Goal: Task Accomplishment & Management: Manage account settings

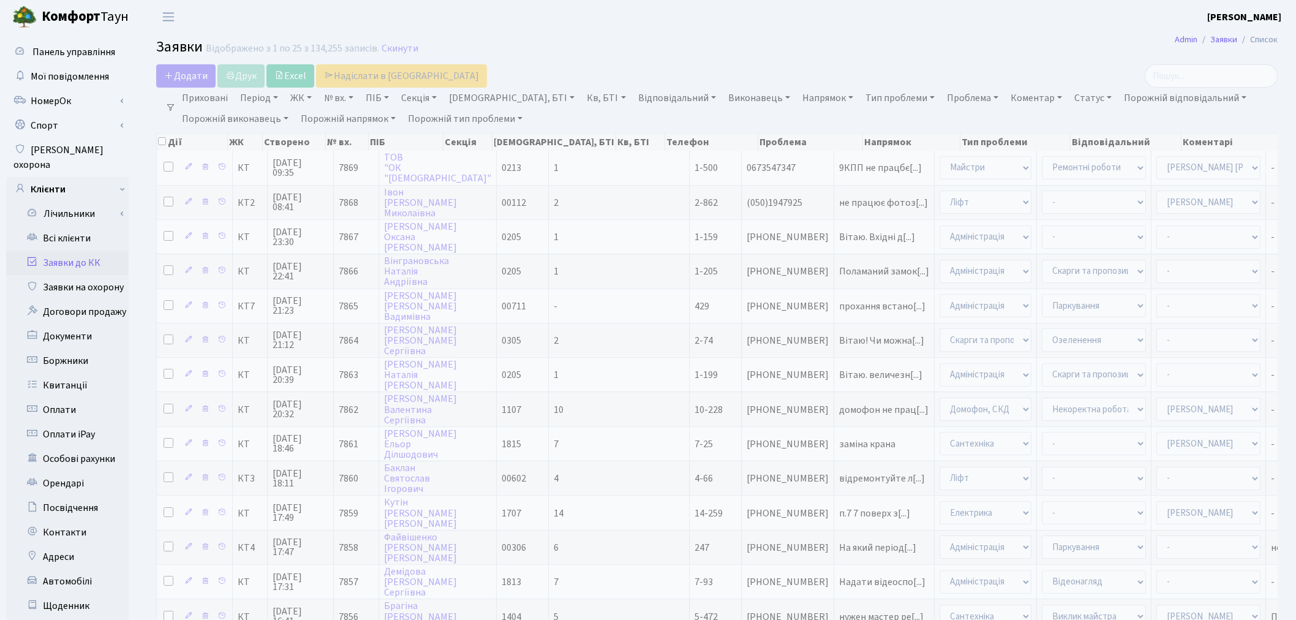
select select "1"
select select "62"
select select "25"
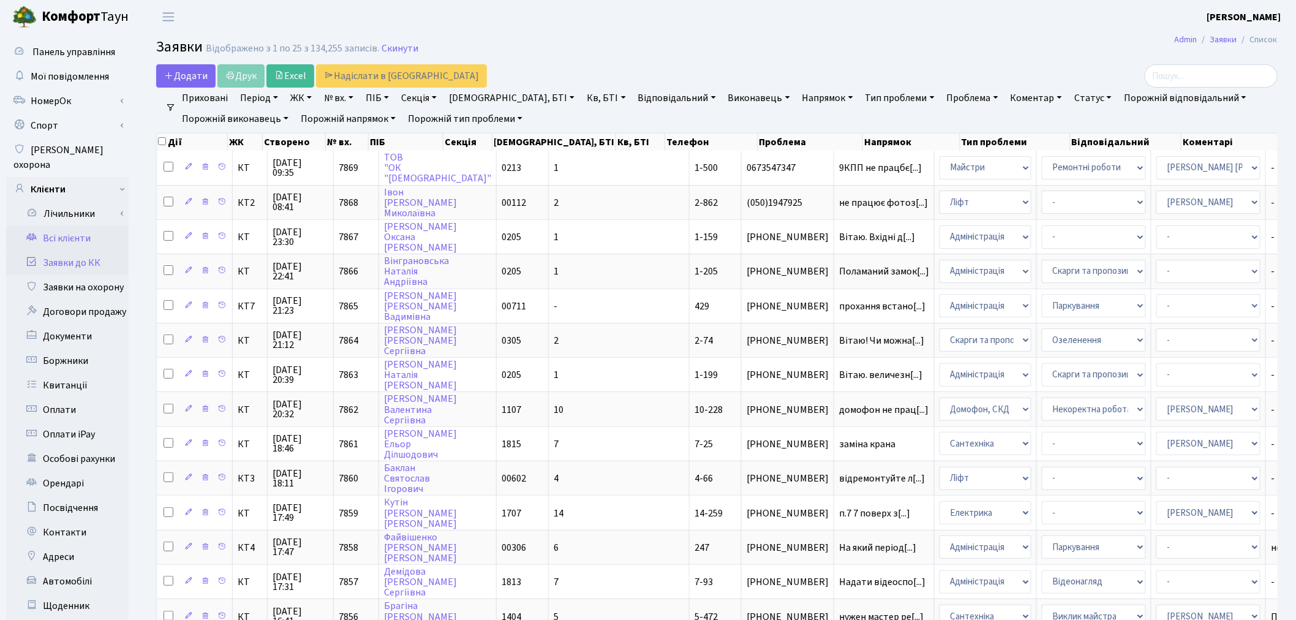
click at [66, 226] on link "Всі клієнти" at bounding box center [67, 238] width 122 height 24
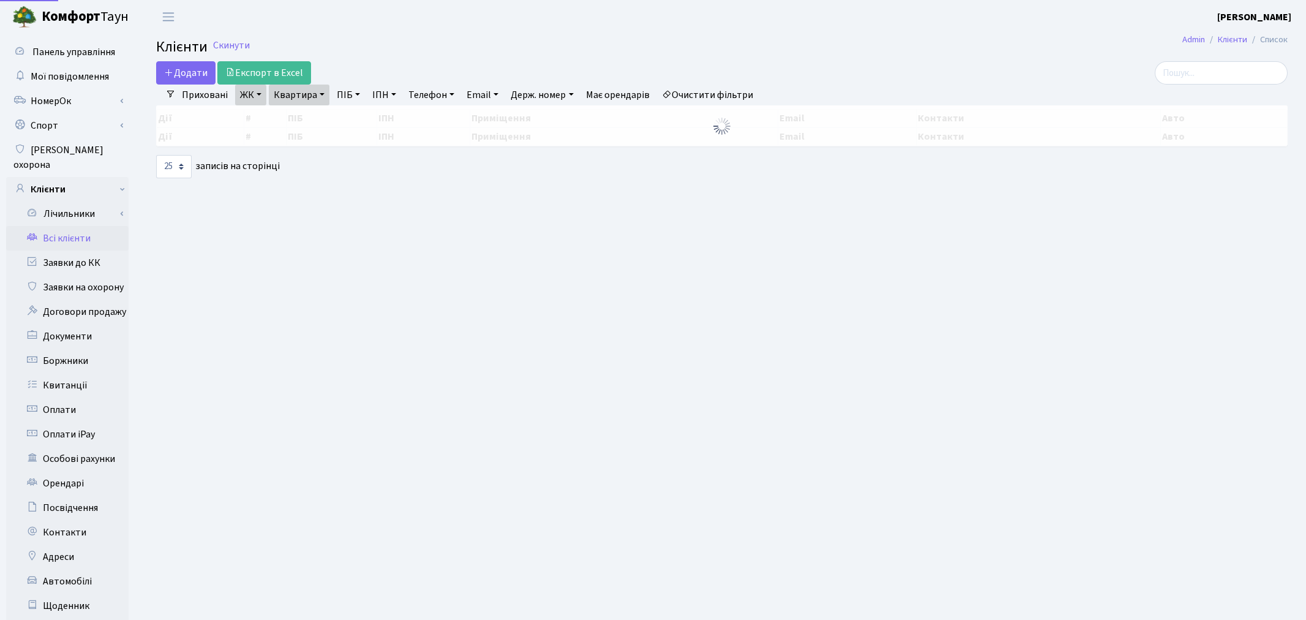
select select "25"
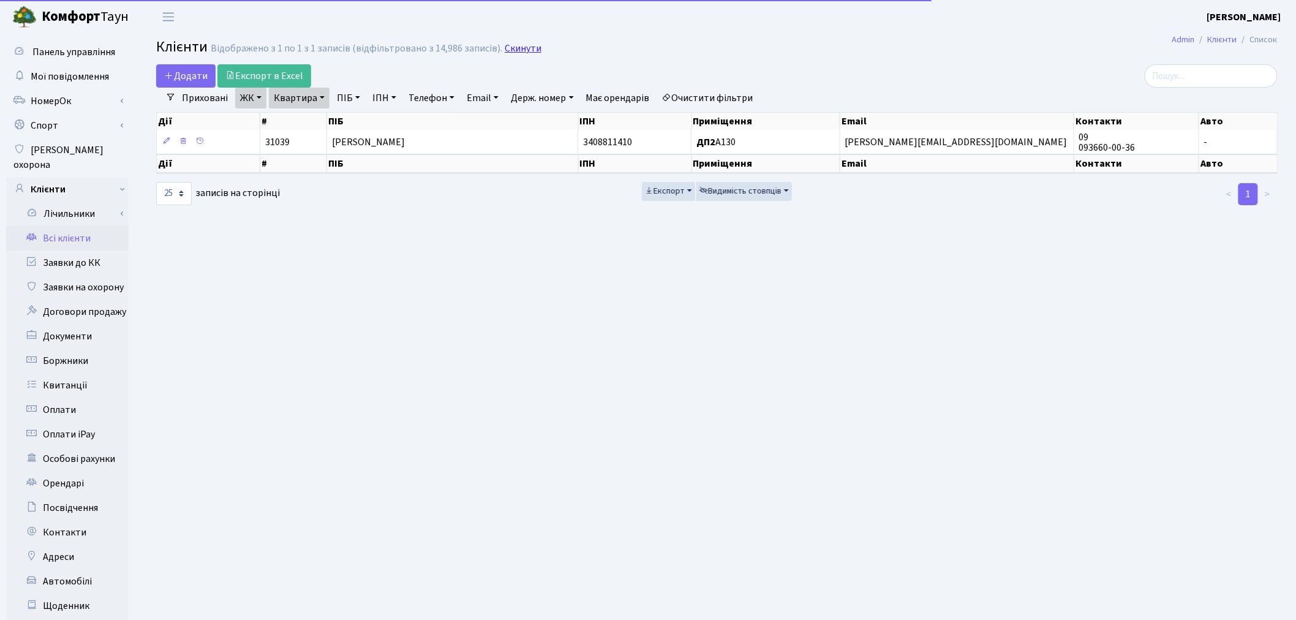
click at [518, 43] on link "Скинути" at bounding box center [523, 49] width 37 height 12
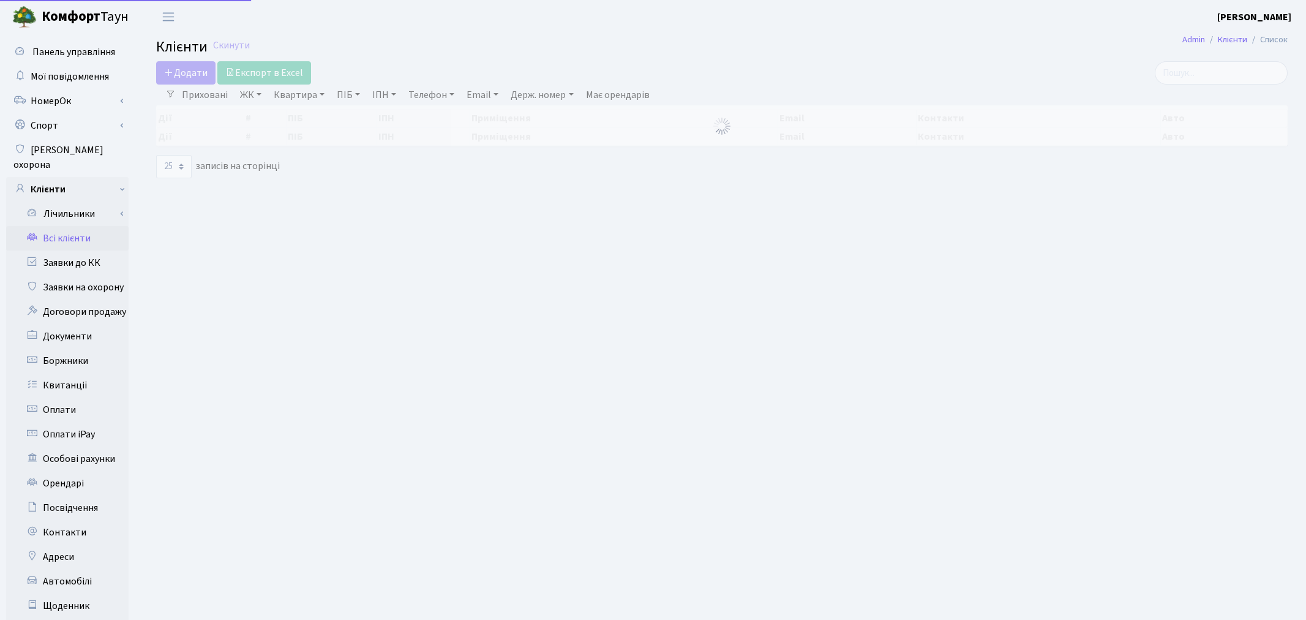
select select
select select "25"
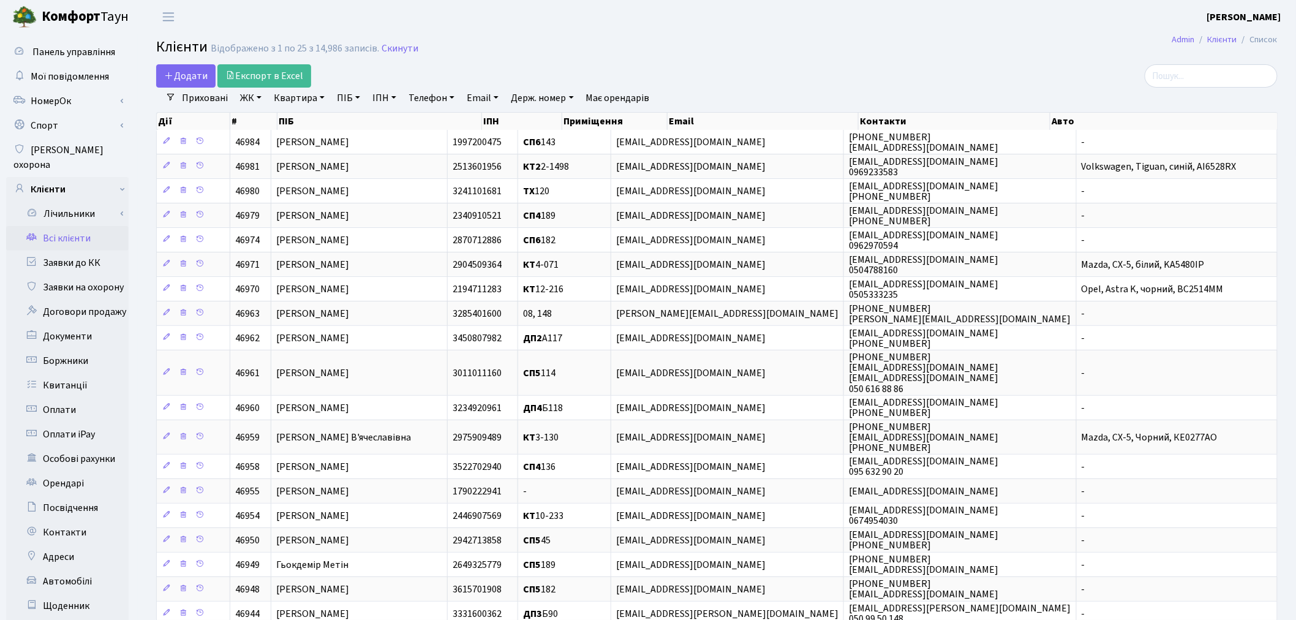
click at [264, 99] on link "ЖК" at bounding box center [250, 98] width 31 height 21
click at [1240, 76] on input "search" at bounding box center [1211, 75] width 133 height 23
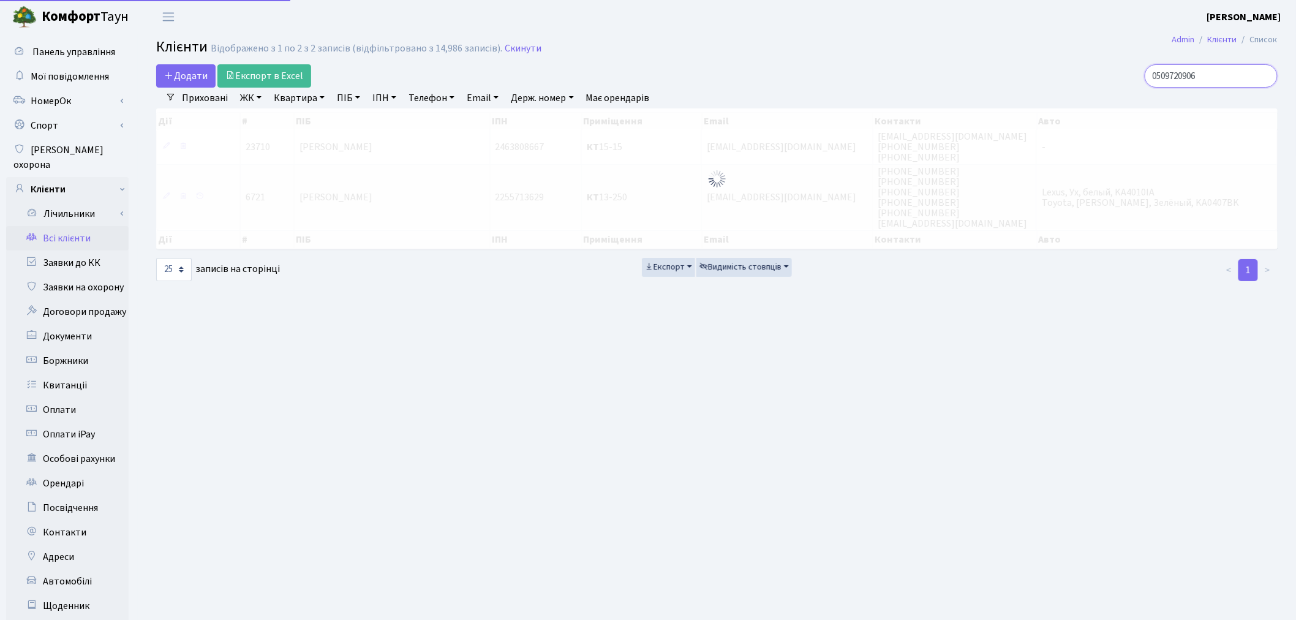
type input "0509720906"
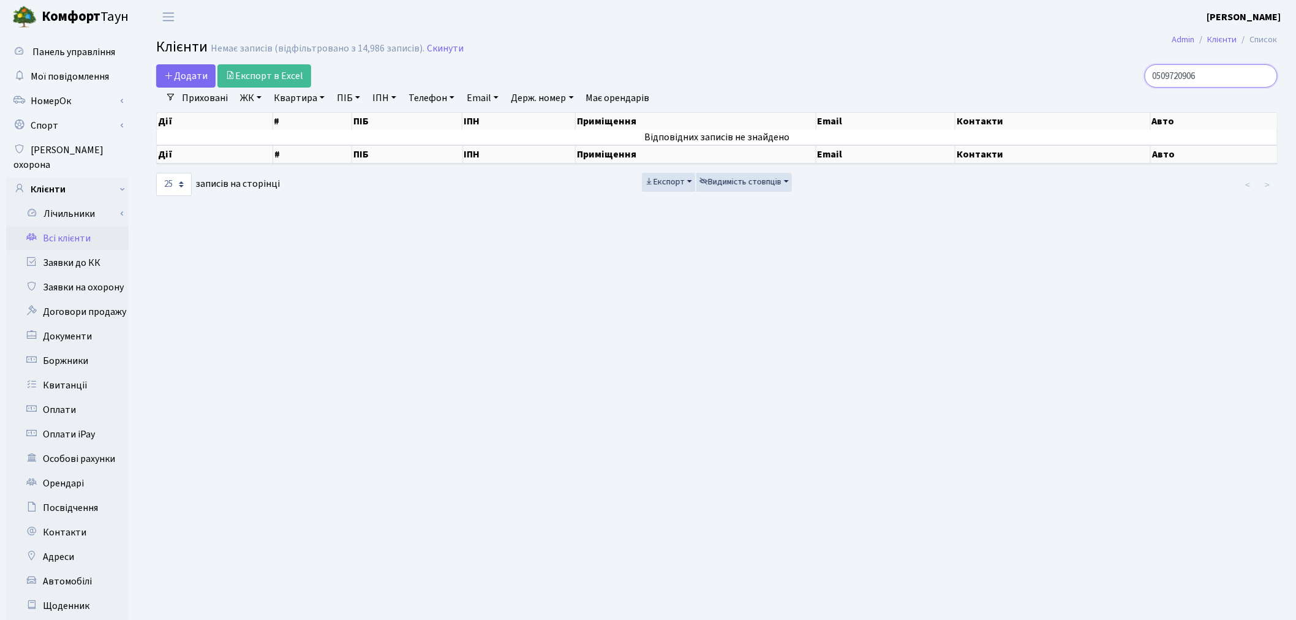
click at [1225, 74] on input "0509720906" at bounding box center [1211, 75] width 133 height 23
drag, startPoint x: 1227, startPoint y: 77, endPoint x: 1151, endPoint y: 77, distance: 75.3
click at [1151, 77] on div "0509720906" at bounding box center [1096, 75] width 361 height 23
click at [442, 43] on link "Скинути" at bounding box center [445, 49] width 37 height 12
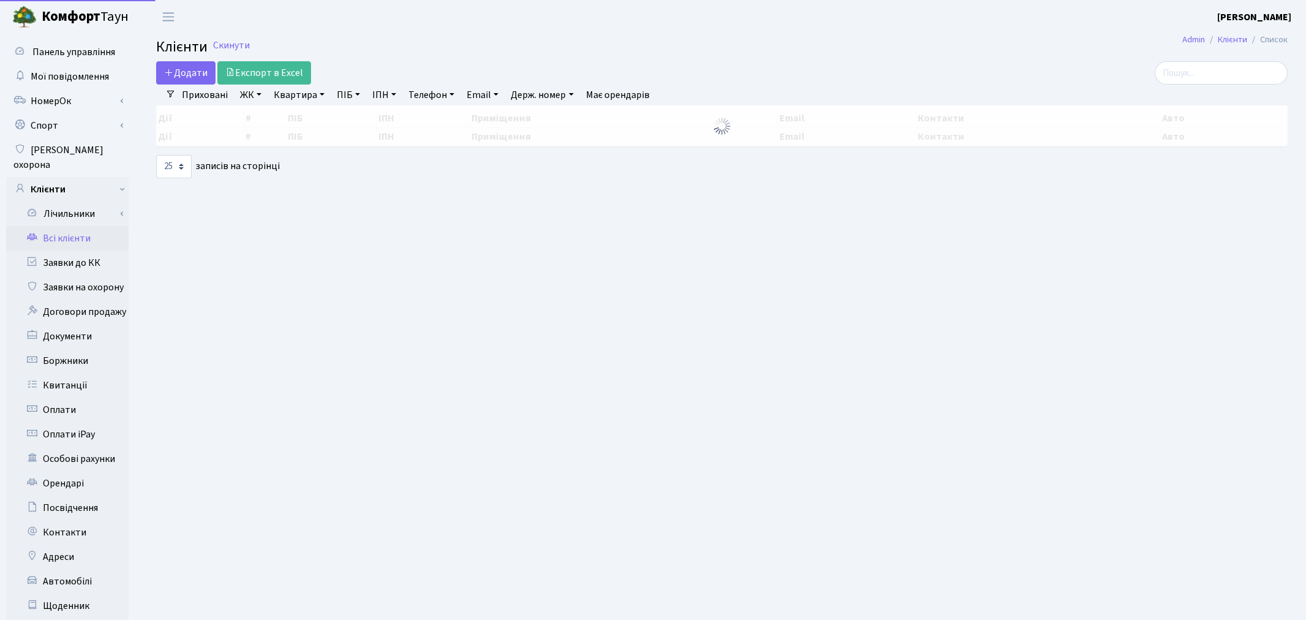
select select "25"
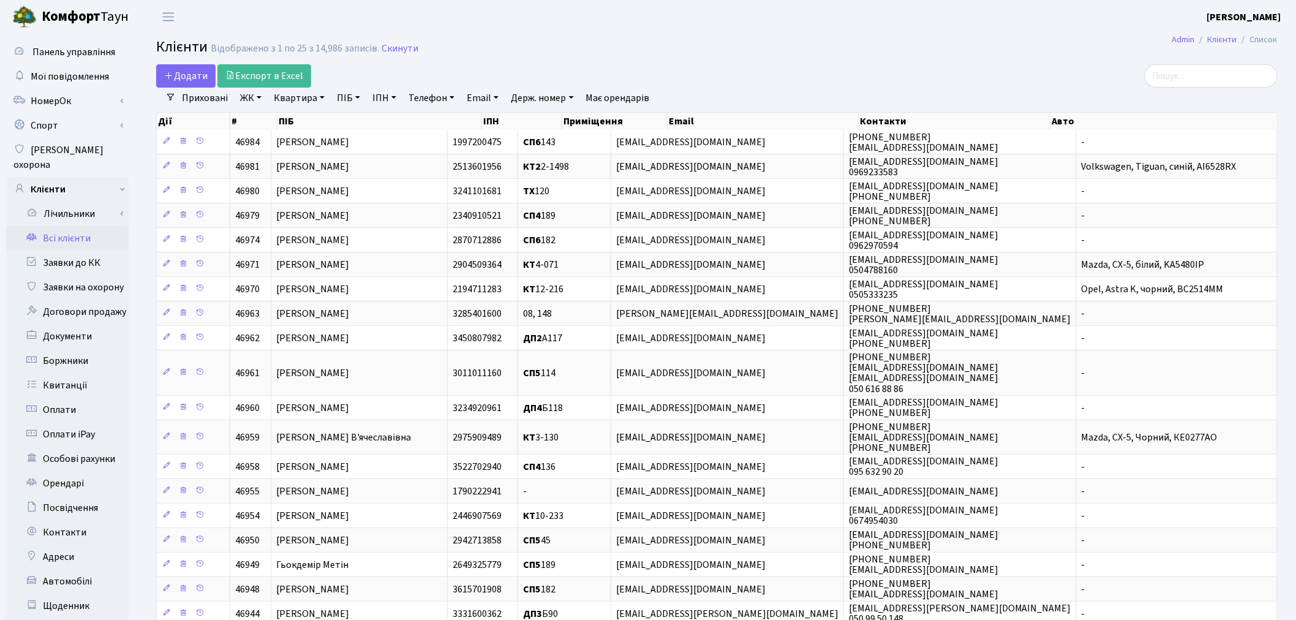
click at [311, 102] on link "Квартира" at bounding box center [299, 98] width 61 height 21
click at [260, 94] on link "ЖК" at bounding box center [250, 98] width 31 height 21
click at [262, 161] on li "КТ, вул. Регенераторна, 4" at bounding box center [312, 161] width 148 height 21
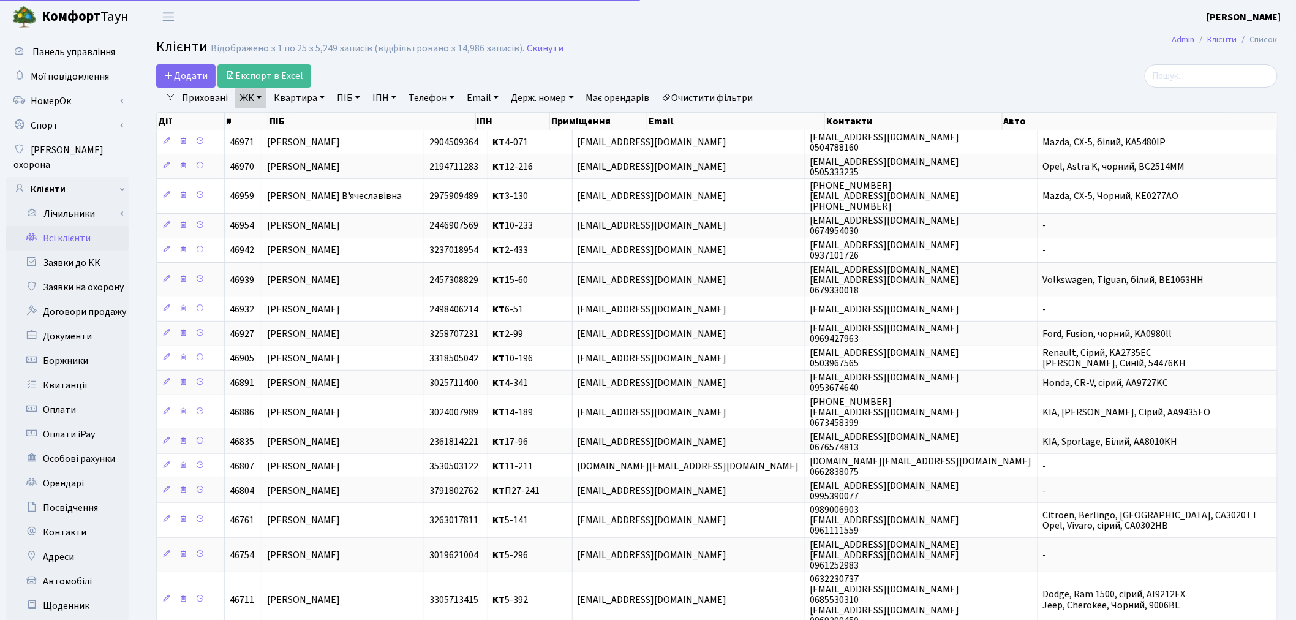
click at [280, 100] on link "Квартира" at bounding box center [299, 98] width 61 height 21
type input "16-140"
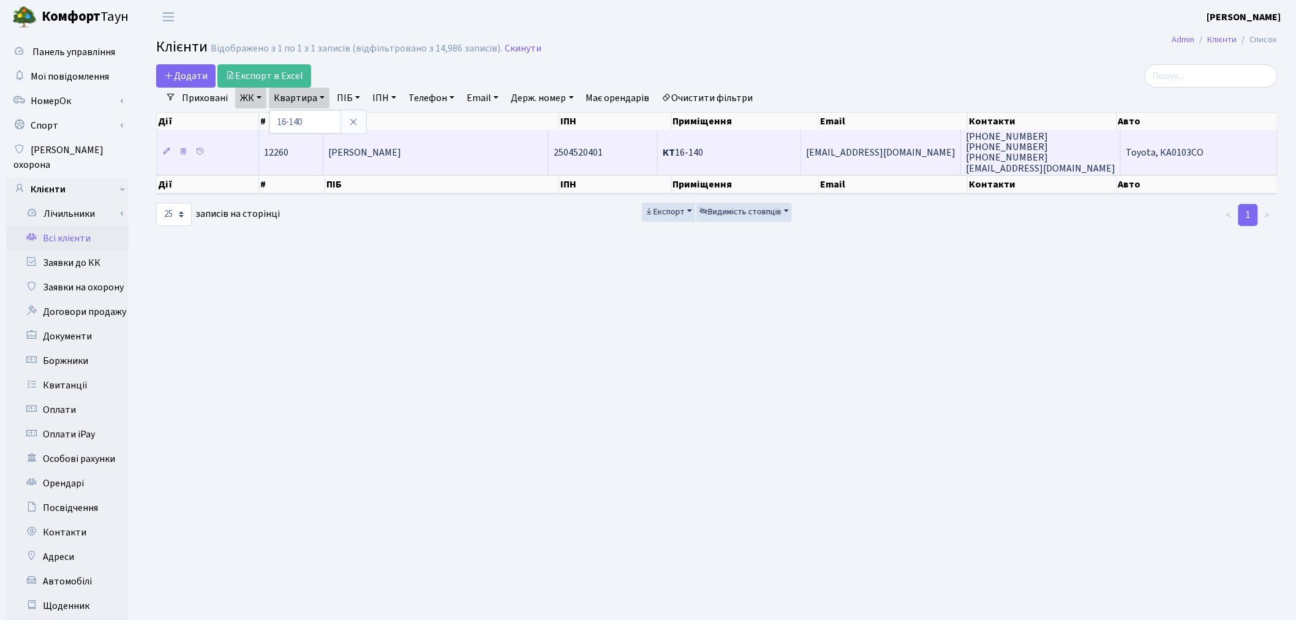
click at [868, 148] on span "gakovsl@ukr.net" at bounding box center [880, 152] width 149 height 13
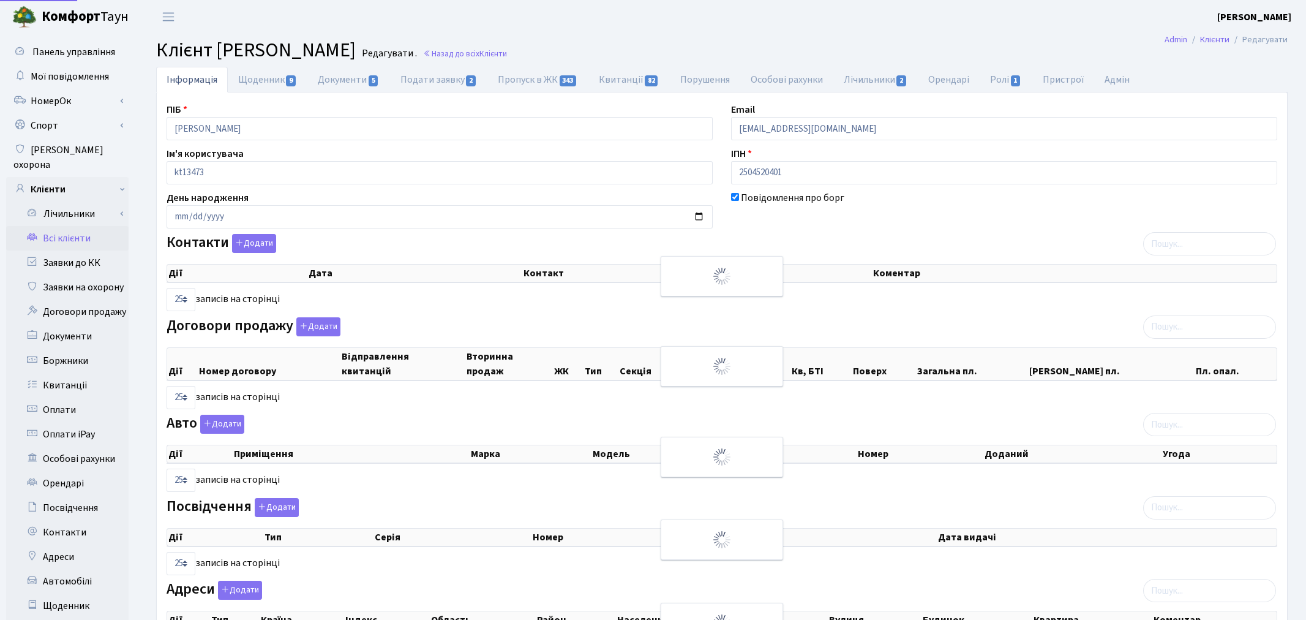
select select "25"
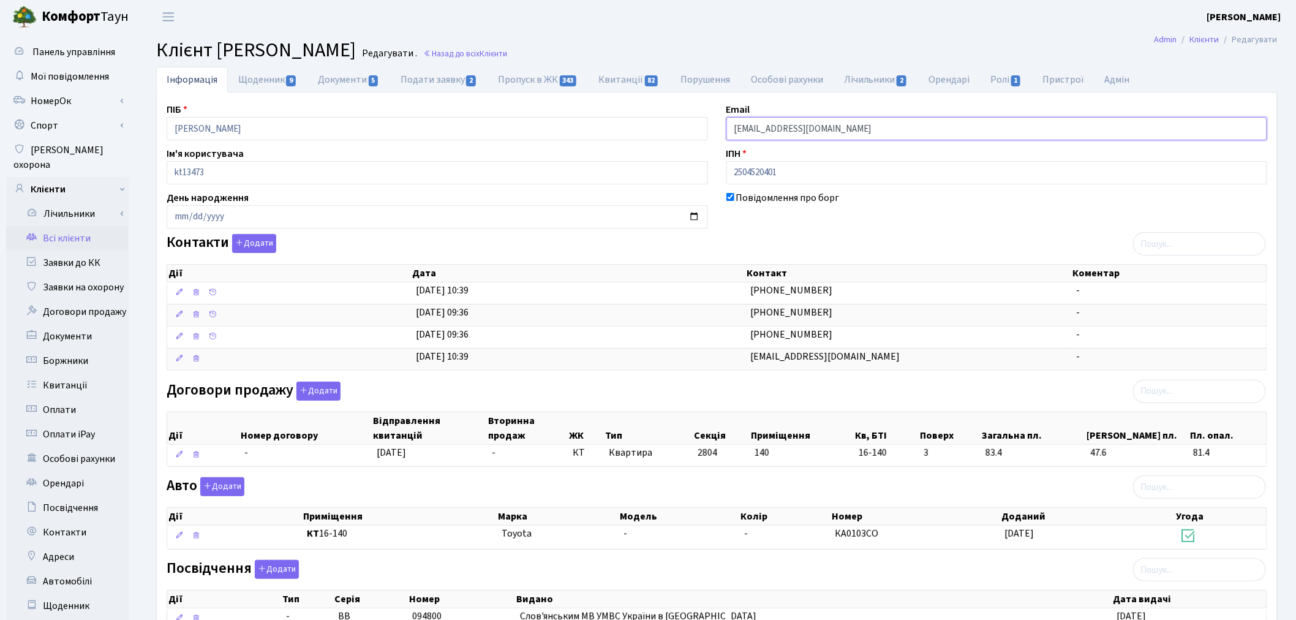
drag, startPoint x: 817, startPoint y: 129, endPoint x: 677, endPoint y: 132, distance: 140.3
click at [677, 132] on div "ПІБ Гакова Світлана Євгенівна Email gakovsl@ukr.net Ім'я користувача kt13473 ІП…" at bounding box center [716, 434] width 1119 height 664
click at [106, 250] on link "Заявки до КК" at bounding box center [67, 262] width 122 height 24
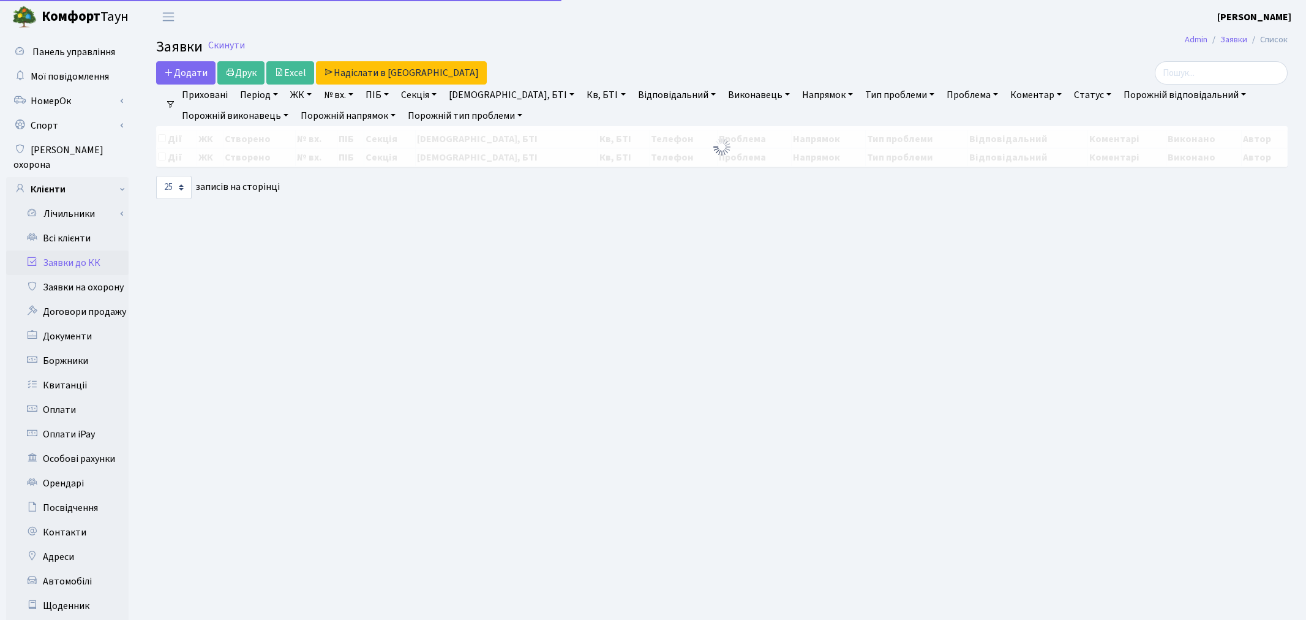
select select "25"
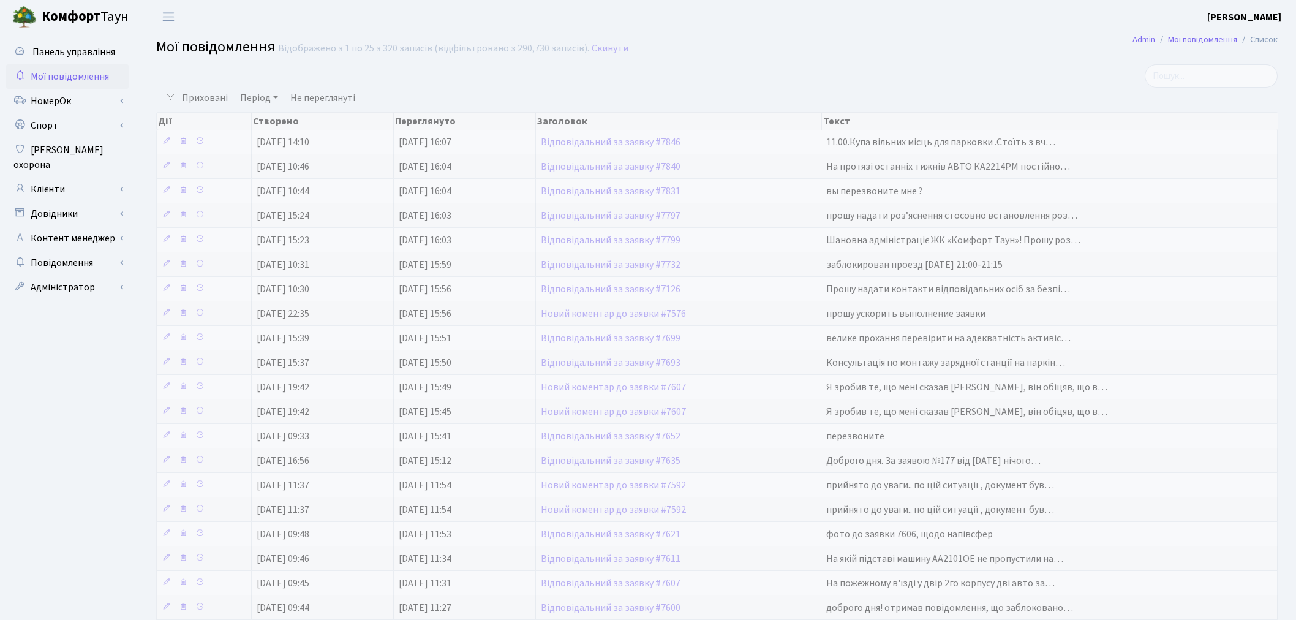
select select "25"
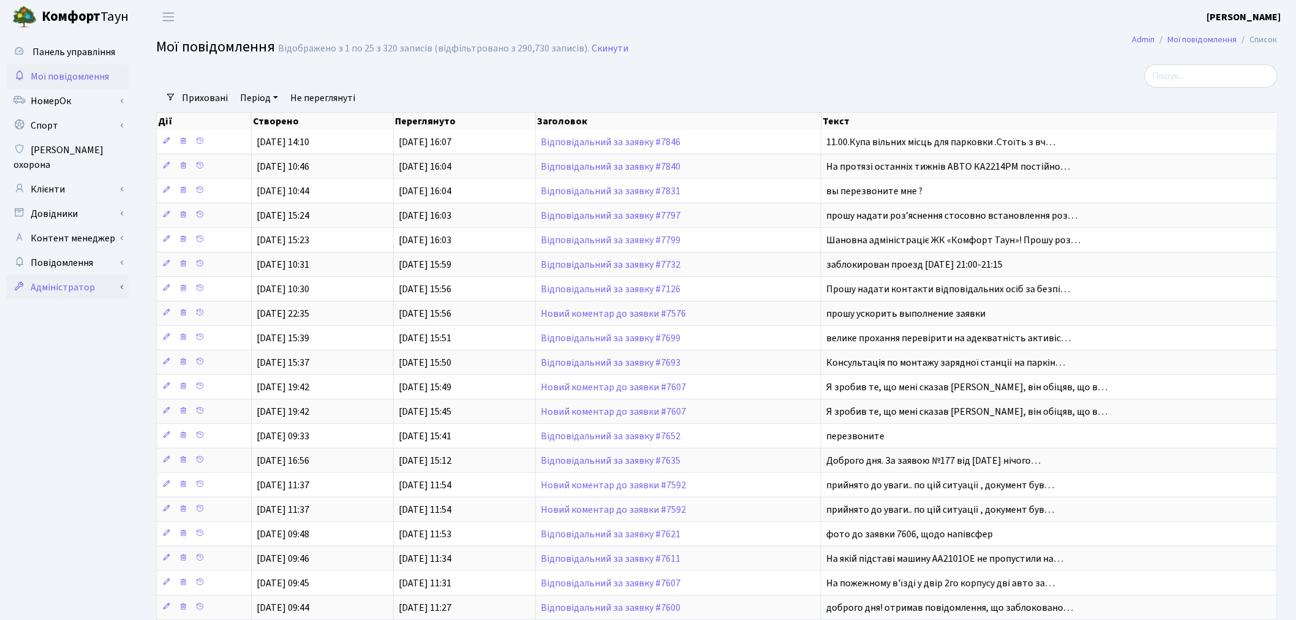
click at [121, 275] on link "Адміністратор" at bounding box center [67, 287] width 122 height 24
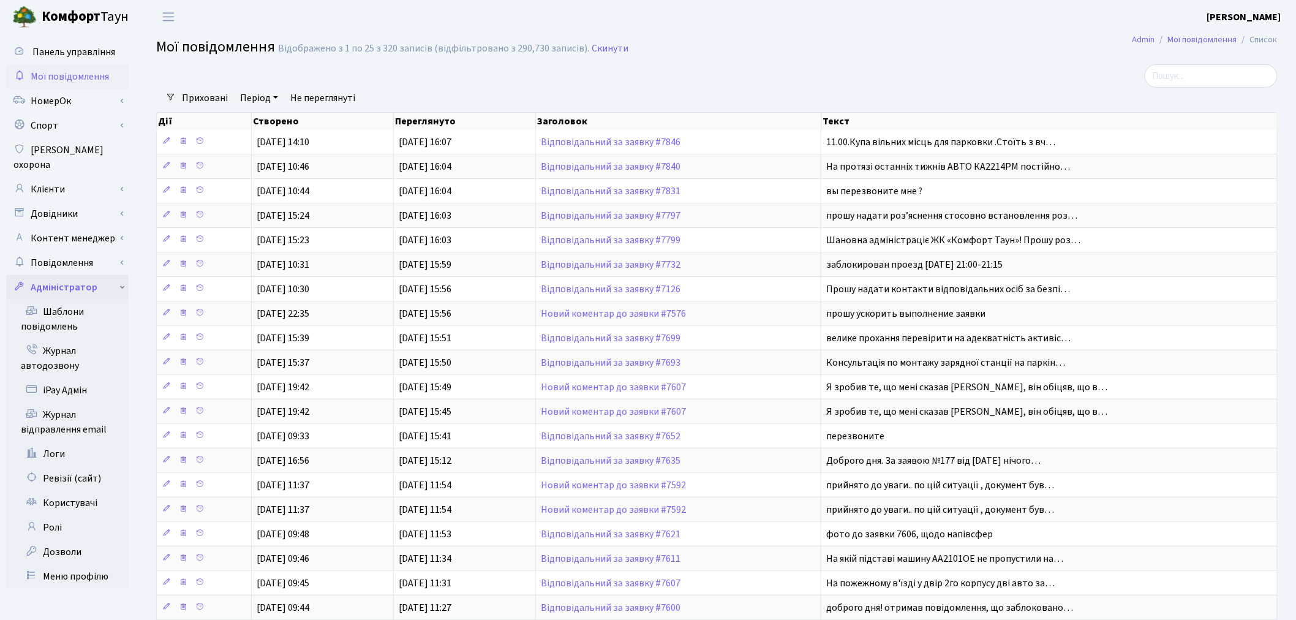
click at [118, 275] on link "Адміністратор" at bounding box center [67, 287] width 122 height 24
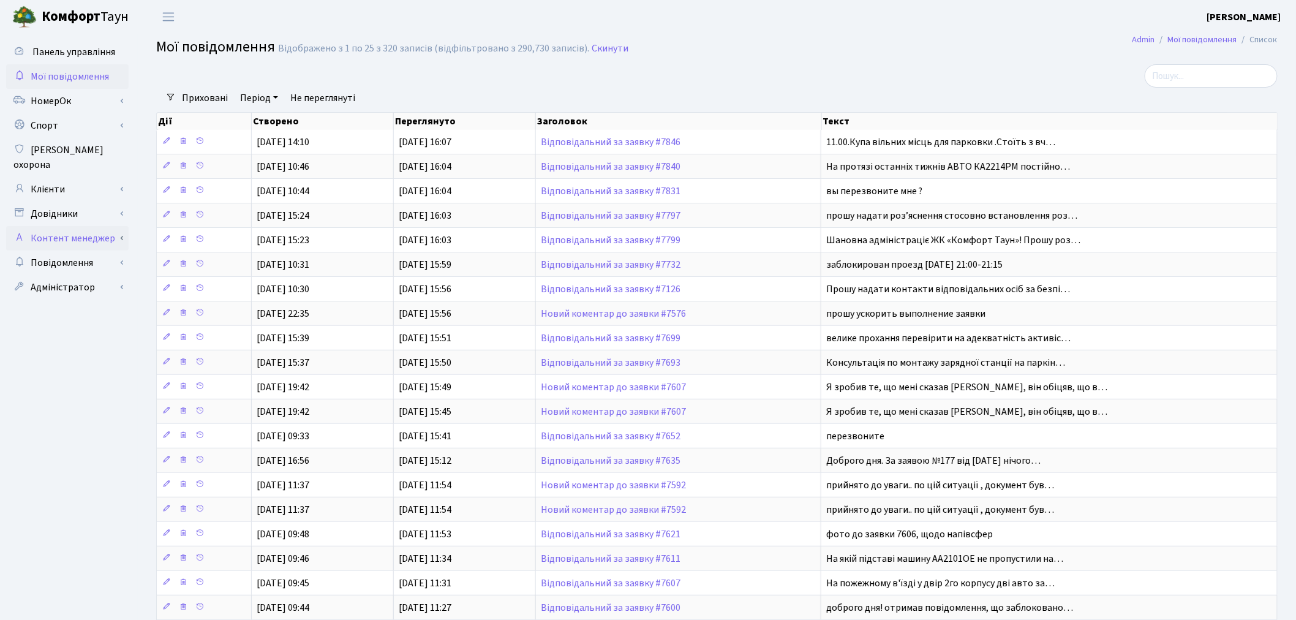
click at [119, 227] on link "Контент менеджер" at bounding box center [67, 238] width 122 height 24
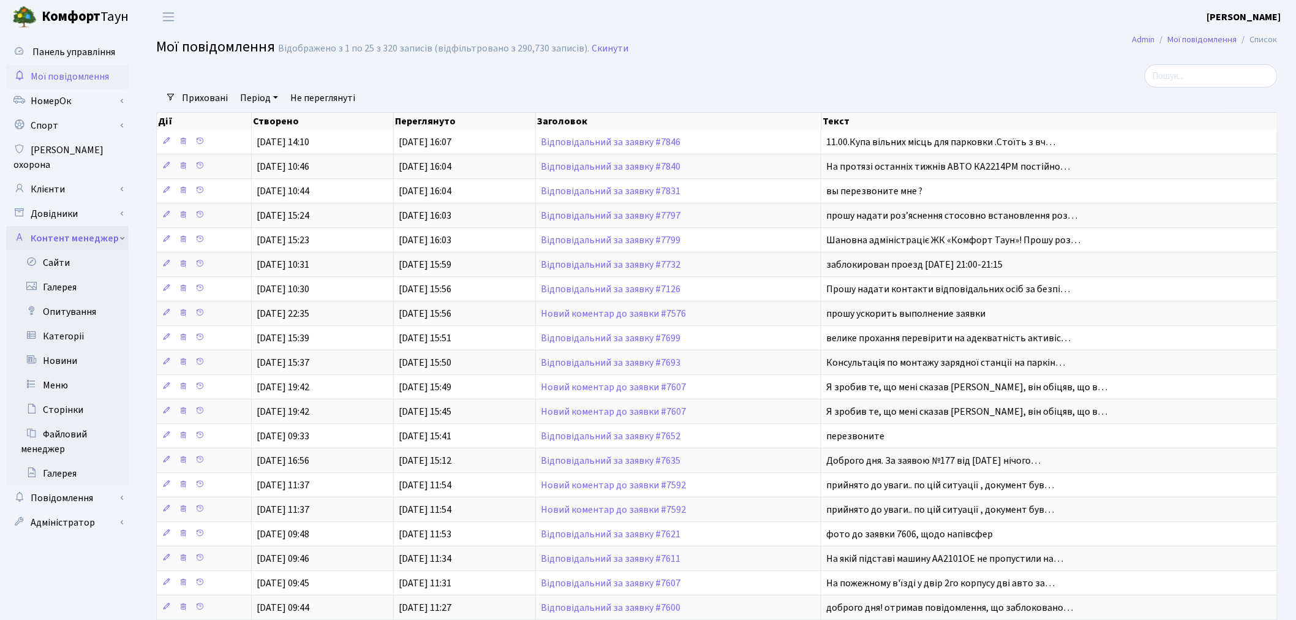
click at [119, 227] on link "Контент менеджер" at bounding box center [67, 238] width 122 height 24
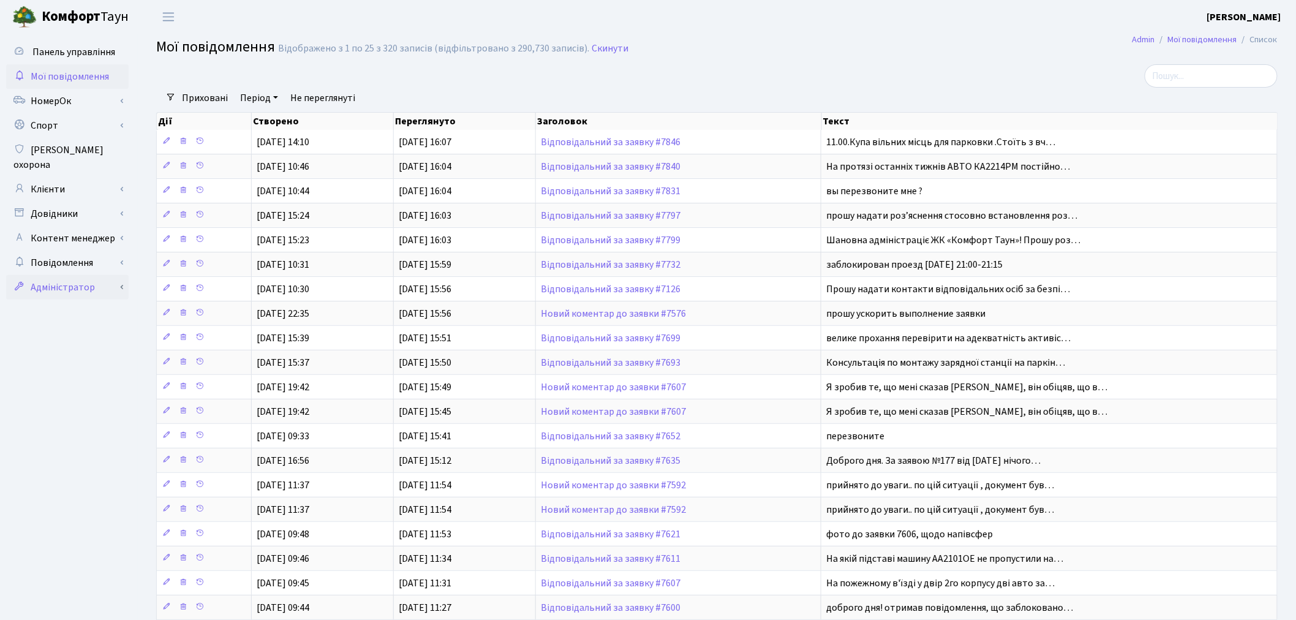
click at [117, 275] on link "Адміністратор" at bounding box center [67, 287] width 122 height 24
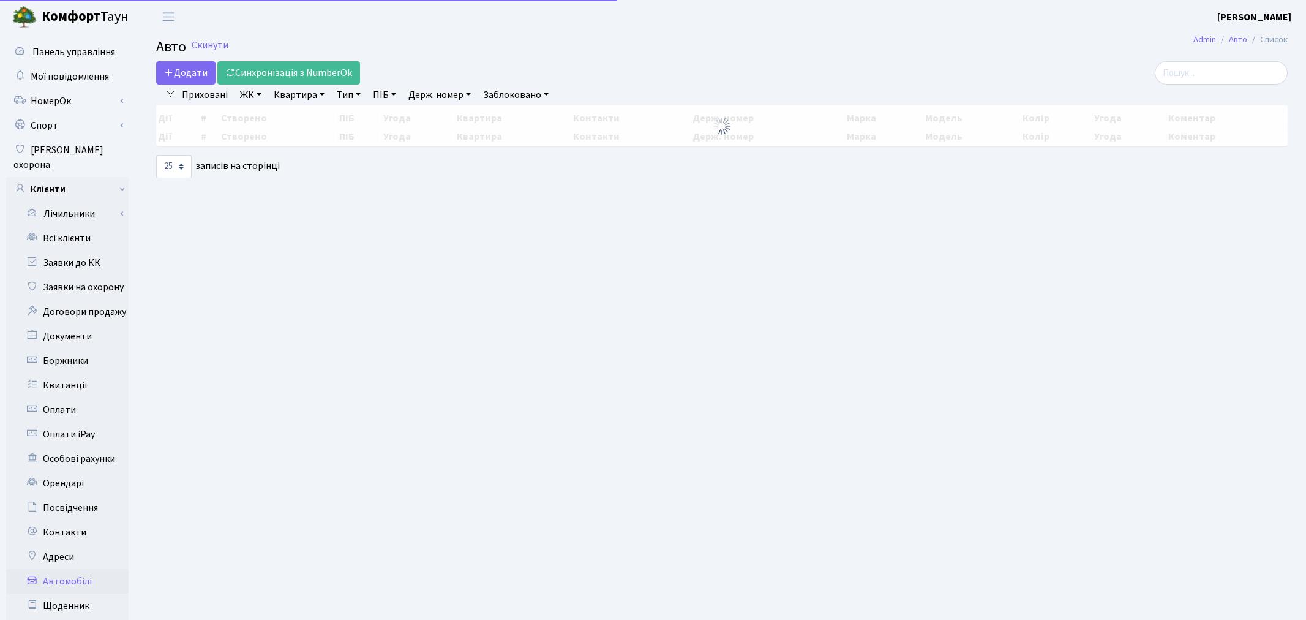
select select "25"
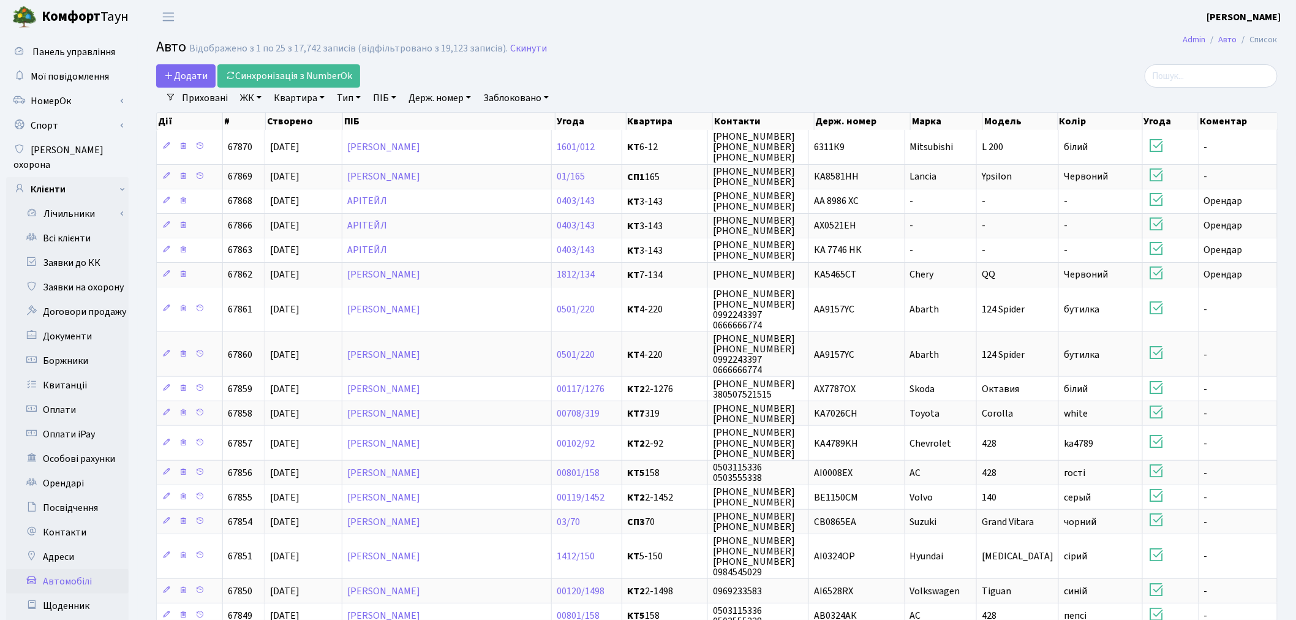
click at [432, 96] on link "Держ. номер" at bounding box center [440, 98] width 72 height 21
click at [437, 115] on input "text" at bounding box center [440, 121] width 72 height 23
paste input "АІ4270СА"
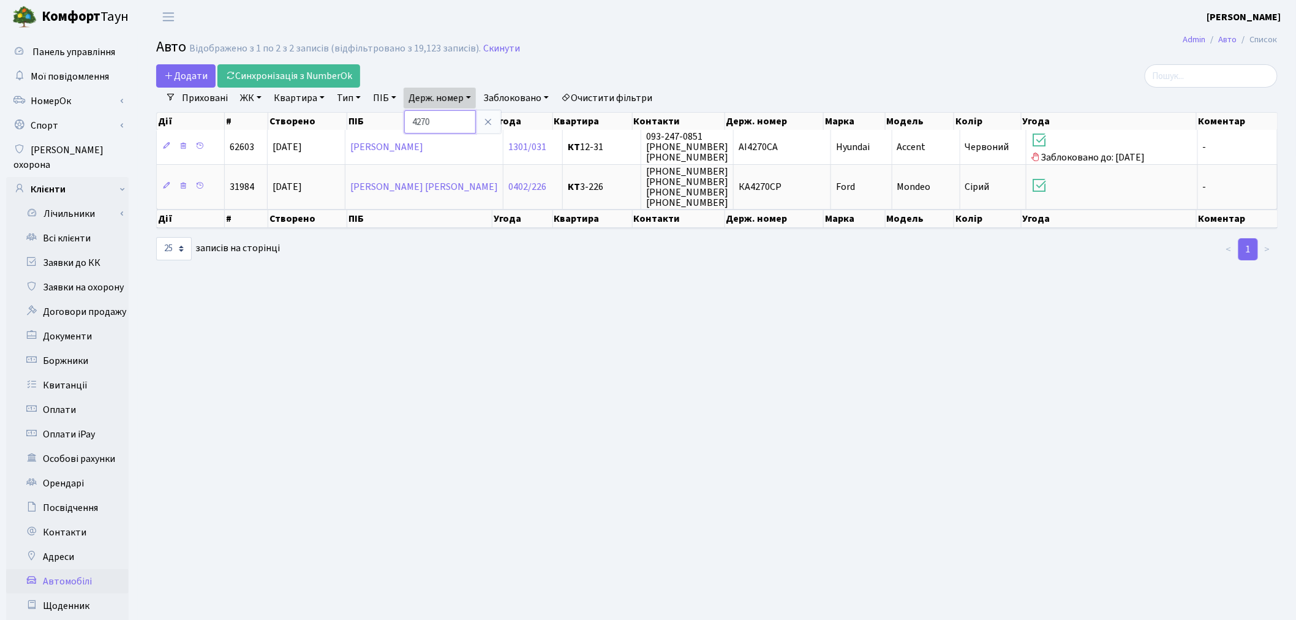
click at [440, 119] on input "4270" at bounding box center [440, 121] width 72 height 23
type input "8055"
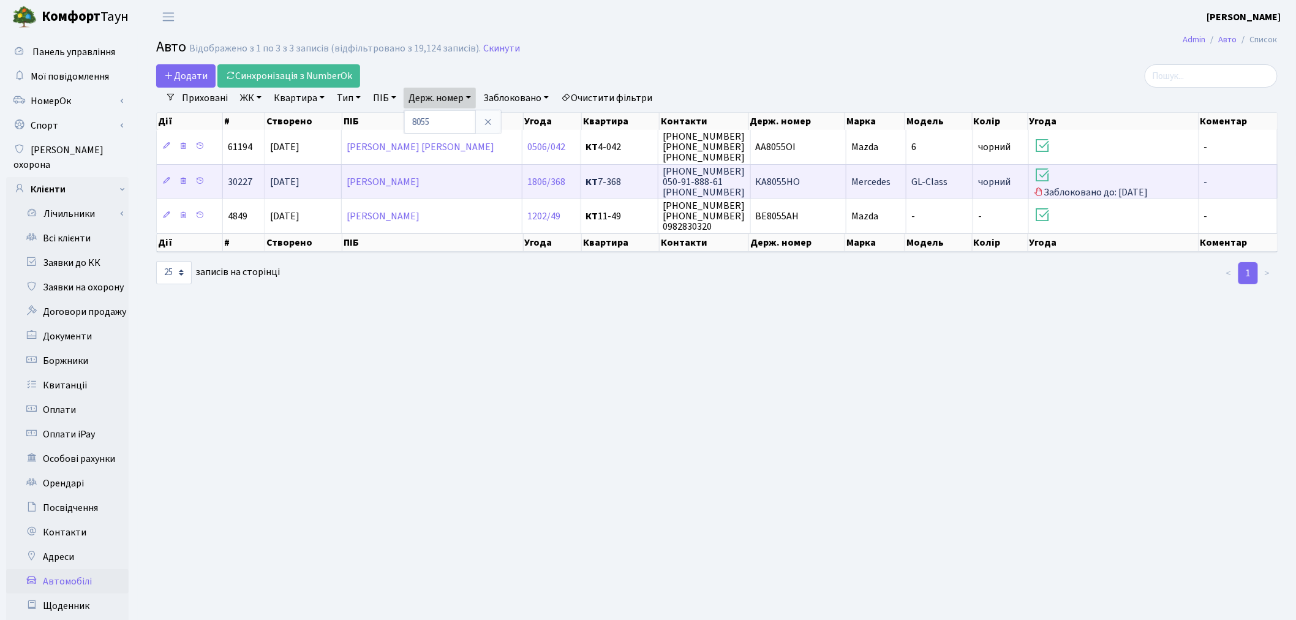
click at [804, 178] on td "КА8055НО" at bounding box center [799, 181] width 96 height 34
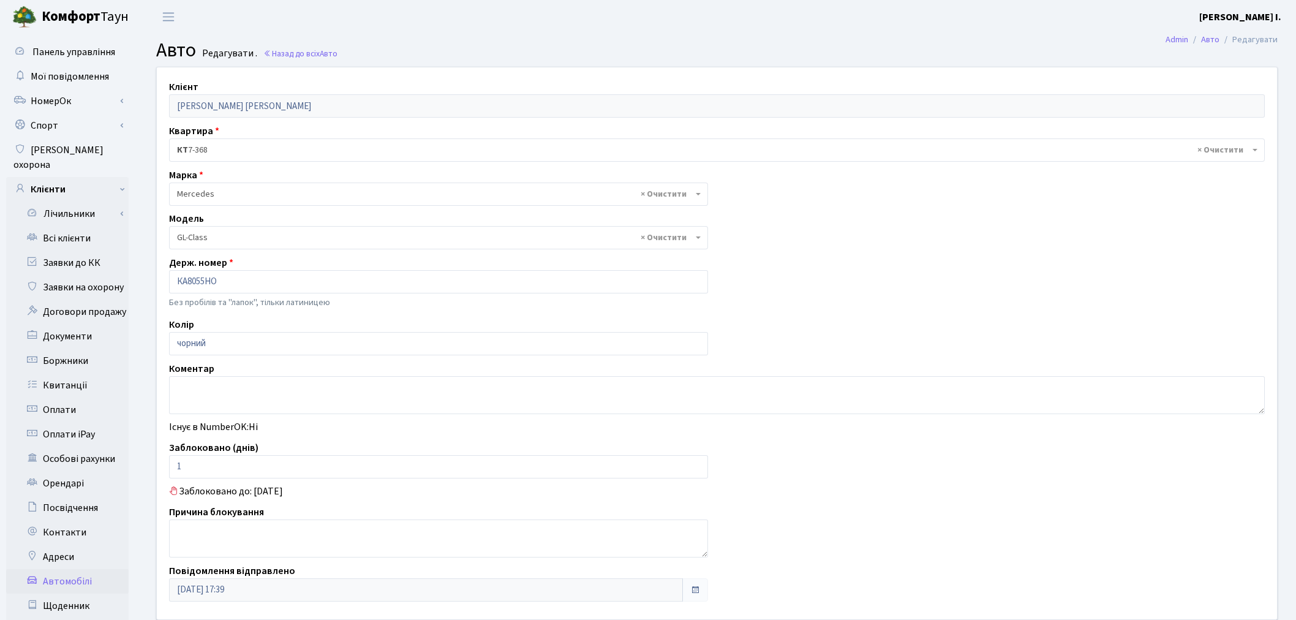
select select "1496"
drag, startPoint x: 205, startPoint y: 473, endPoint x: 179, endPoint y: 472, distance: 26.4
click at [179, 472] on input "1" at bounding box center [438, 466] width 539 height 23
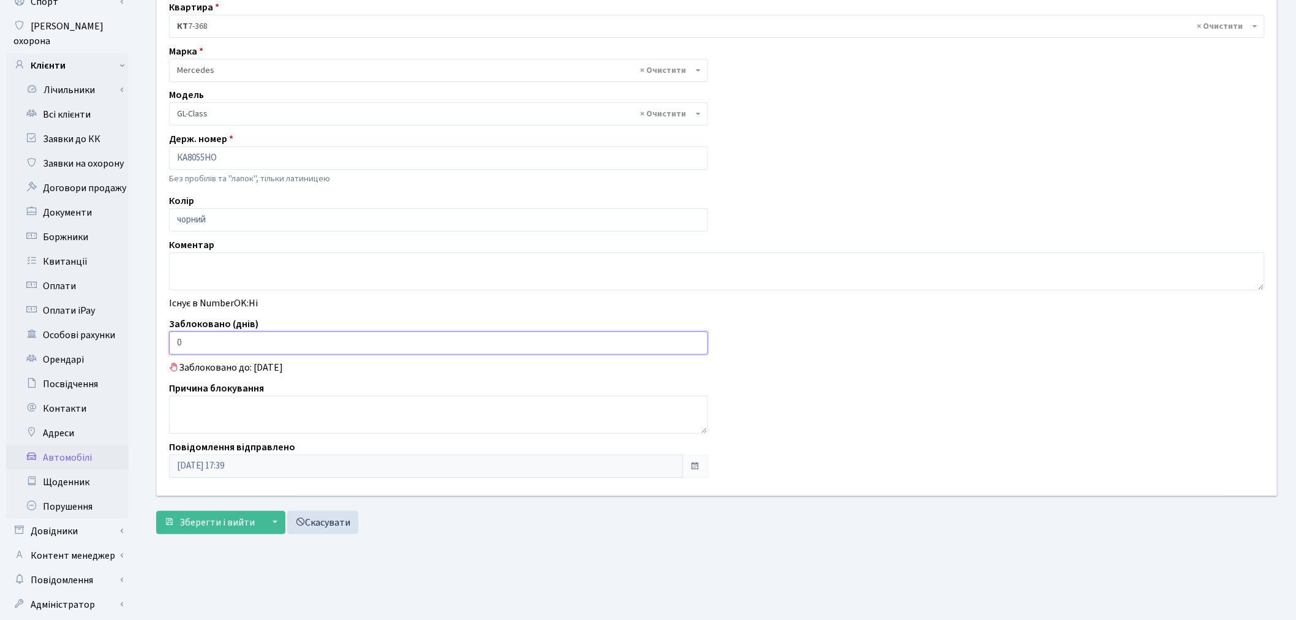
scroll to position [136, 0]
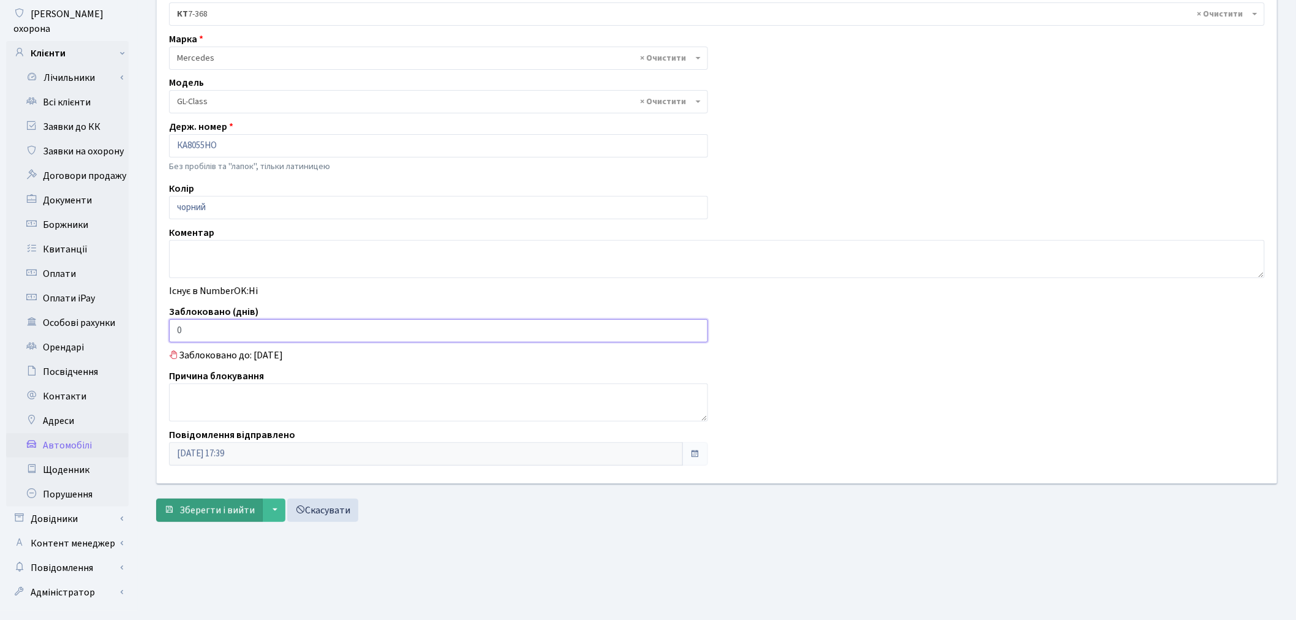
type input "0"
click at [187, 501] on button "Зберегти і вийти" at bounding box center [209, 510] width 107 height 23
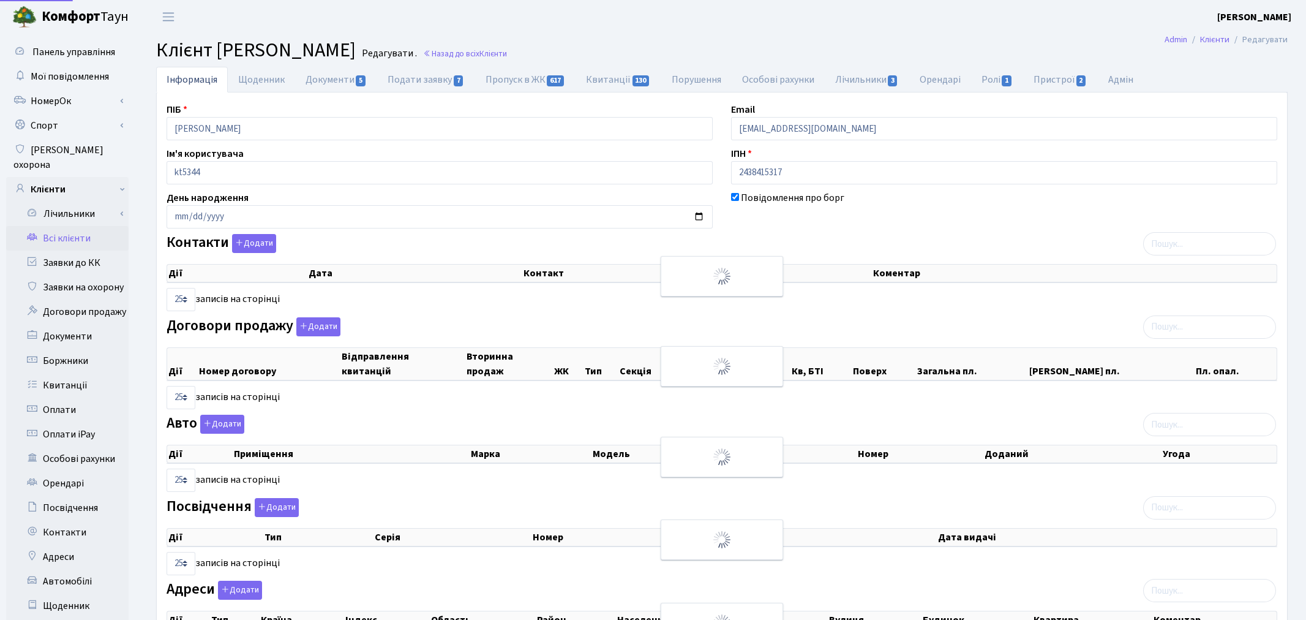
select select "25"
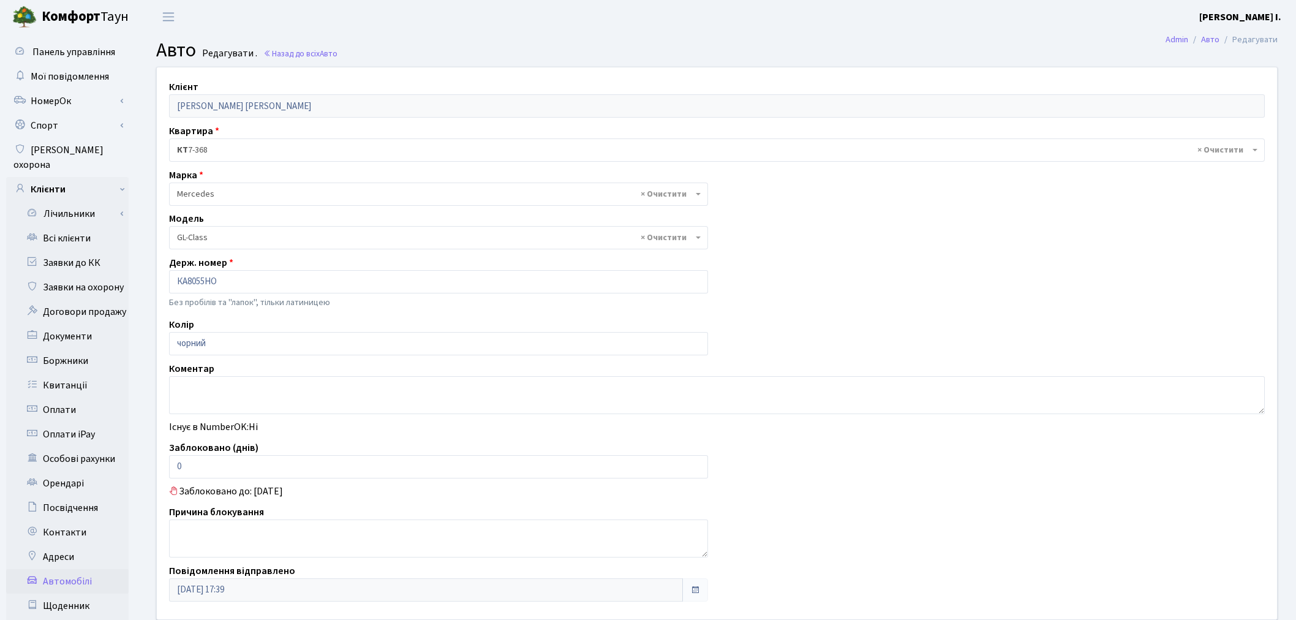
select select "1496"
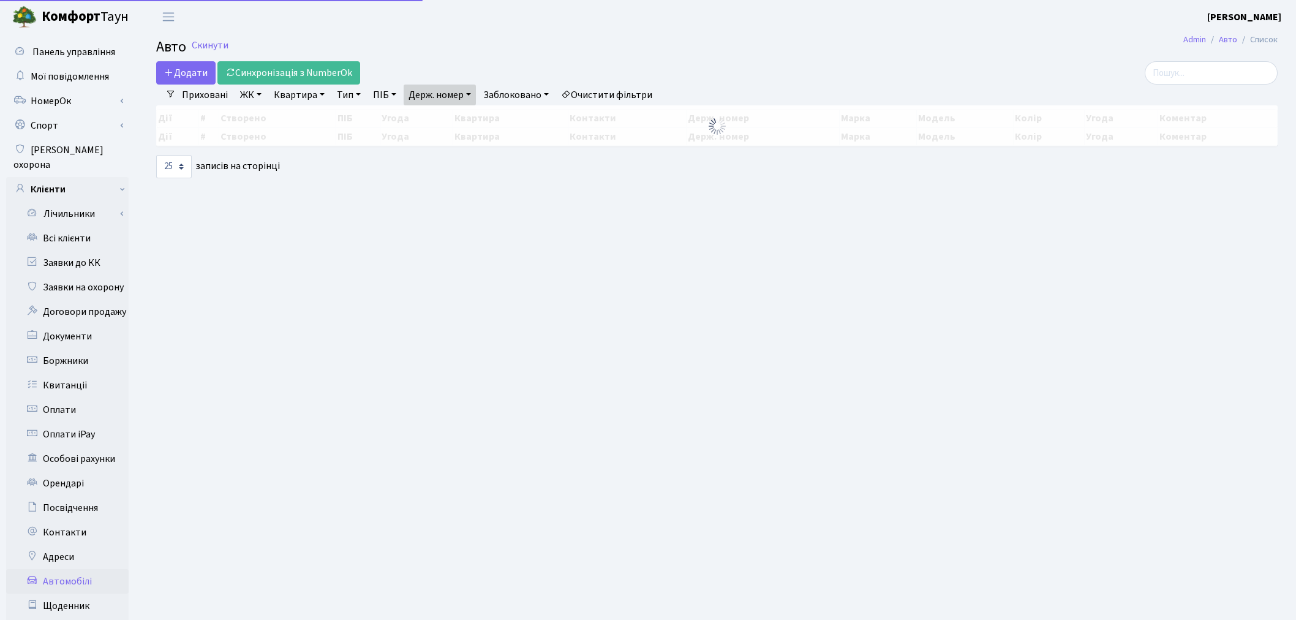
select select "25"
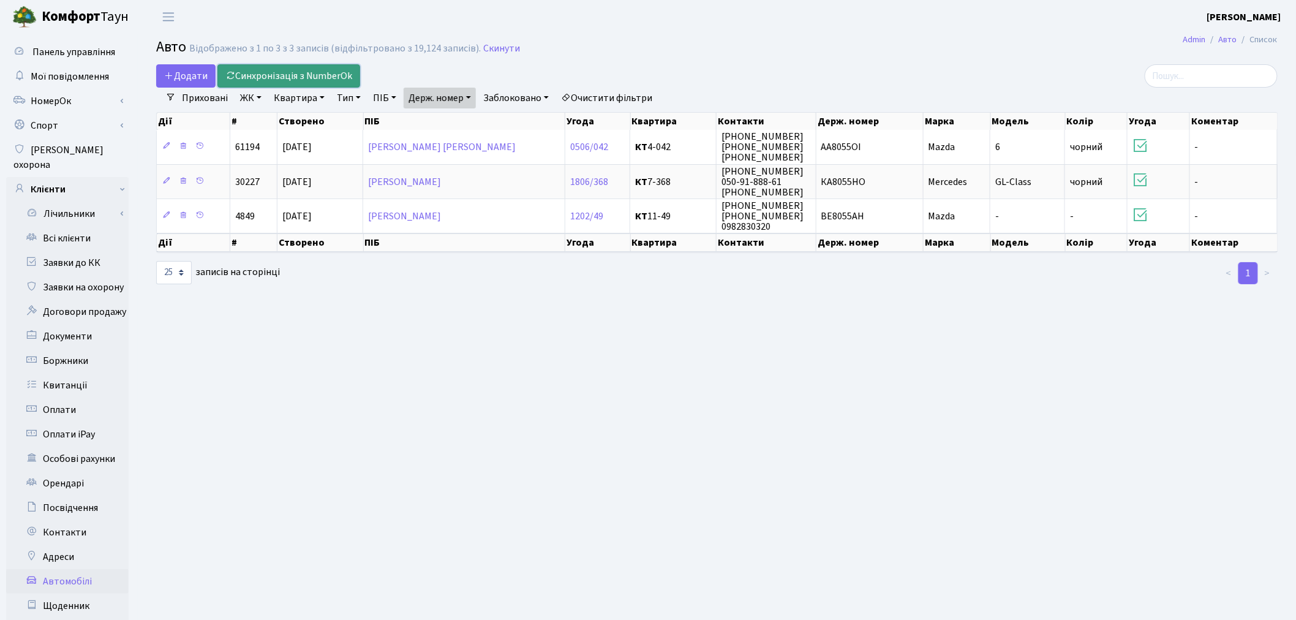
click at [321, 73] on link "Синхронізація з NumberOk" at bounding box center [288, 75] width 143 height 23
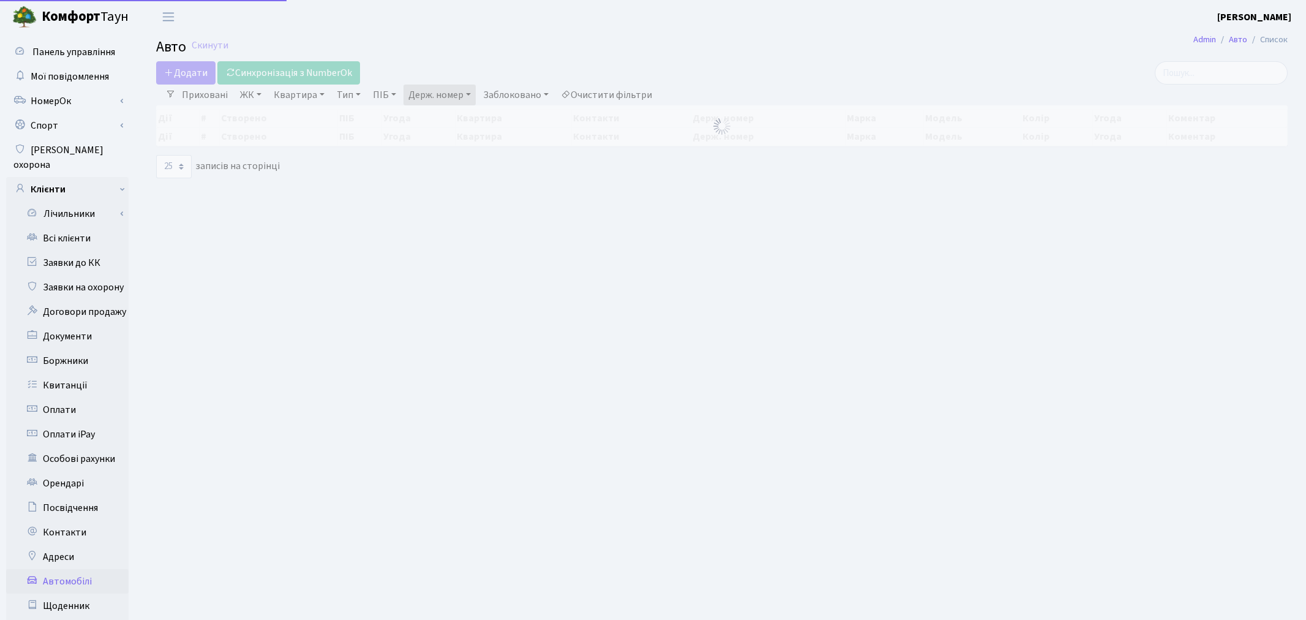
select select "25"
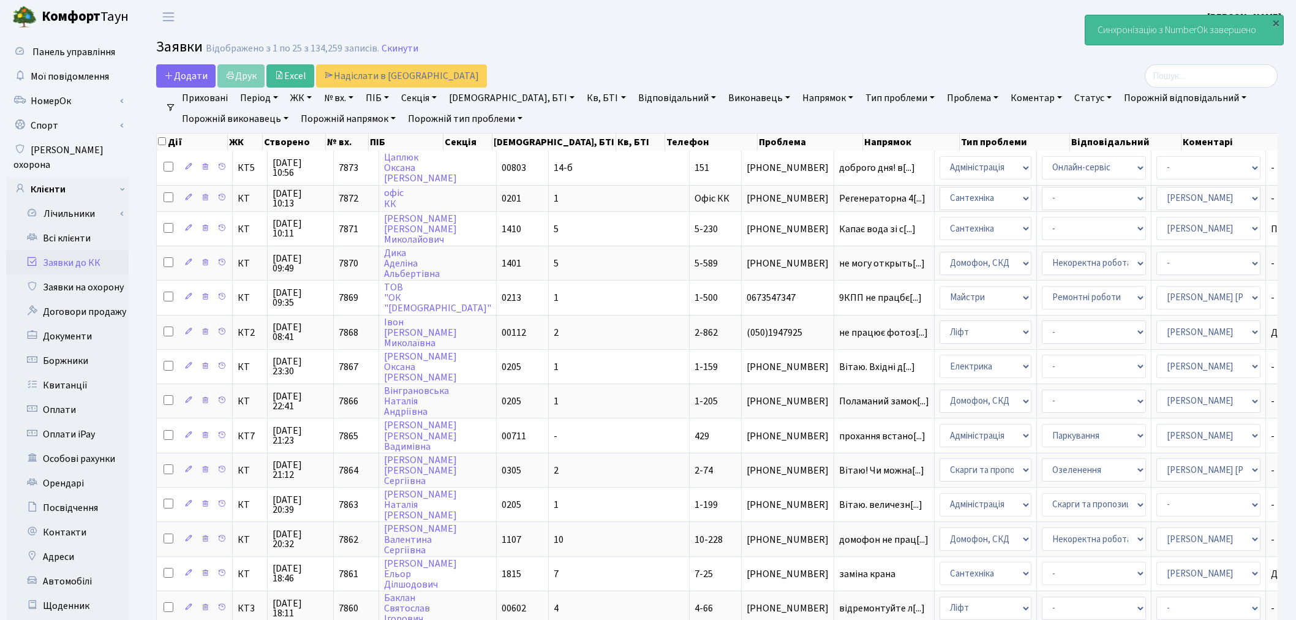
select select "25"
click at [116, 250] on link "Заявки до КК" at bounding box center [67, 262] width 122 height 24
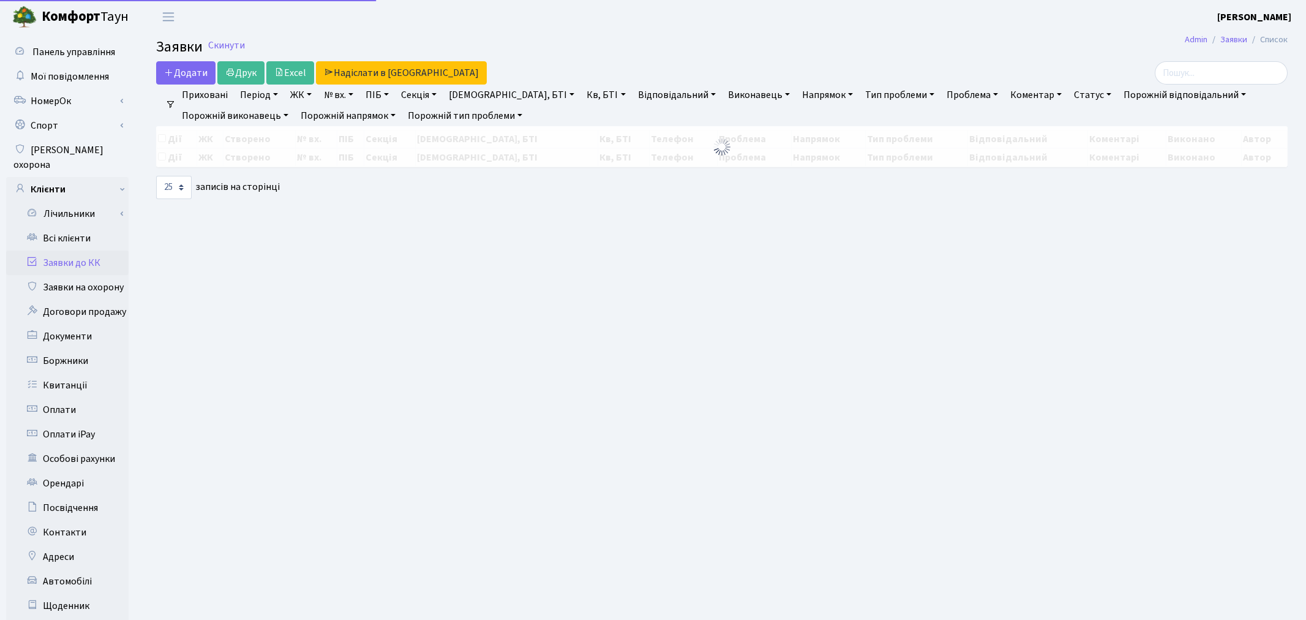
select select "25"
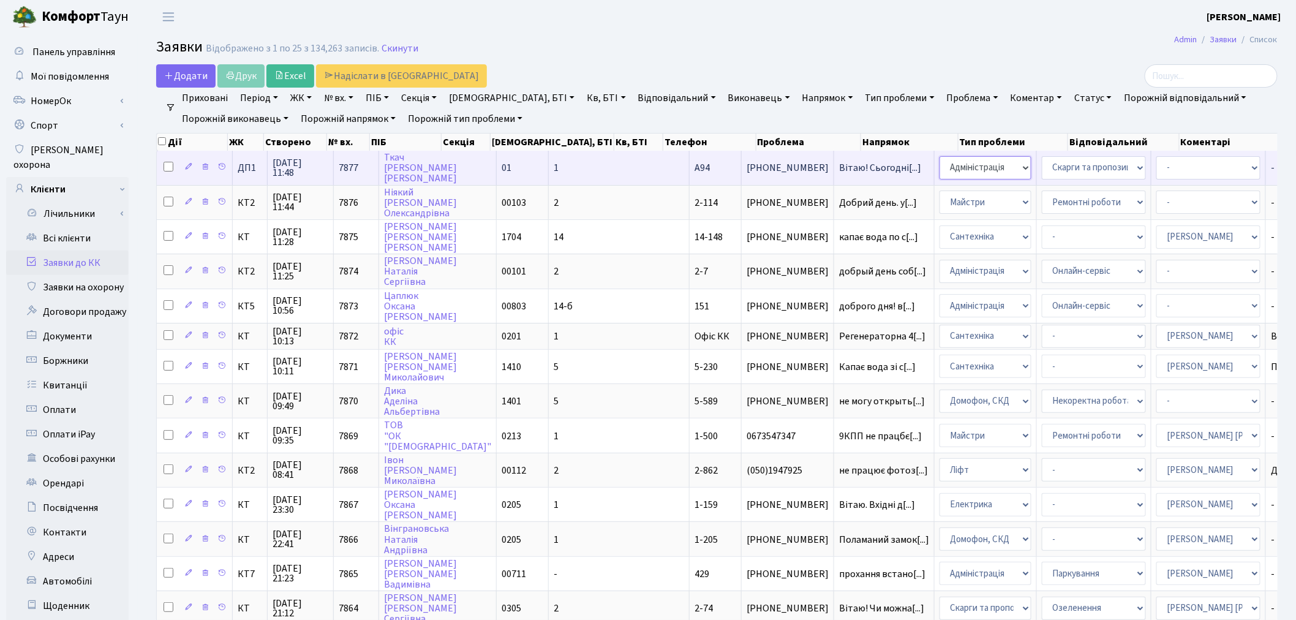
click at [939, 170] on select "- Адміністрація Домофон, СКД Ліфт Майстри Сантехніка Економічний відділ Електри…" at bounding box center [985, 167] width 92 height 23
select select "1"
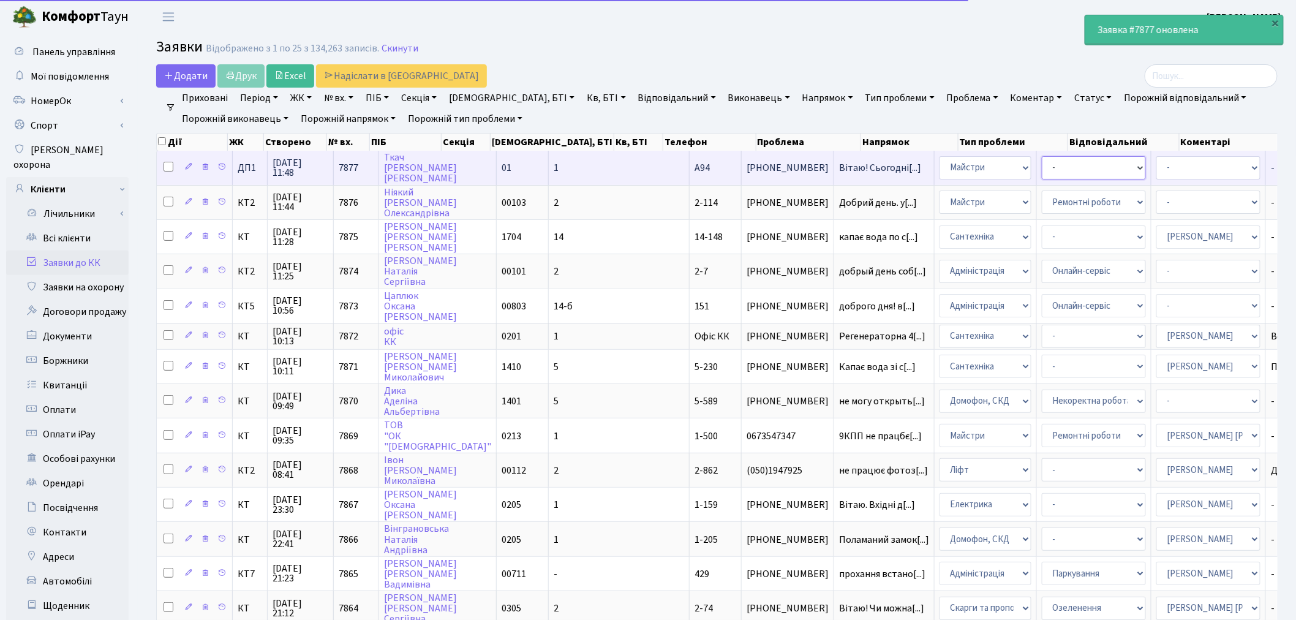
click at [1042, 163] on select "- Дитячі майданчики Замовлення плану комунікацій Озеленення Прибирання в будинк…" at bounding box center [1094, 167] width 104 height 23
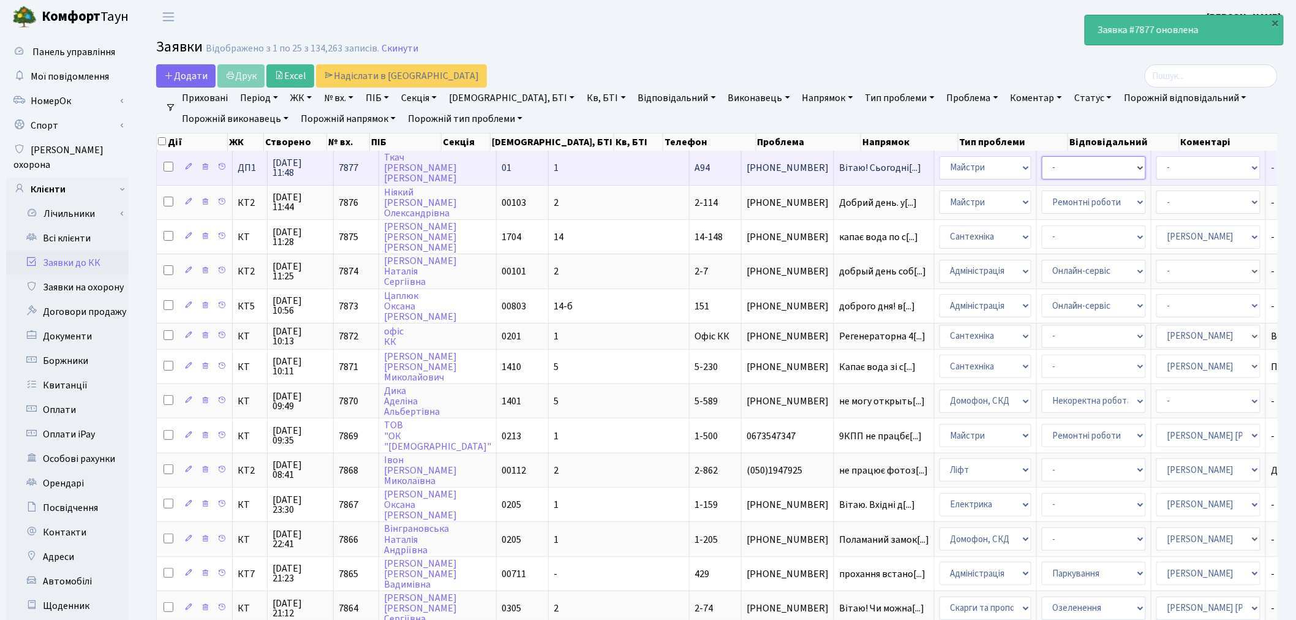
select select "58"
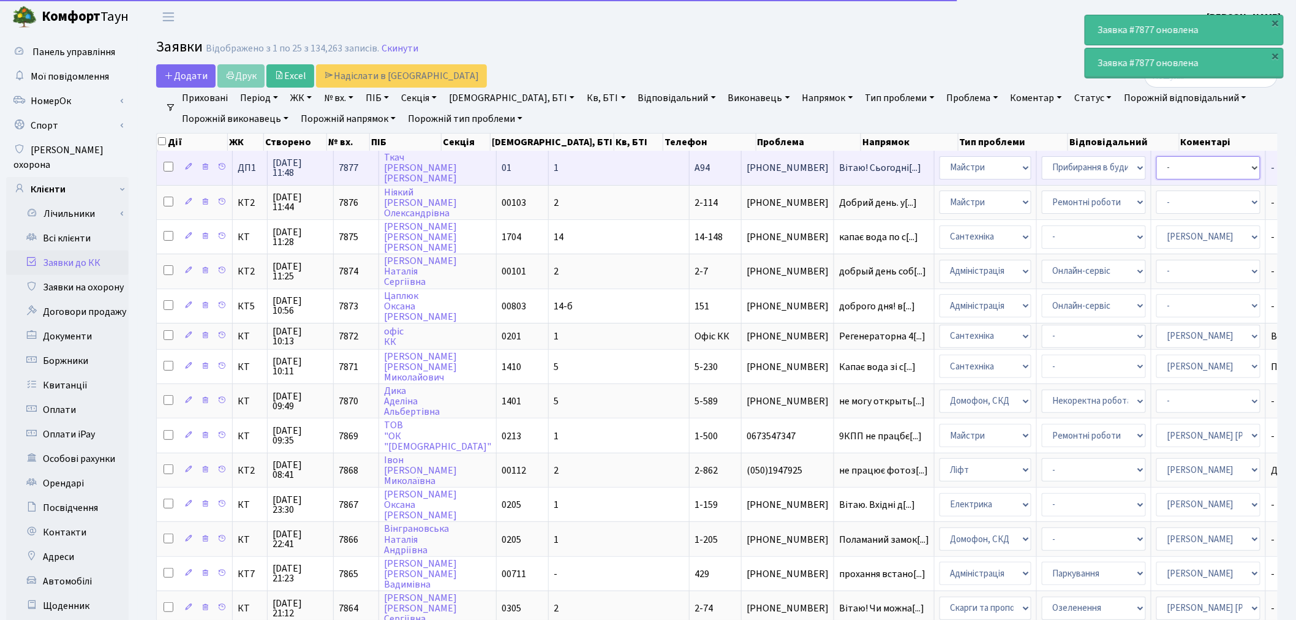
click at [1156, 165] on select "- Адміністратор ЖК КТ Вижул В. В. Гордієнко Н.В. Дядюшкін Д.Ю. Кипчук Т. А. Кла…" at bounding box center [1208, 167] width 104 height 23
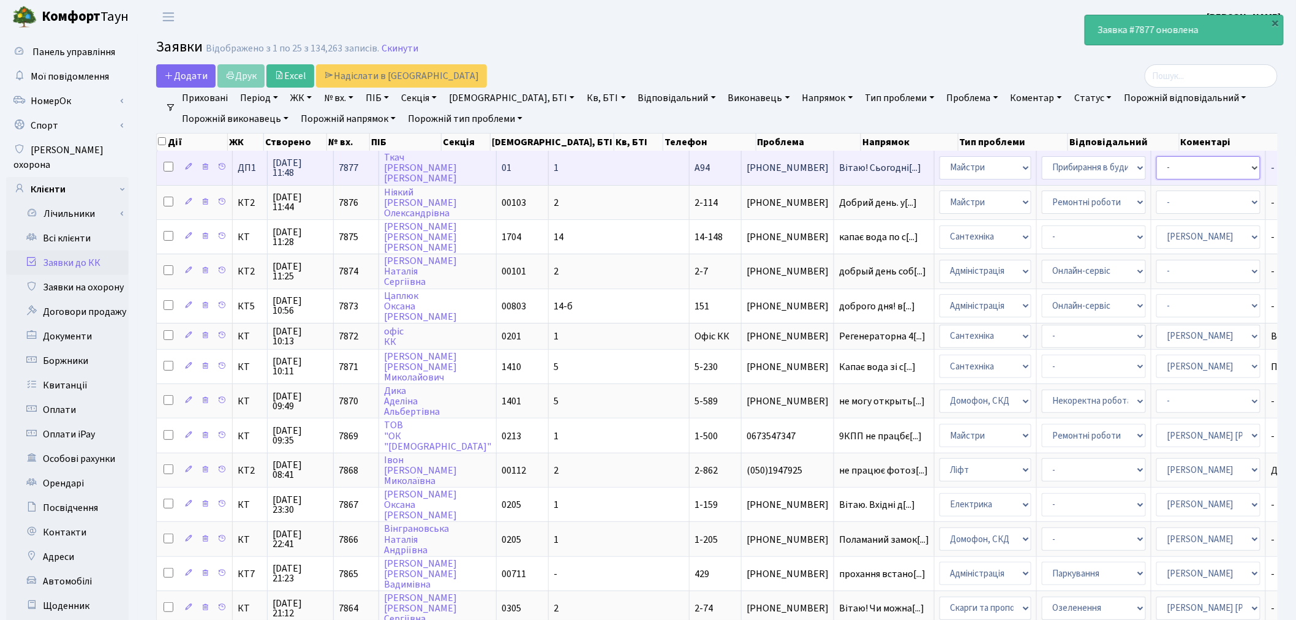
select select "94"
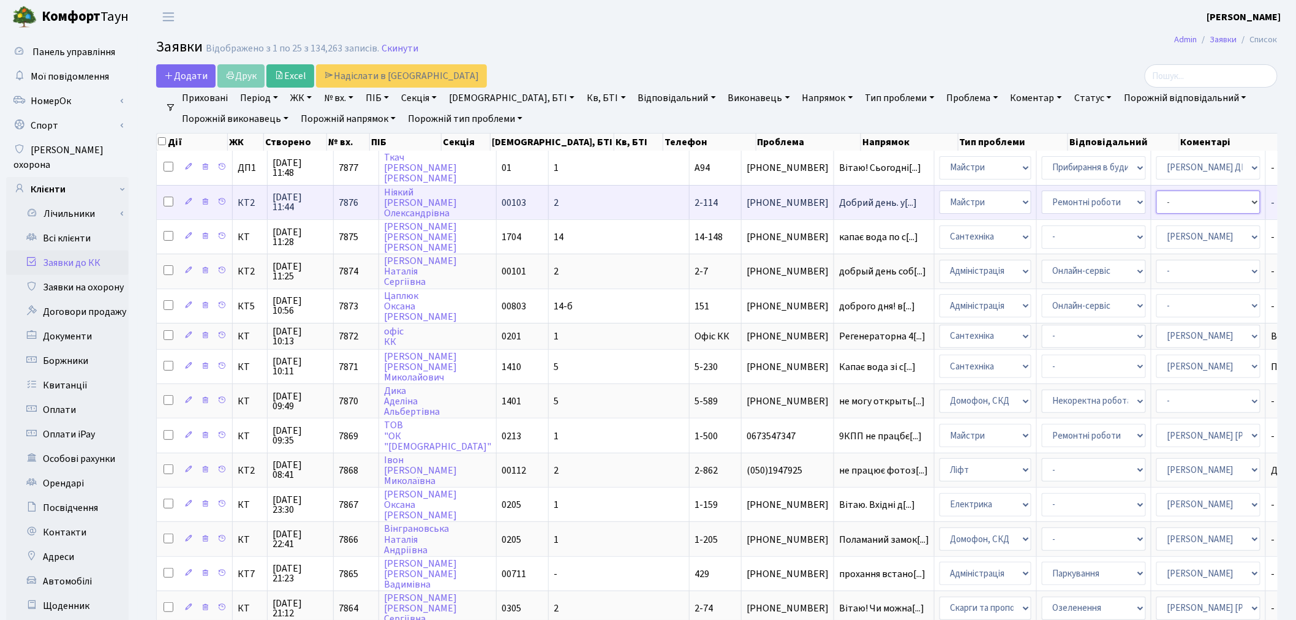
click at [1156, 200] on select "- Адміністратор ЖК КТ Вижул В. В. Гордієнко Н.В. Дядюшкін Д.Ю. Кипчук Т. А. Кла…" at bounding box center [1208, 201] width 104 height 23
select select "42"
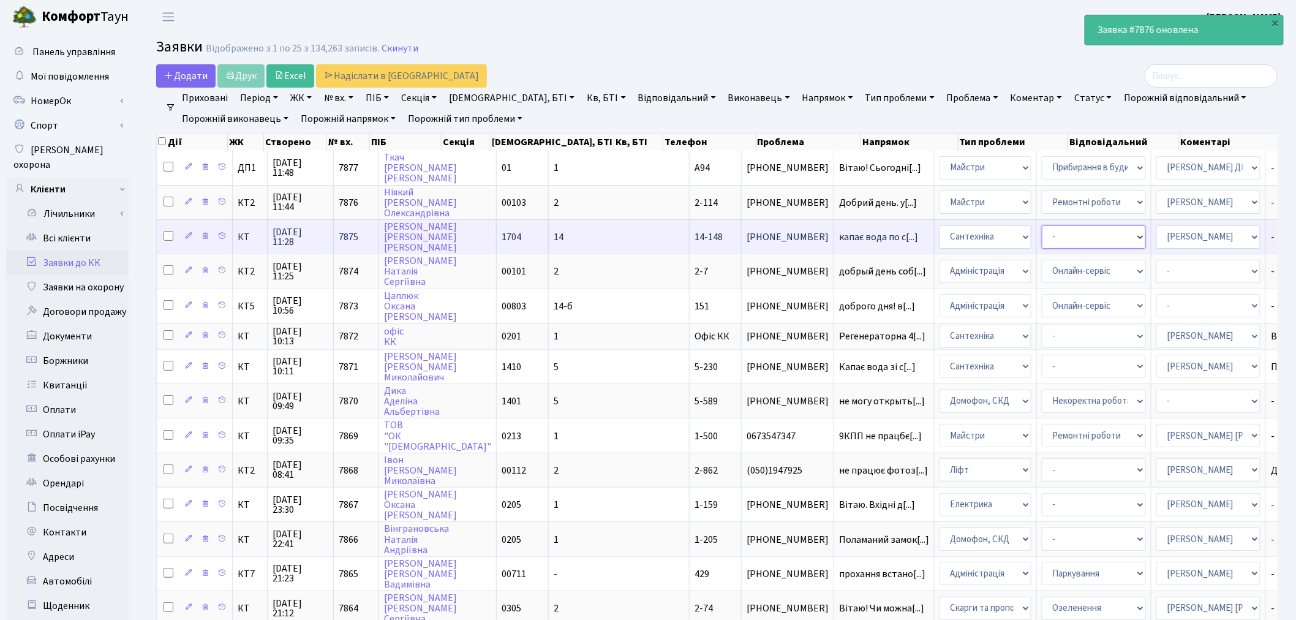
click at [1042, 228] on select "- Виклик майстра Замовлення технічних умов Заміна елементу інженерного вузла те…" at bounding box center [1094, 236] width 104 height 23
select select "32"
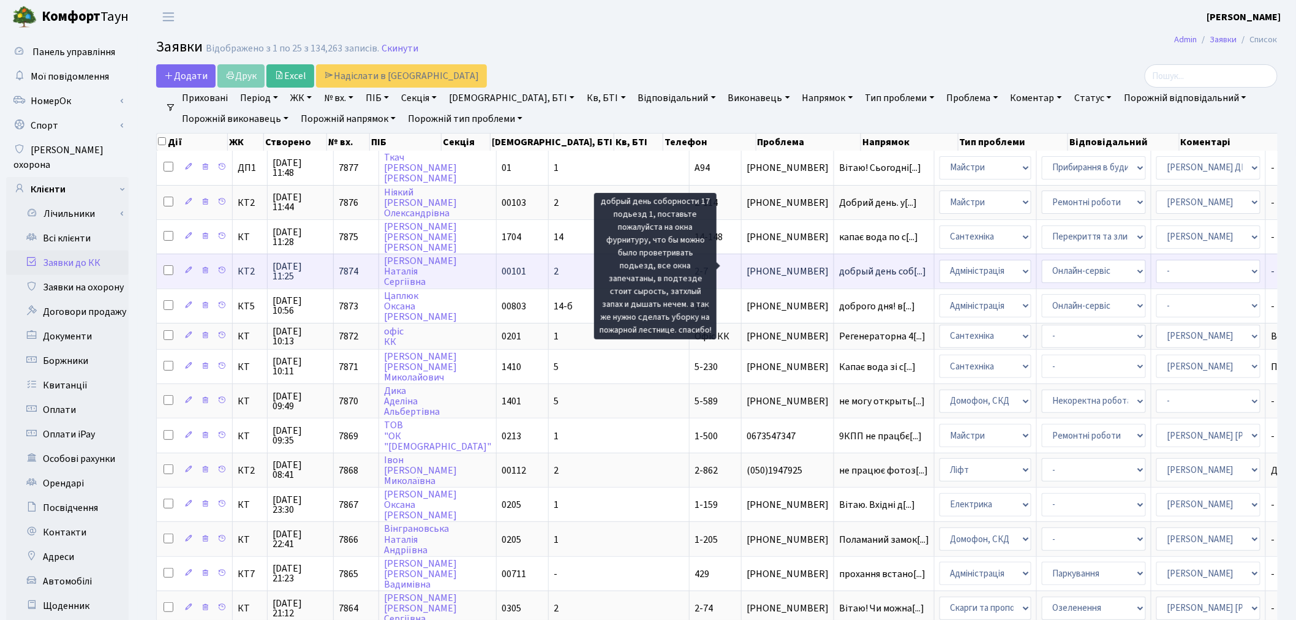
scroll to position [1, 0]
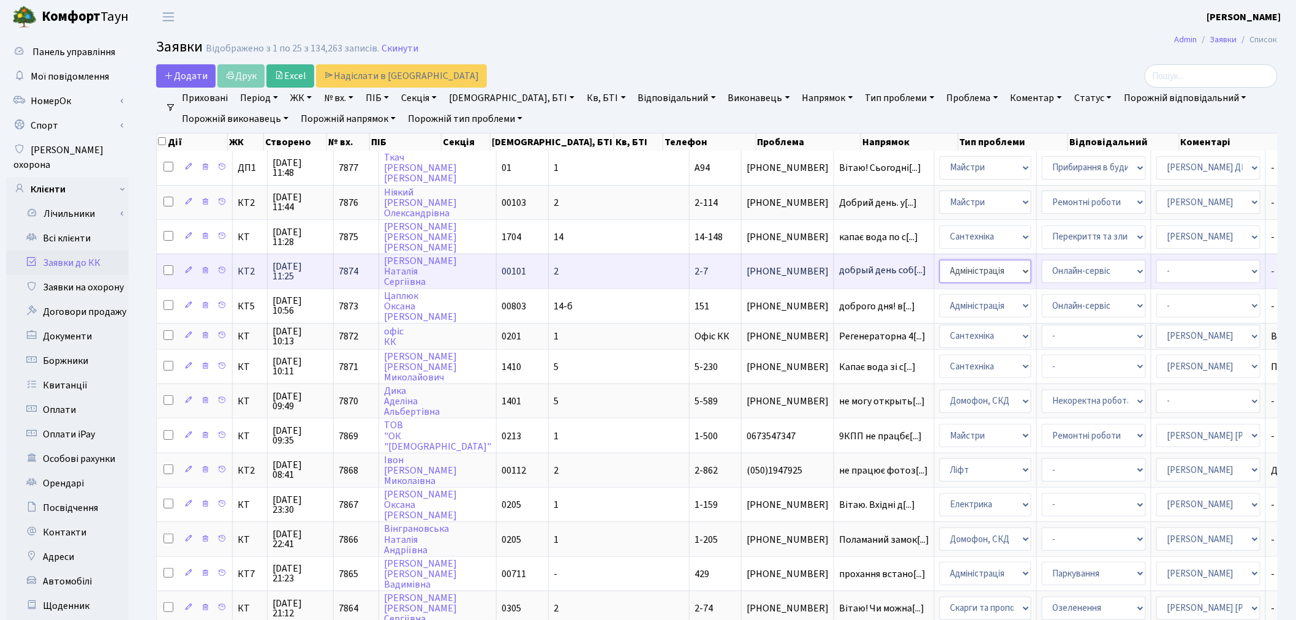
click at [939, 272] on select "- Адміністрація Домофон, СКД Ліфт Майстри Сантехніка Економічний відділ Електри…" at bounding box center [985, 271] width 92 height 23
select select "1"
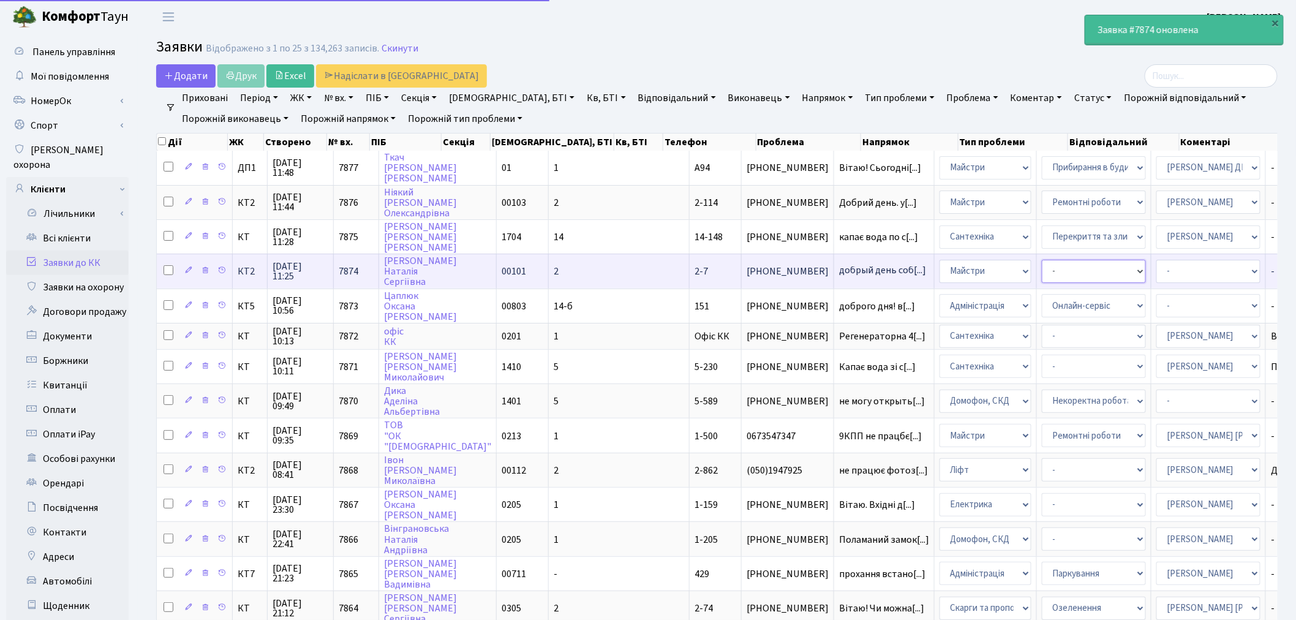
click at [1042, 268] on select "- Дитячі майданчики Замовлення плану комунікацій Озеленення Прибирання в будинк…" at bounding box center [1094, 271] width 104 height 23
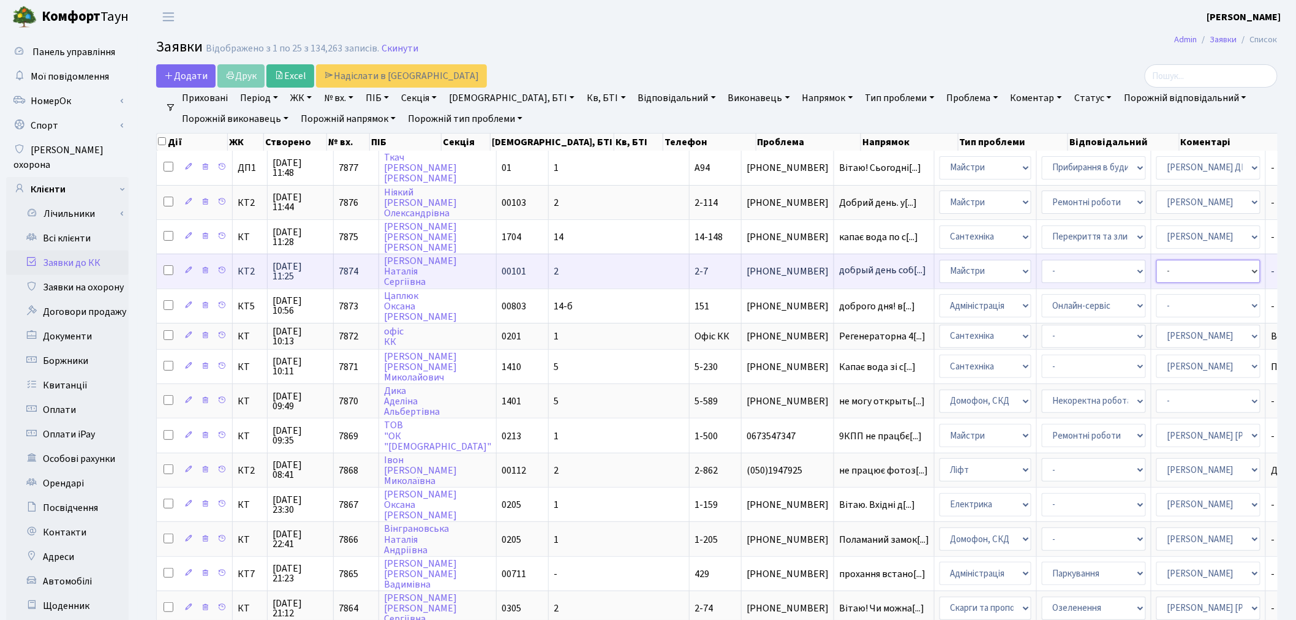
click at [1156, 266] on select "- Адміністратор ЖК КТ Вижул В. В. Гордієнко Н.В. Дядюшкін Д.Ю. Кипчук Т. А. Кла…" at bounding box center [1208, 271] width 104 height 23
select select "42"
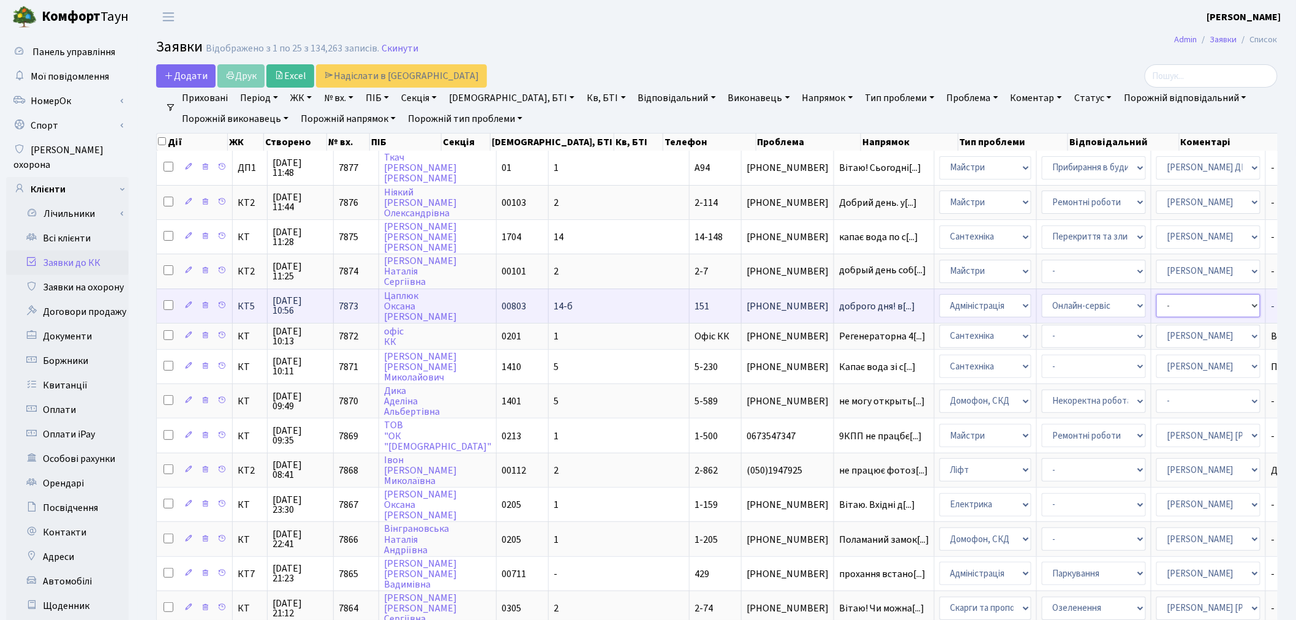
click at [1156, 294] on select "- Адміністратор ЖК КТ Вижул В. В. Гордієнко Н.В. Дядюшкін Д.Ю. Кипчук Т. А. Кла…" at bounding box center [1208, 305] width 104 height 23
select select "77"
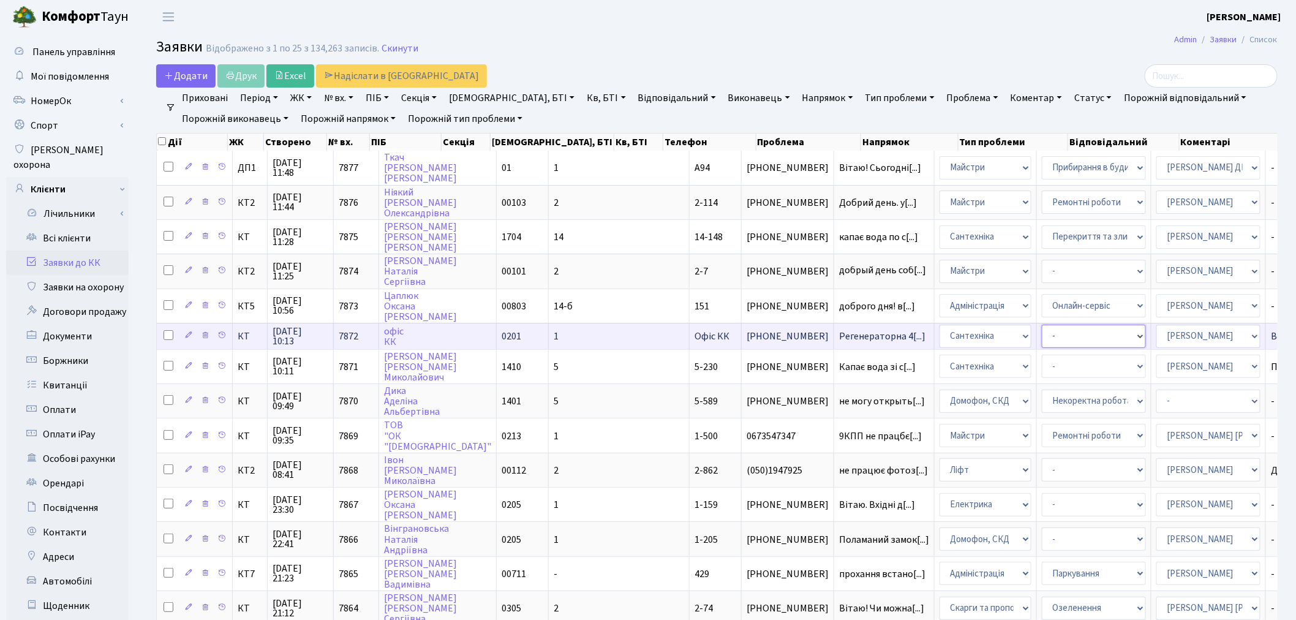
click at [1042, 326] on select "- Виклик майстра Замовлення технічних умов Заміна елементу інженерного вузла те…" at bounding box center [1094, 336] width 104 height 23
select select "32"
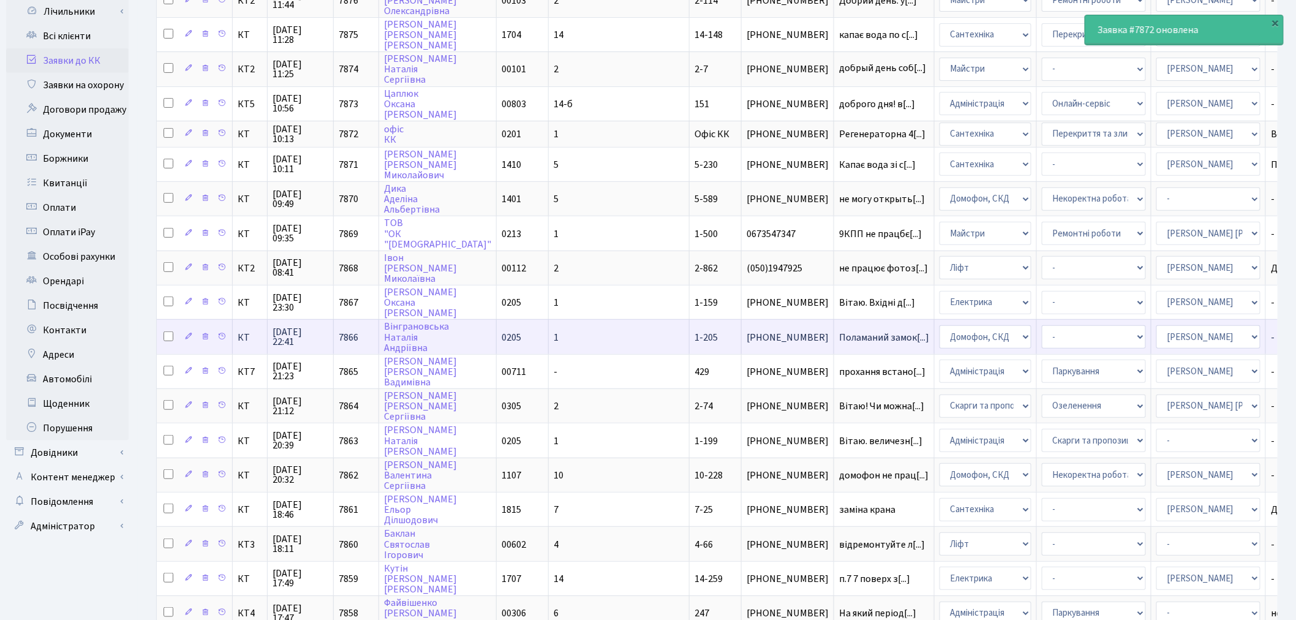
scroll to position [204, 0]
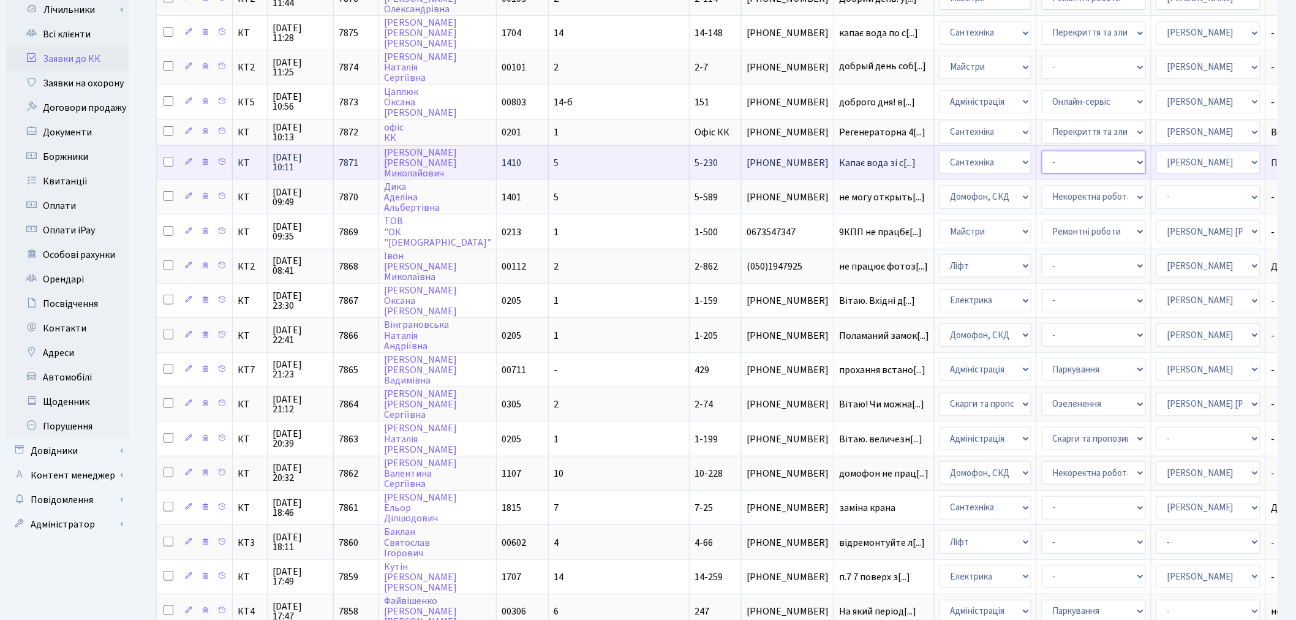
click at [1042, 160] on select "- Виклик майстра Замовлення технічних умов Заміна елементу інженерного вузла те…" at bounding box center [1094, 162] width 104 height 23
select select "32"
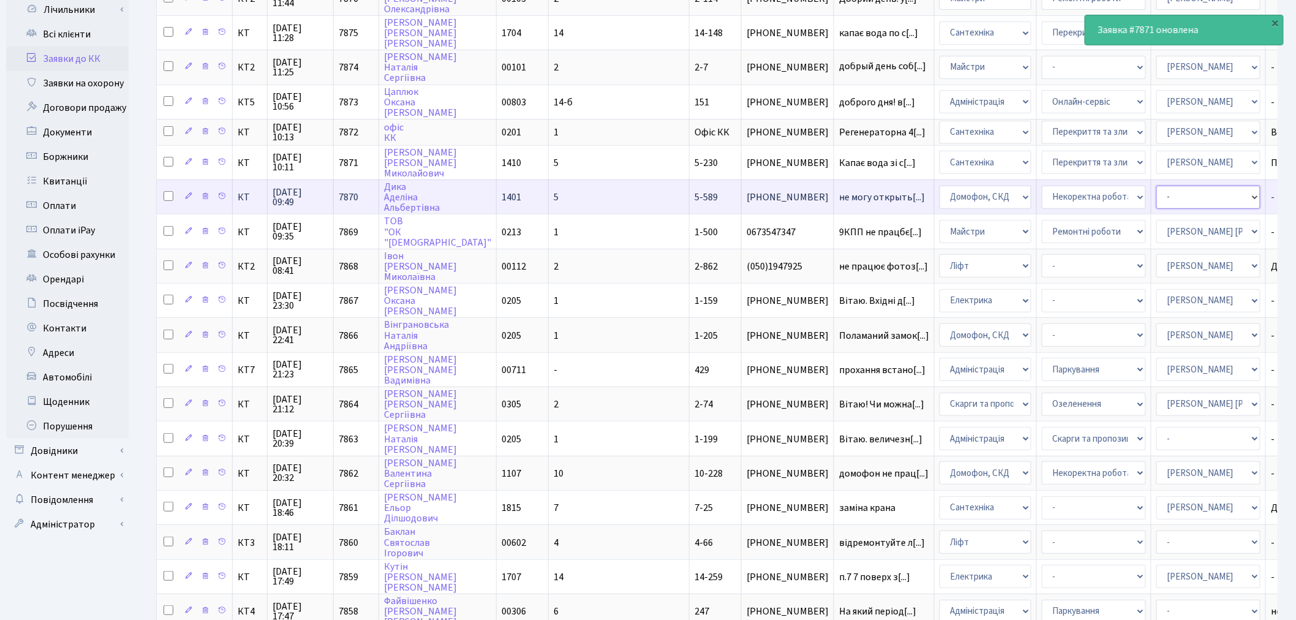
click at [1156, 193] on select "- Адміністратор ЖК КТ Вижул В. В. Гордієнко Н.В. Дядюшкін Д.Ю. Кипчук Т. А. Кла…" at bounding box center [1208, 197] width 104 height 23
select select "36"
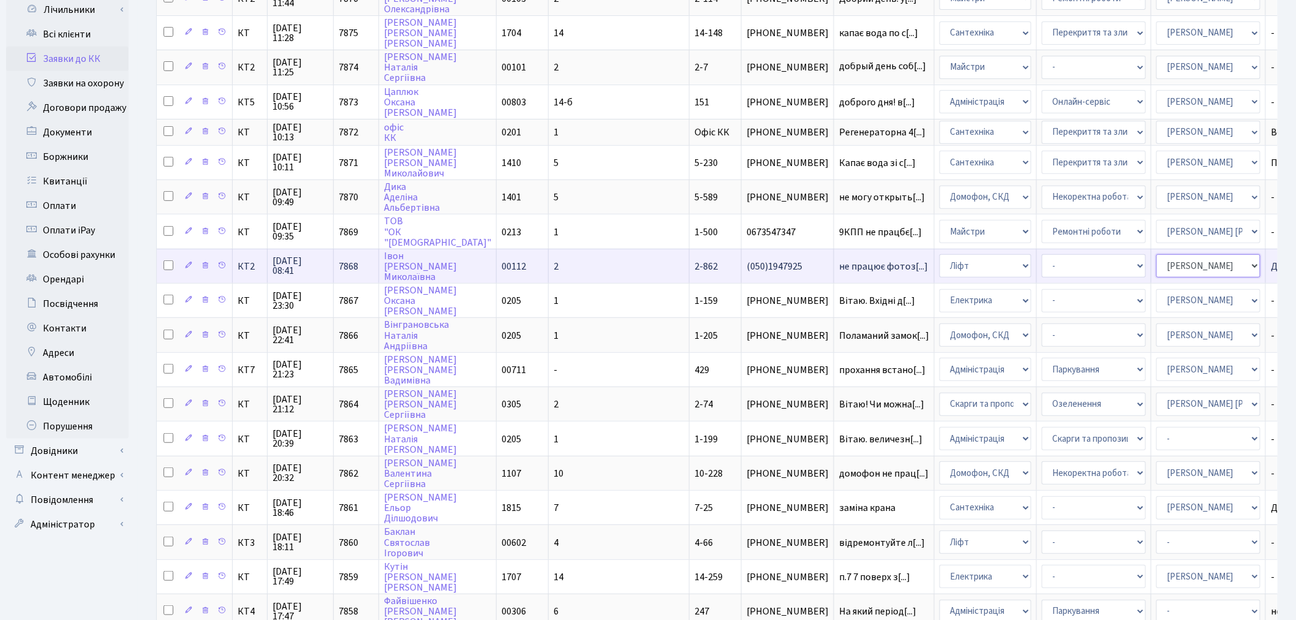
click at [1156, 256] on select "- Адміністратор ЖК КТ Вижул В. В. Гордієнко Н.В. Дядюшкін Д.Ю. Кипчук Т. А. Кла…" at bounding box center [1208, 265] width 104 height 23
select select "11"
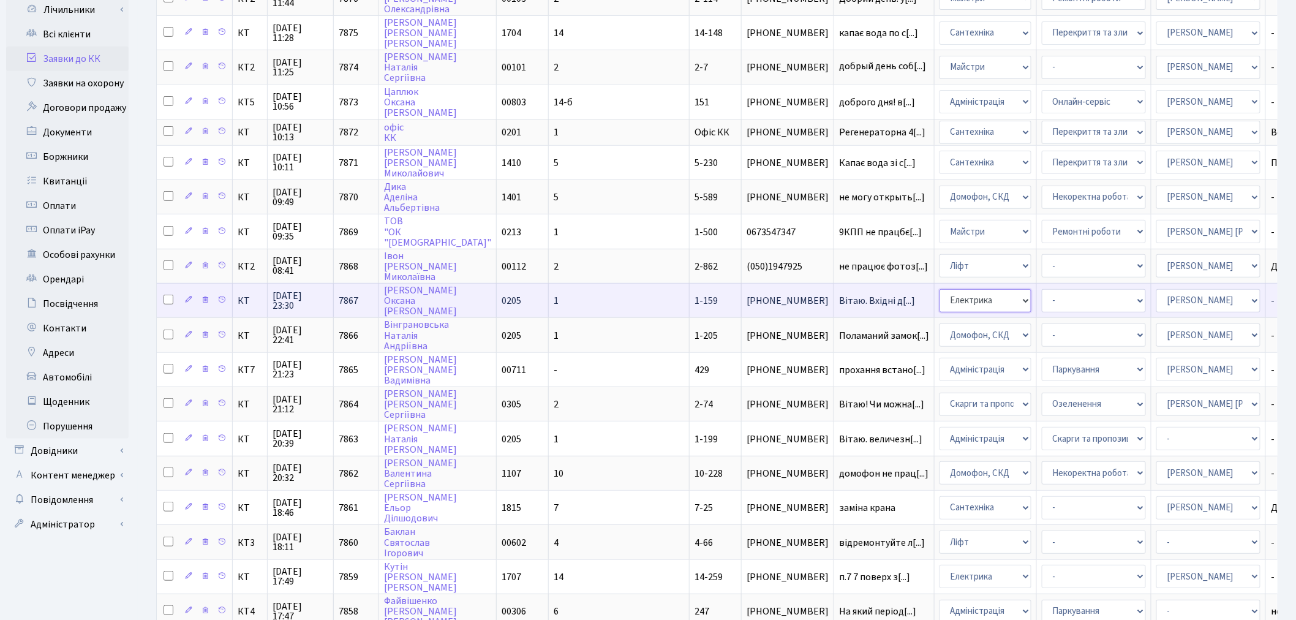
click at [939, 289] on select "- Адміністрація Домофон, СКД Ліфт Майстри Сантехніка Економічний відділ Електри…" at bounding box center [985, 300] width 92 height 23
select select "1"
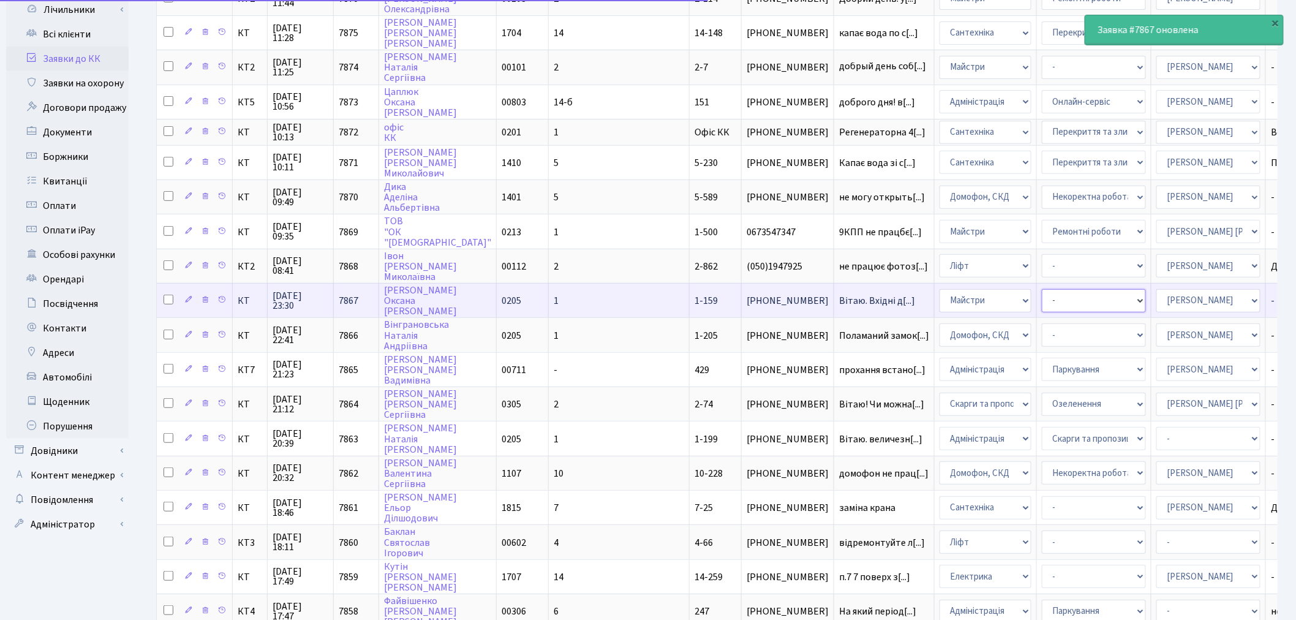
click at [1042, 295] on select "- Дитячі майданчики Замовлення плану комунікацій Озеленення Прибирання в будинк…" at bounding box center [1094, 300] width 104 height 23
select select "62"
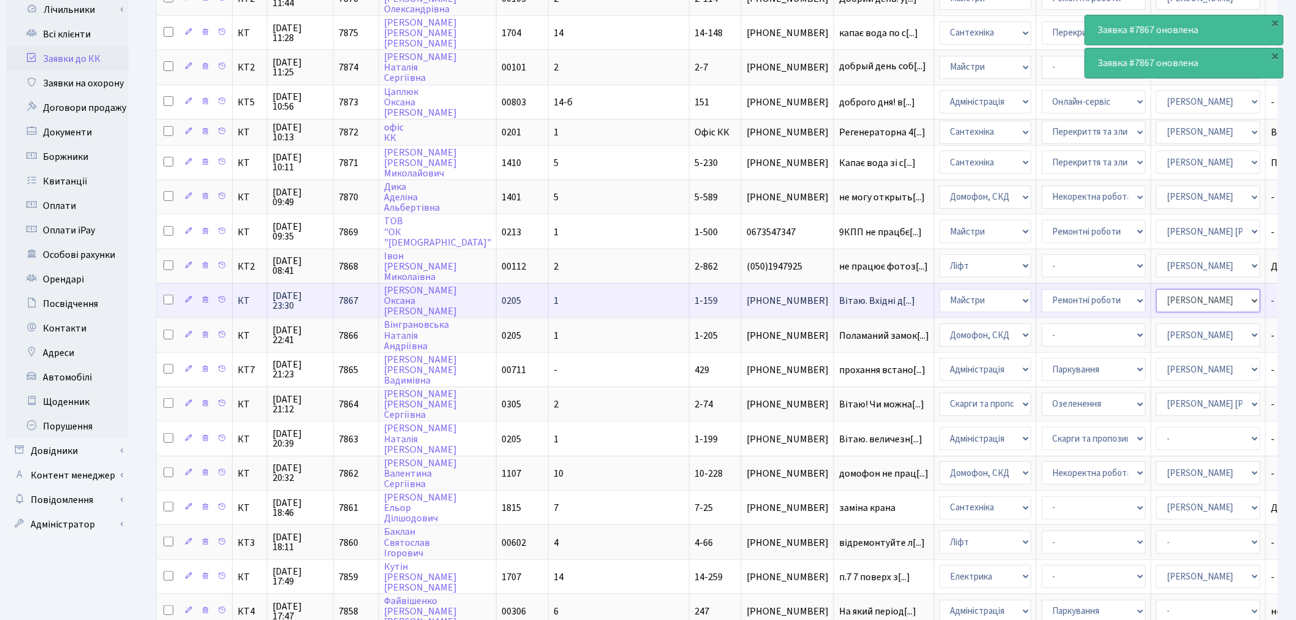
click at [1156, 289] on select "- Адміністратор ЖК КТ Вижул В. В. Гордієнко Н.В. Дядюшкін Д.Ю. Кипчук Т. А. Кла…" at bounding box center [1208, 300] width 104 height 23
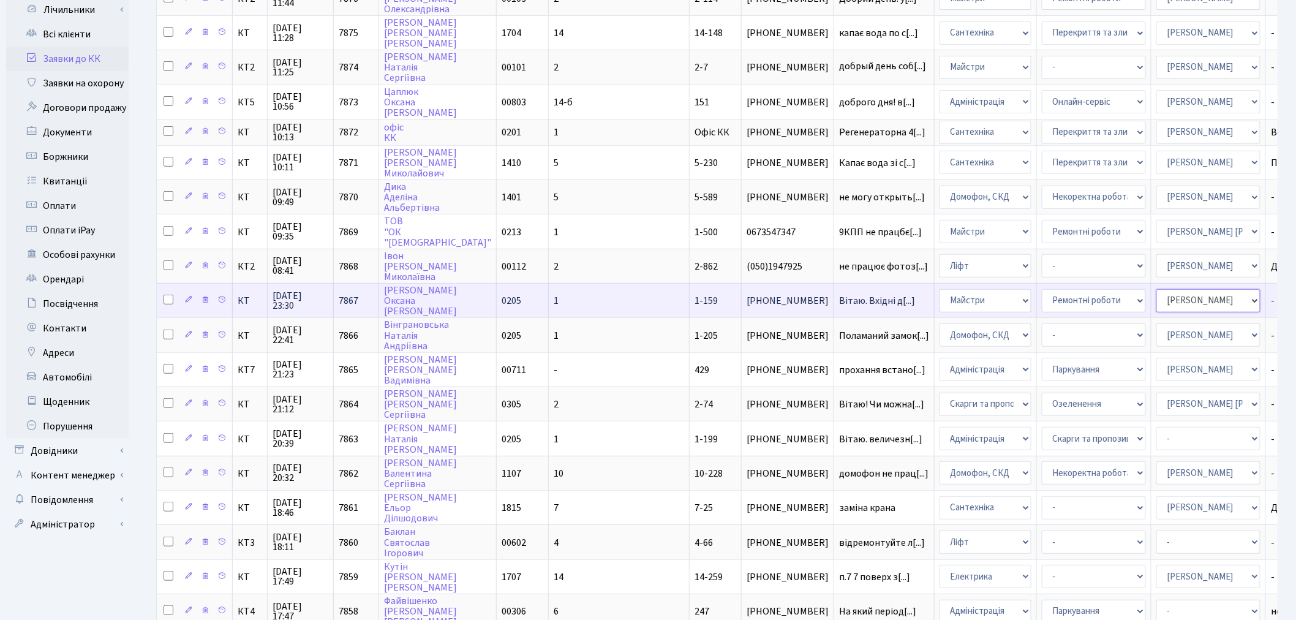
select select "25"
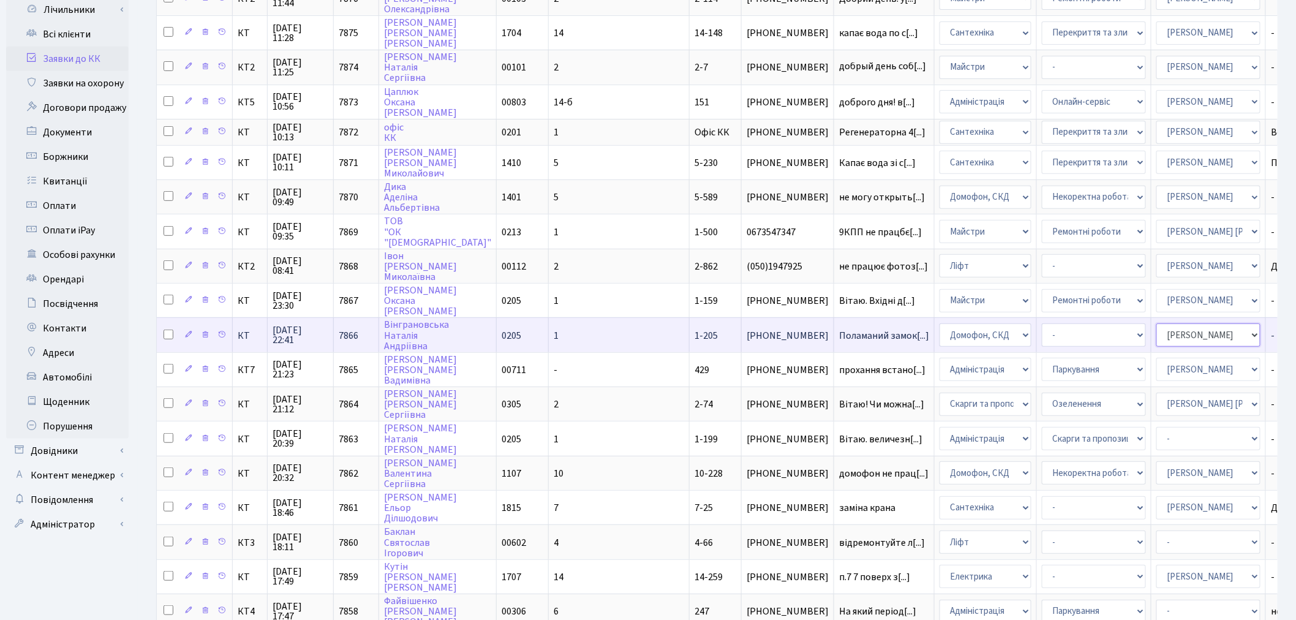
click at [1156, 323] on select "- Адміністратор ЖК КТ Вижул В. В. Гордієнко Н.В. Дядюшкін Д.Ю. Кипчук Т. А. Кла…" at bounding box center [1208, 334] width 104 height 23
select select "25"
click at [939, 329] on select "- Адміністрація Домофон, СКД Ліфт Майстри Сантехніка Економічний відділ Електри…" at bounding box center [985, 334] width 92 height 23
select select "1"
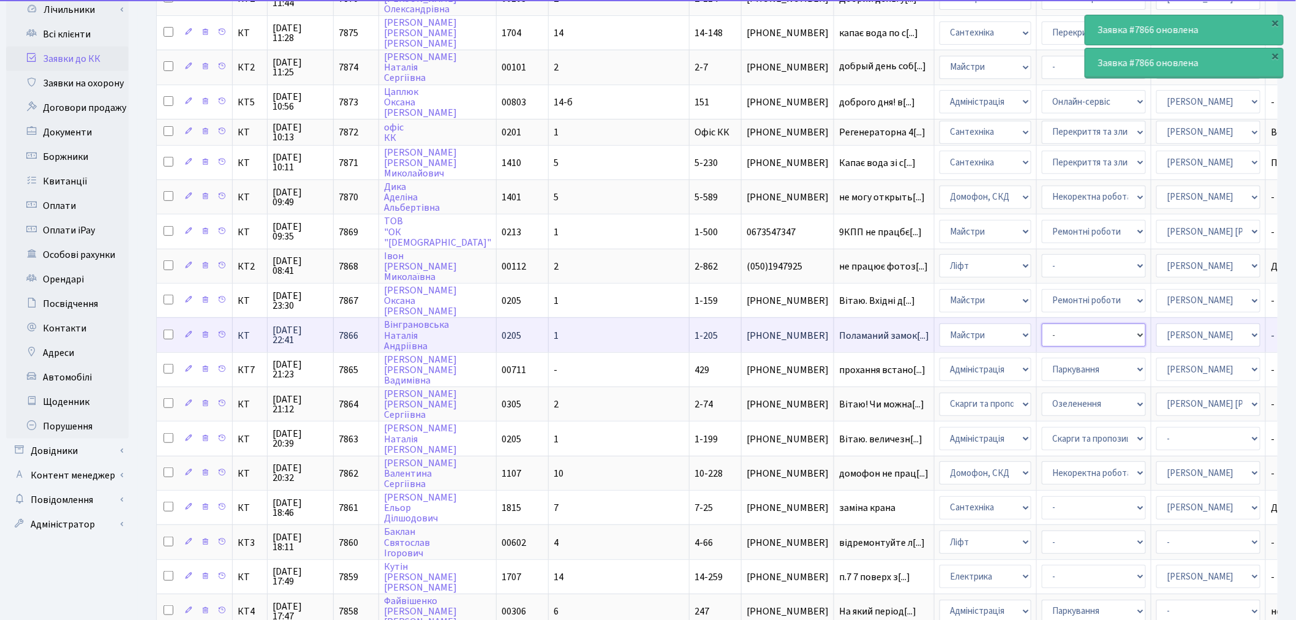
click at [1042, 323] on select "- Дитячі майданчики Замовлення плану комунікацій Озеленення Прибирання в будинк…" at bounding box center [1094, 334] width 104 height 23
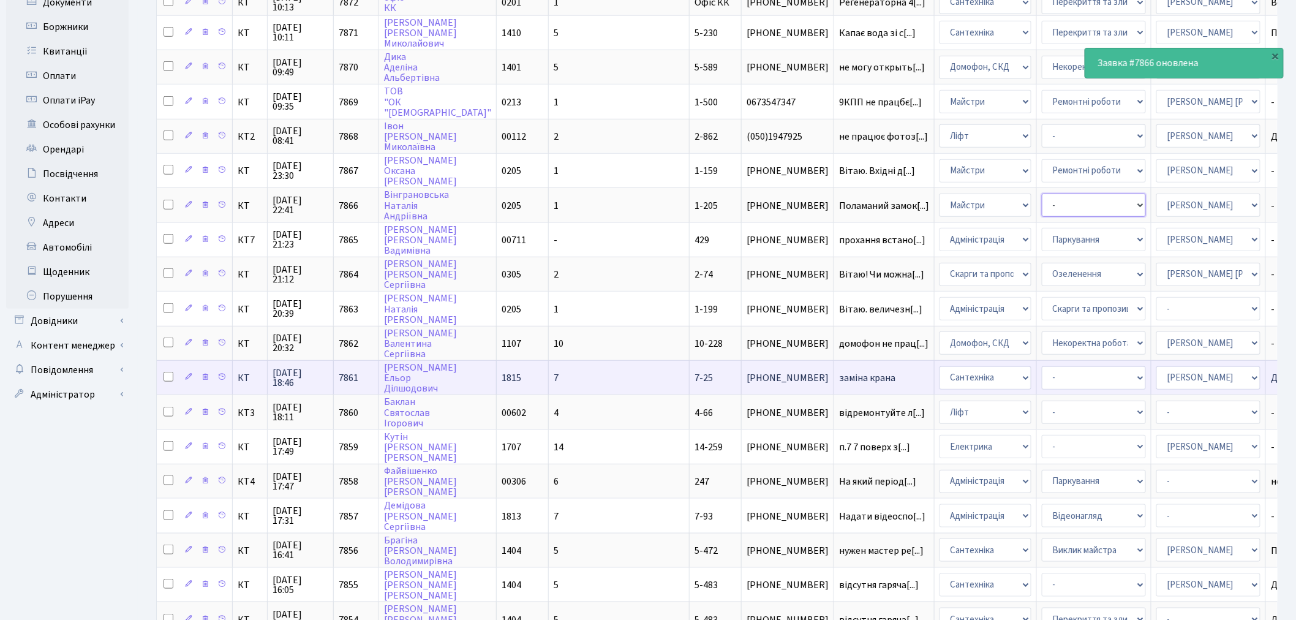
scroll to position [340, 0]
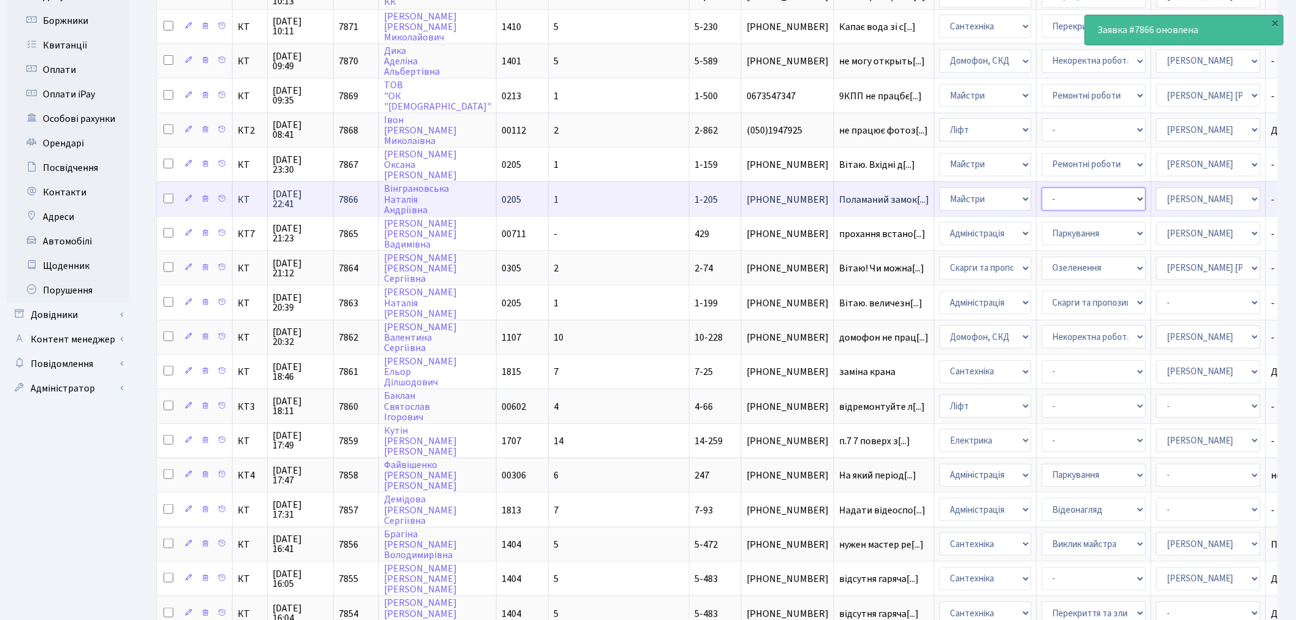
drag, startPoint x: 978, startPoint y: 179, endPoint x: 978, endPoint y: 192, distance: 12.9
click at [1042, 187] on select "- Дитячі майданчики Замовлення плану комунікацій Озеленення Прибирання в будинк…" at bounding box center [1094, 198] width 104 height 23
select select "62"
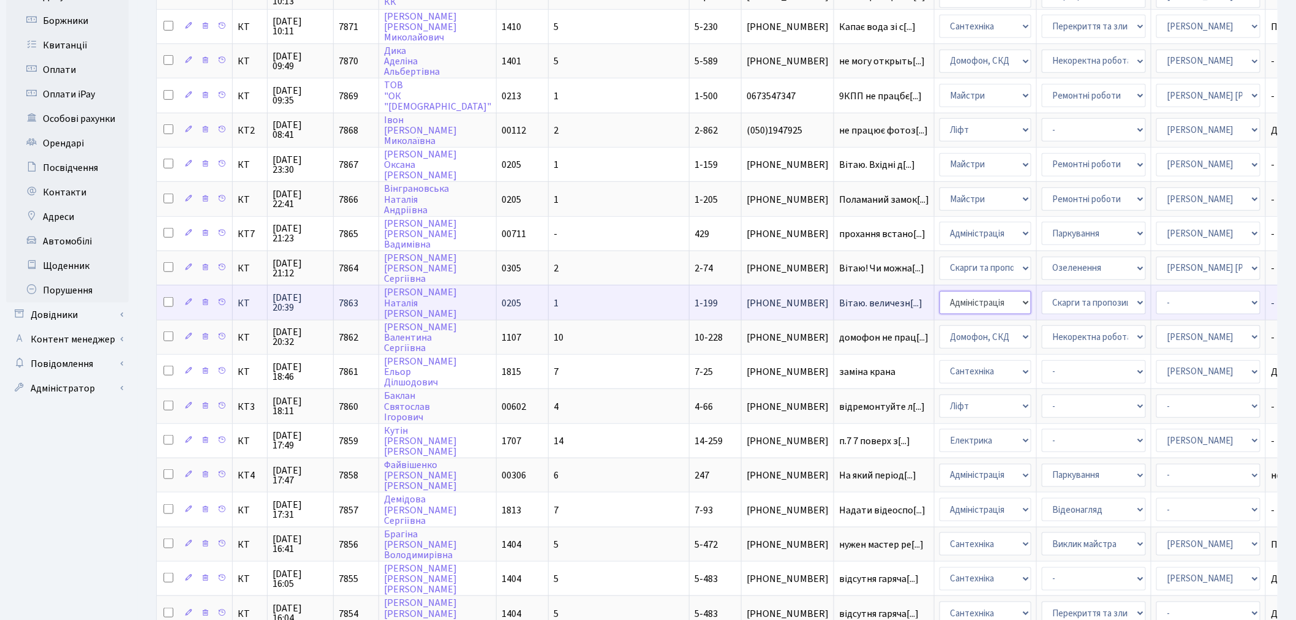
click at [939, 291] on select "- Адміністрація Домофон, СКД Ліфт Майстри Сантехніка Економічний відділ Електри…" at bounding box center [985, 302] width 92 height 23
select select "1"
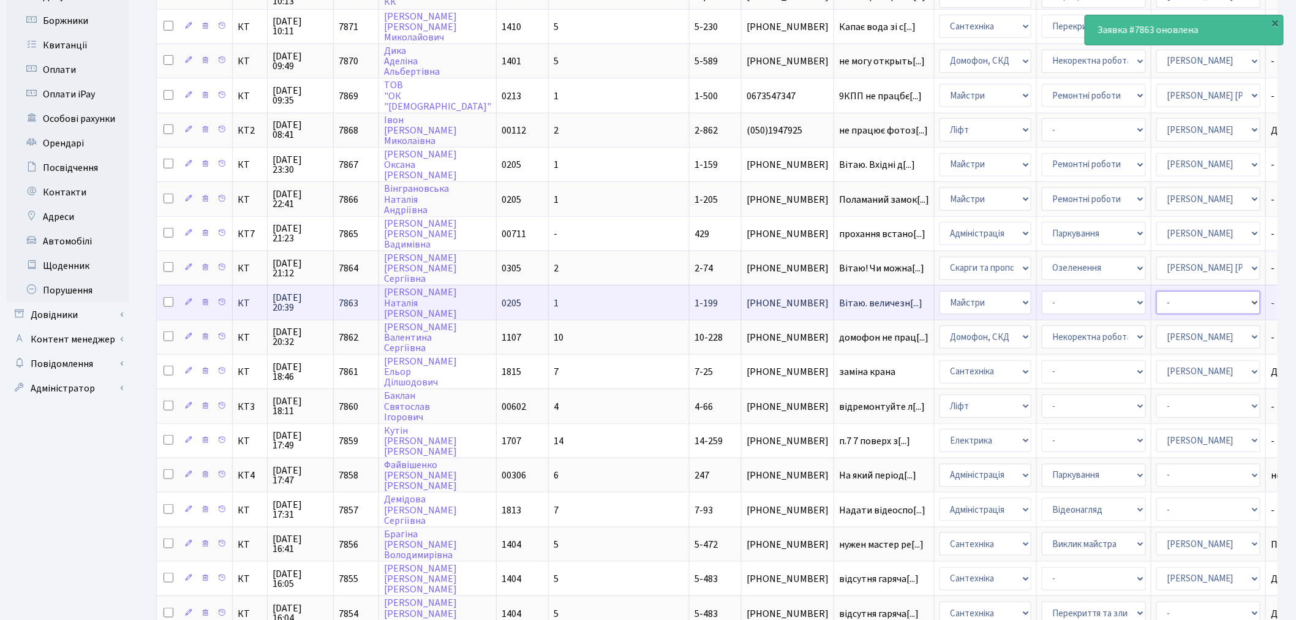
click at [1156, 291] on select "- Адміністратор ЖК КТ Вижул В. В. Гордієнко Н.В. Дядюшкін Д.Ю. Кипчук Т. А. Кла…" at bounding box center [1208, 302] width 104 height 23
select select "25"
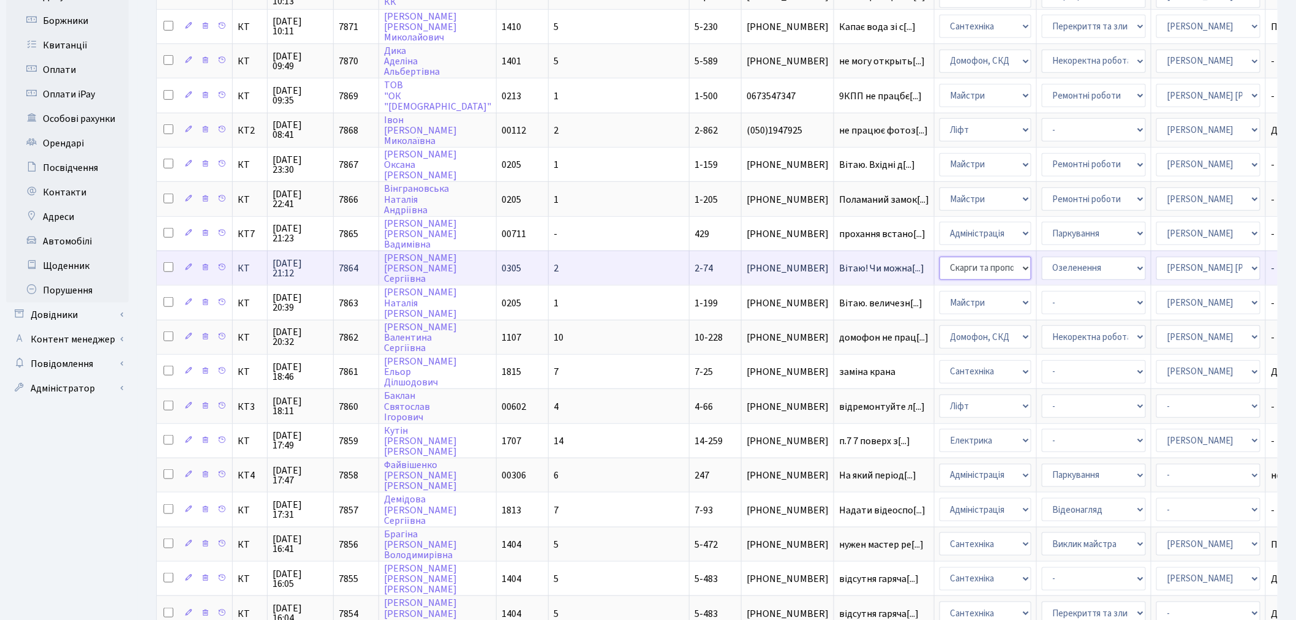
click at [939, 257] on select "- Адміністрація Домофон, СКД Ліфт Майстри Сантехніка Економічний відділ Електри…" at bounding box center [985, 268] width 92 height 23
select select "1"
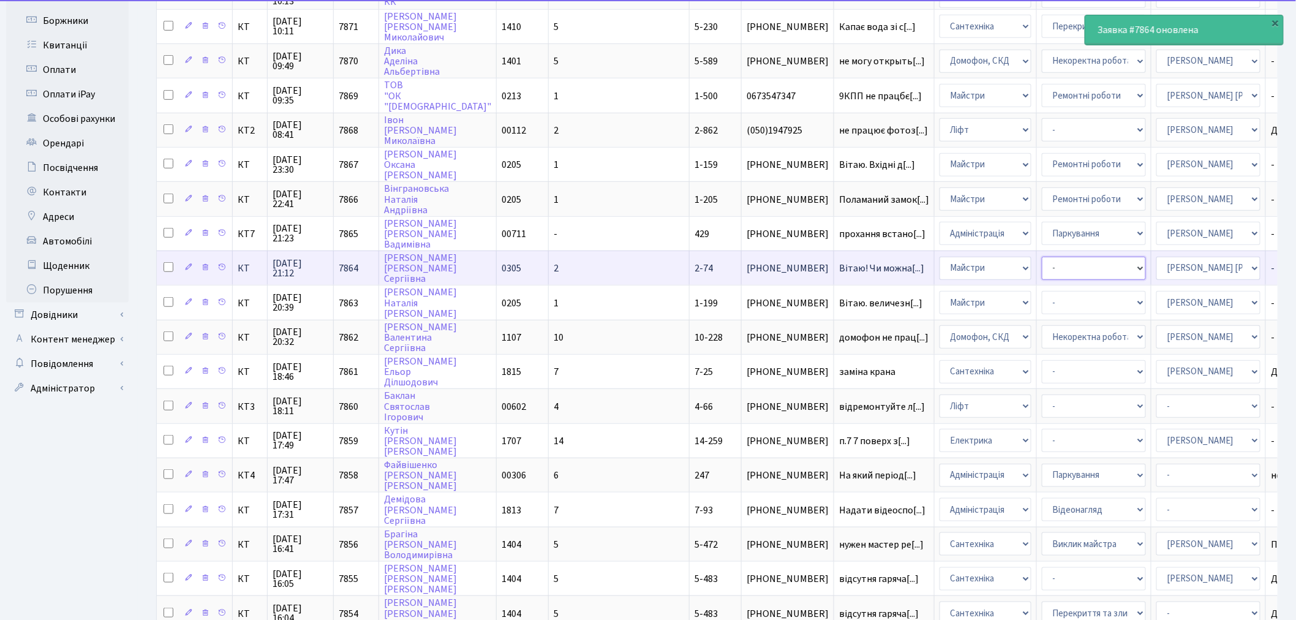
click at [1042, 257] on select "- Дитячі майданчики Замовлення плану комунікацій Озеленення Прибирання в будинк…" at bounding box center [1094, 268] width 104 height 23
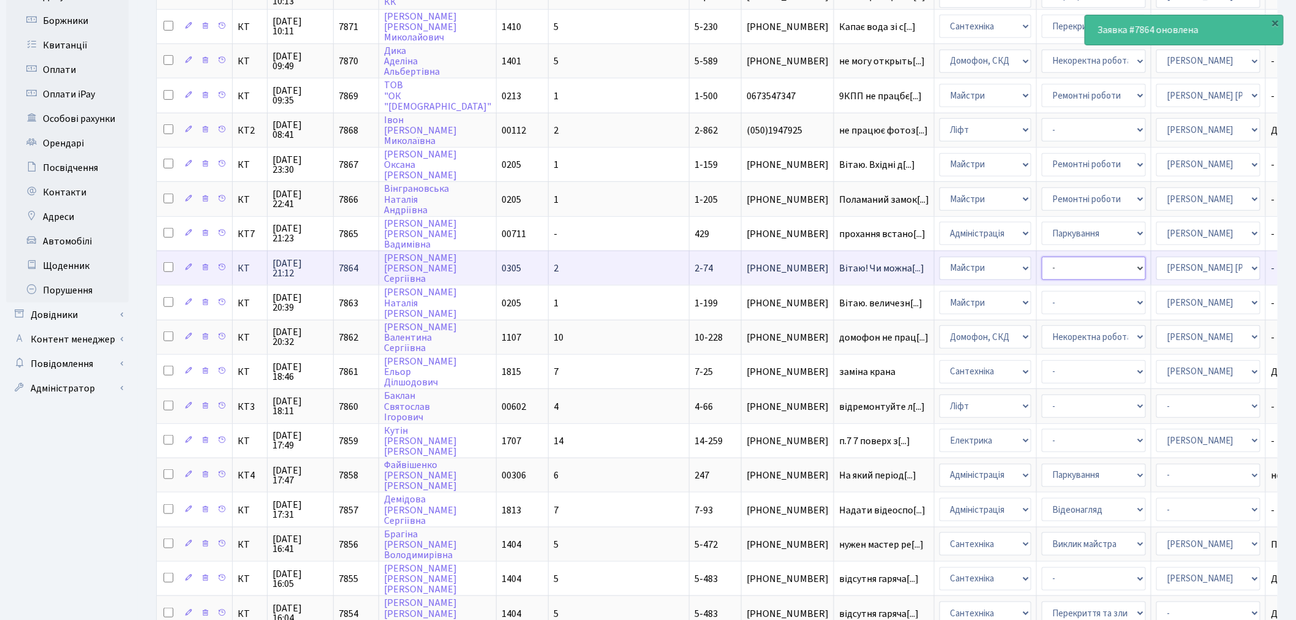
select select "65"
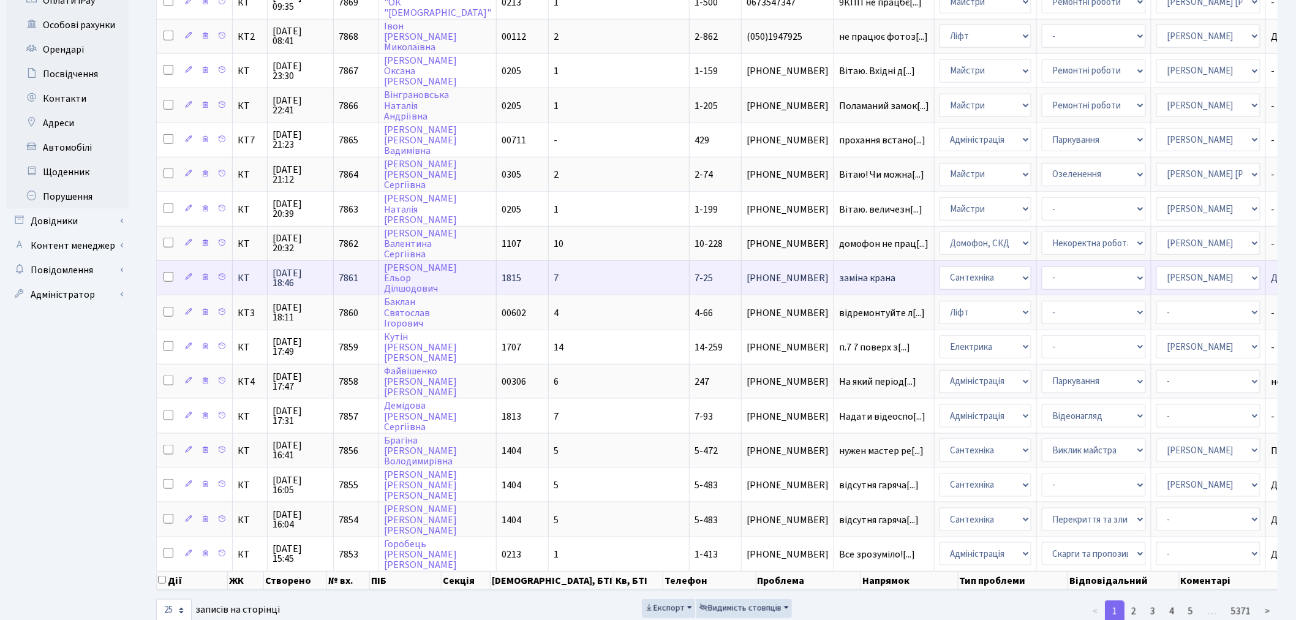
scroll to position [445, 0]
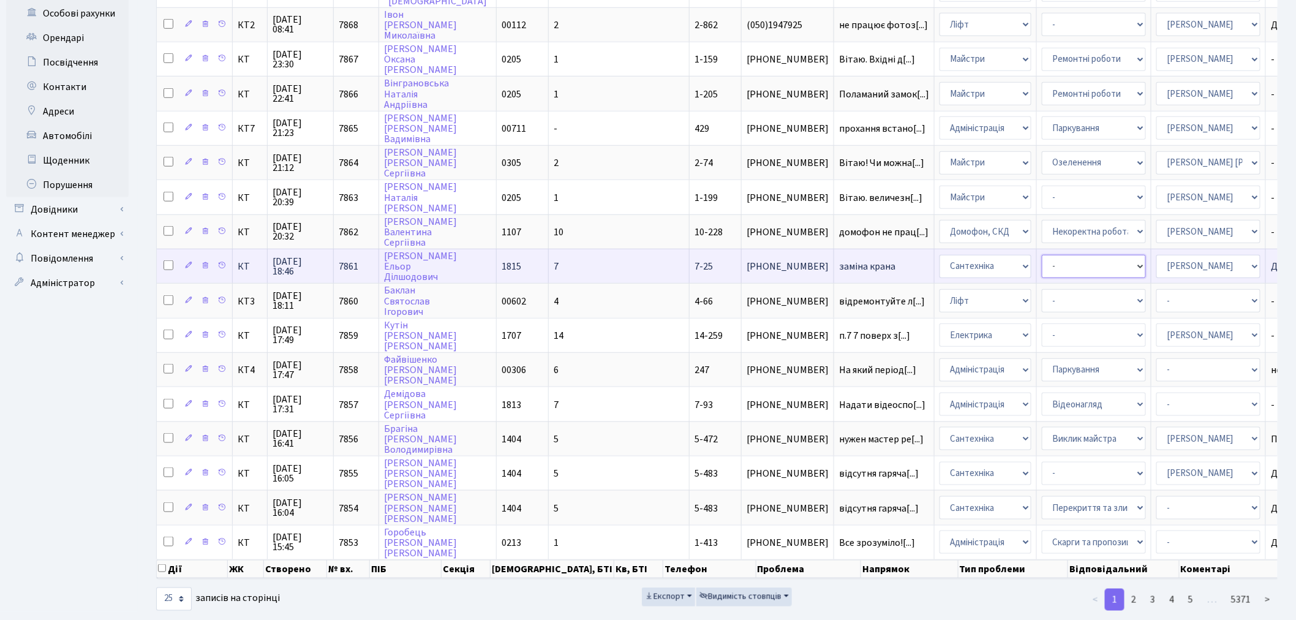
click at [1042, 255] on select "- Виклик майстра Замовлення технічних умов Заміна елементу інженерного вузла те…" at bounding box center [1094, 266] width 104 height 23
select select "29"
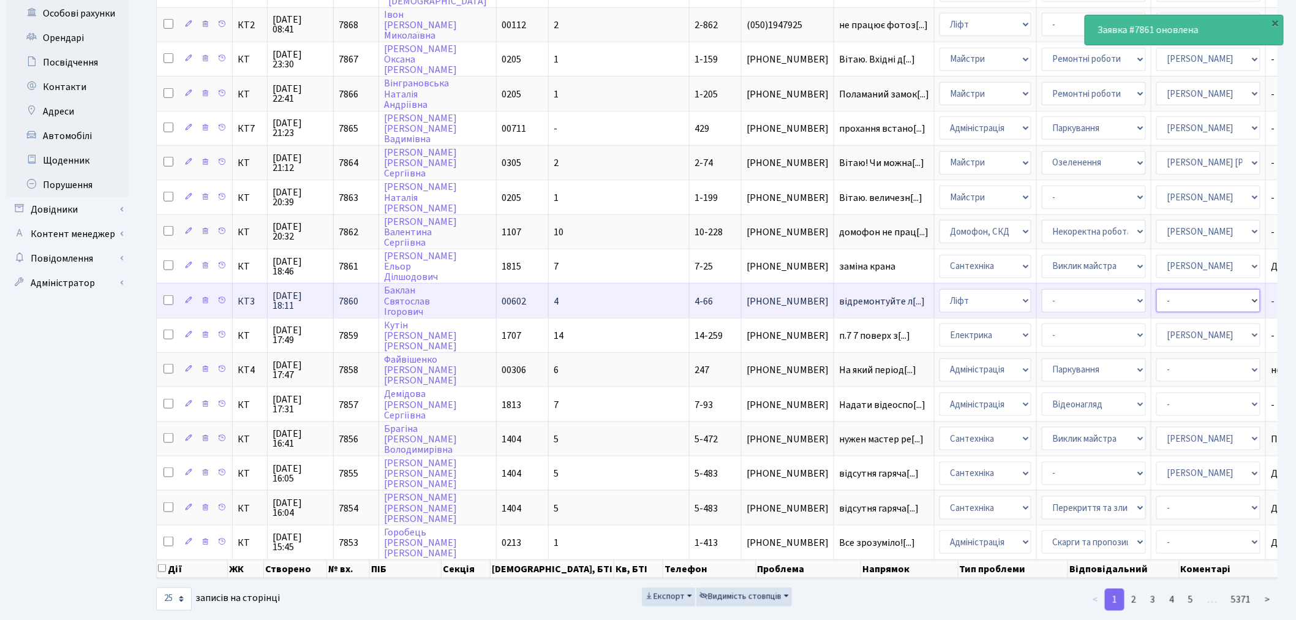
click at [1156, 289] on select "- Адміністратор ЖК КТ Вижул В. В. Гордієнко Н.В. Дядюшкін Д.Ю. Кипчук Т. А. Кла…" at bounding box center [1208, 300] width 104 height 23
select select "11"
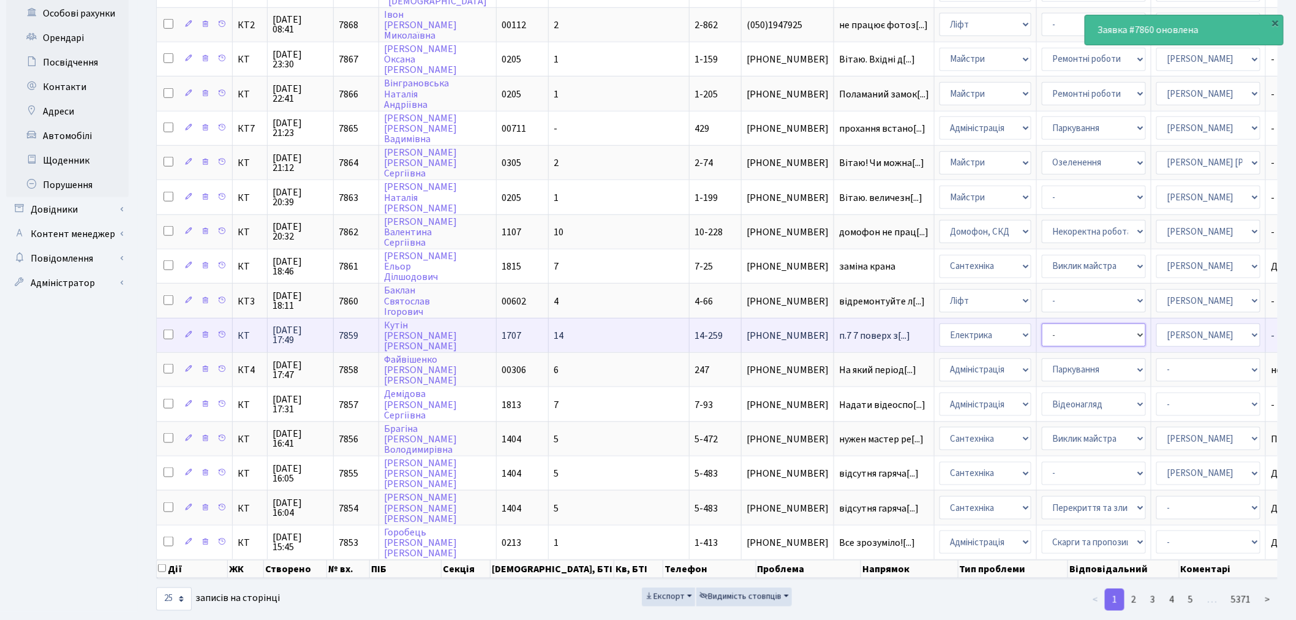
click at [1042, 323] on select "- Виклик майстра Монтаж/демонтаж електролічильника Опломбування\розпломбування …" at bounding box center [1094, 334] width 104 height 23
select select "40"
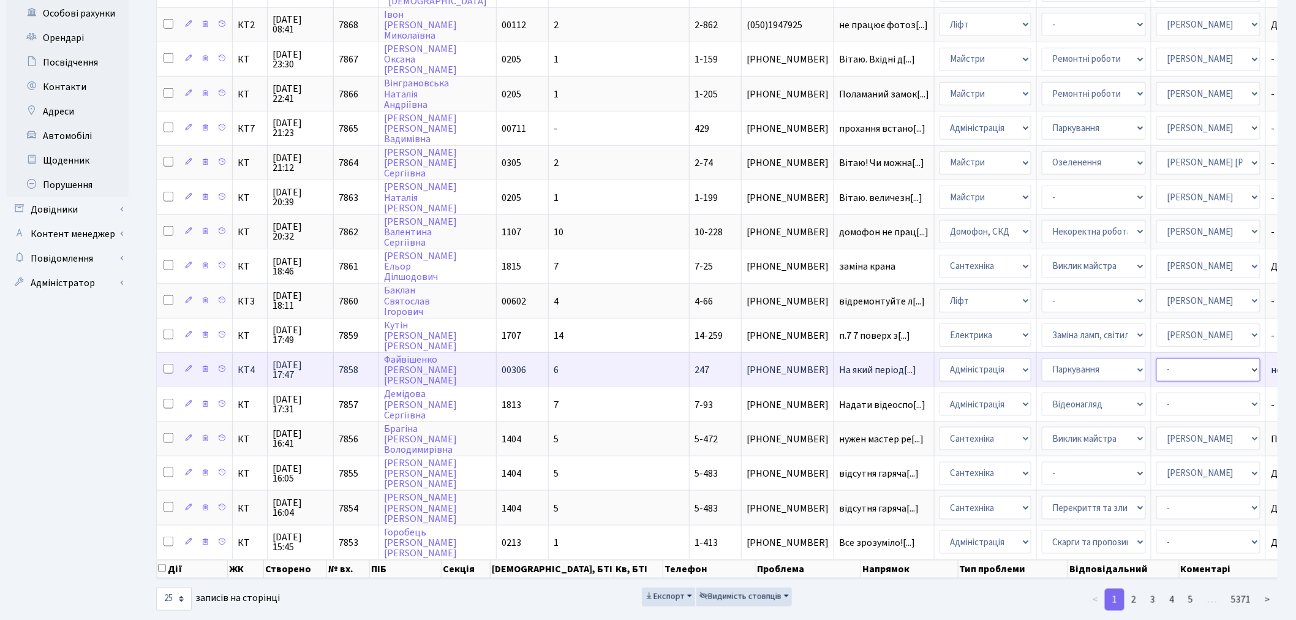
click at [1156, 358] on select "- Адміністратор ЖК КТ Вижул В. В. Гордієнко Н.В. Дядюшкін Д.Ю. Кипчук Т. А. Кла…" at bounding box center [1208, 369] width 104 height 23
select select "82"
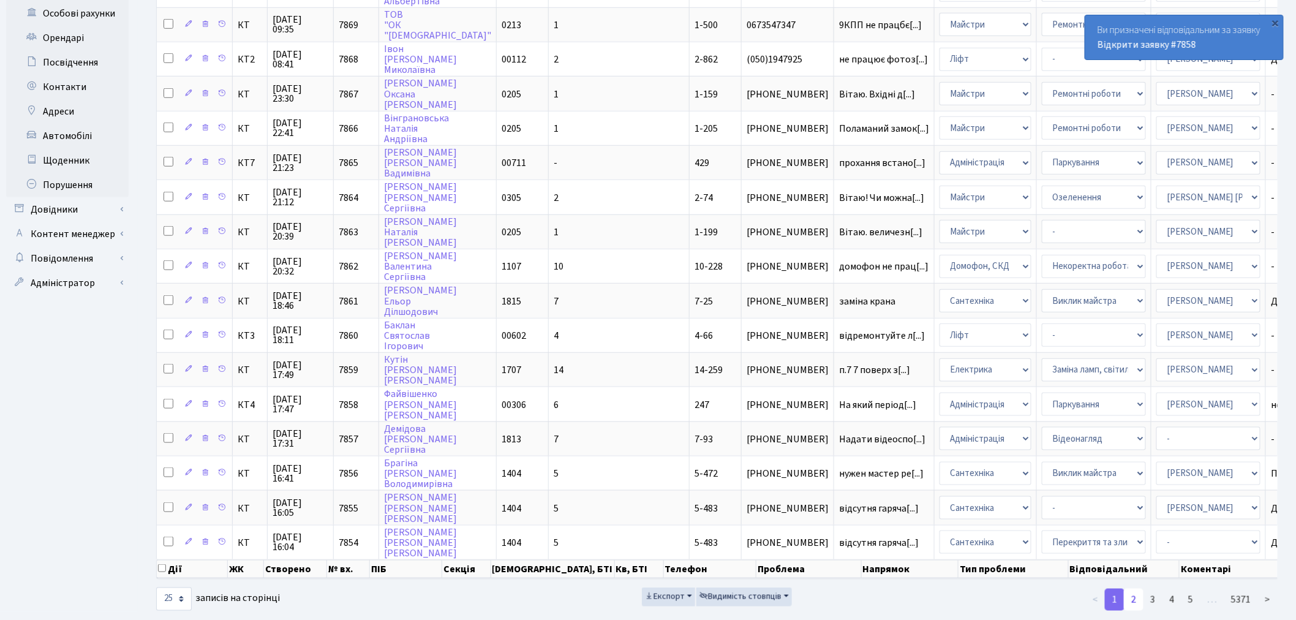
click at [1135, 589] on link "2" at bounding box center [1134, 600] width 20 height 22
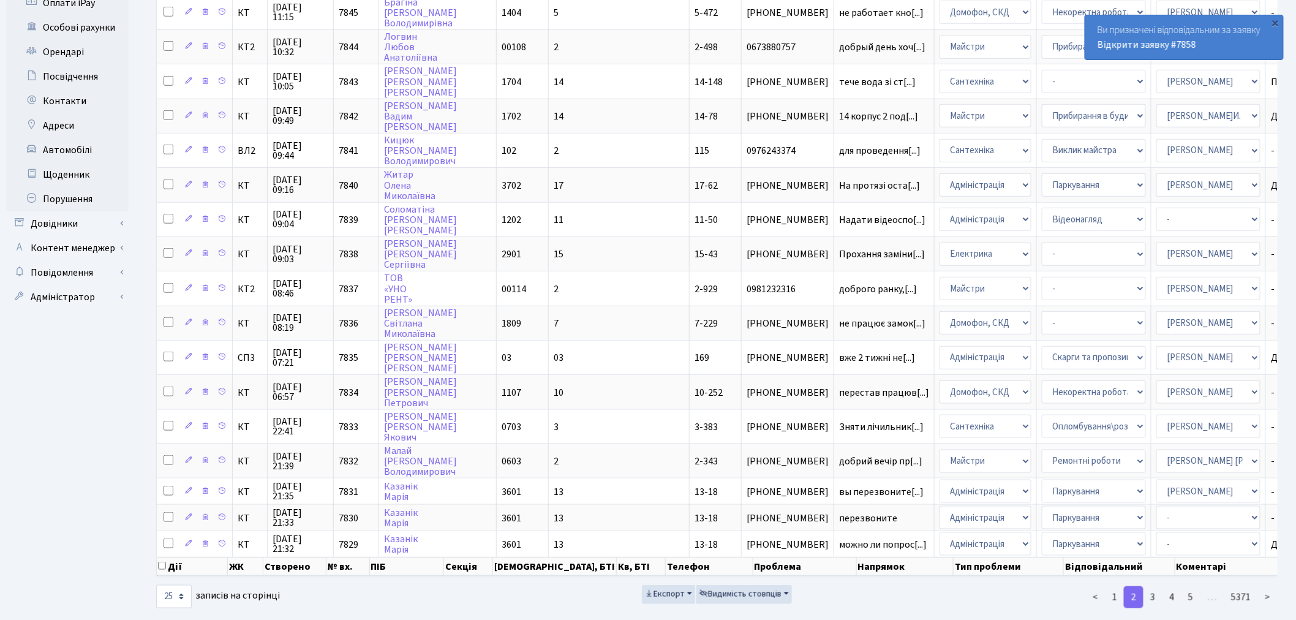
scroll to position [432, 0]
click at [1121, 585] on link "1" at bounding box center [1115, 596] width 20 height 22
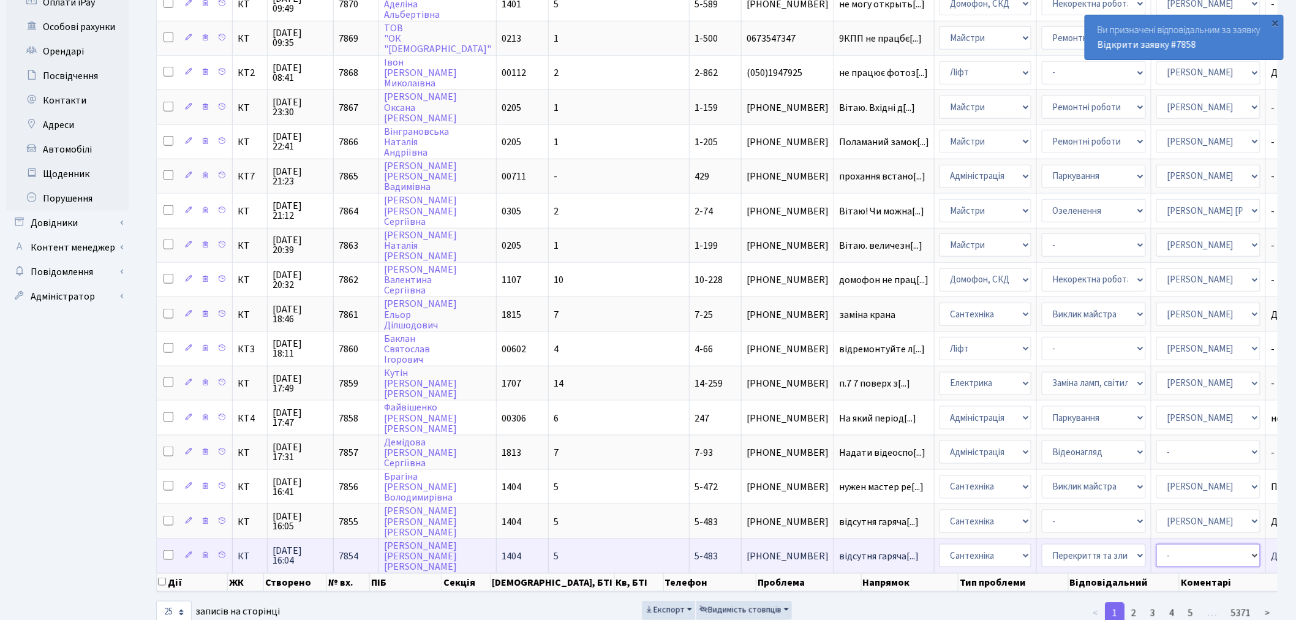
drag, startPoint x: 1132, startPoint y: 525, endPoint x: 1130, endPoint y: 516, distance: 8.8
click at [1156, 544] on select "- Адміністратор ЖК КТ Вижул В. В. Гордієнко Н.В. Дядюшкін Д.Ю. Кипчук Т. А. Кла…" at bounding box center [1208, 555] width 104 height 23
select select "67"
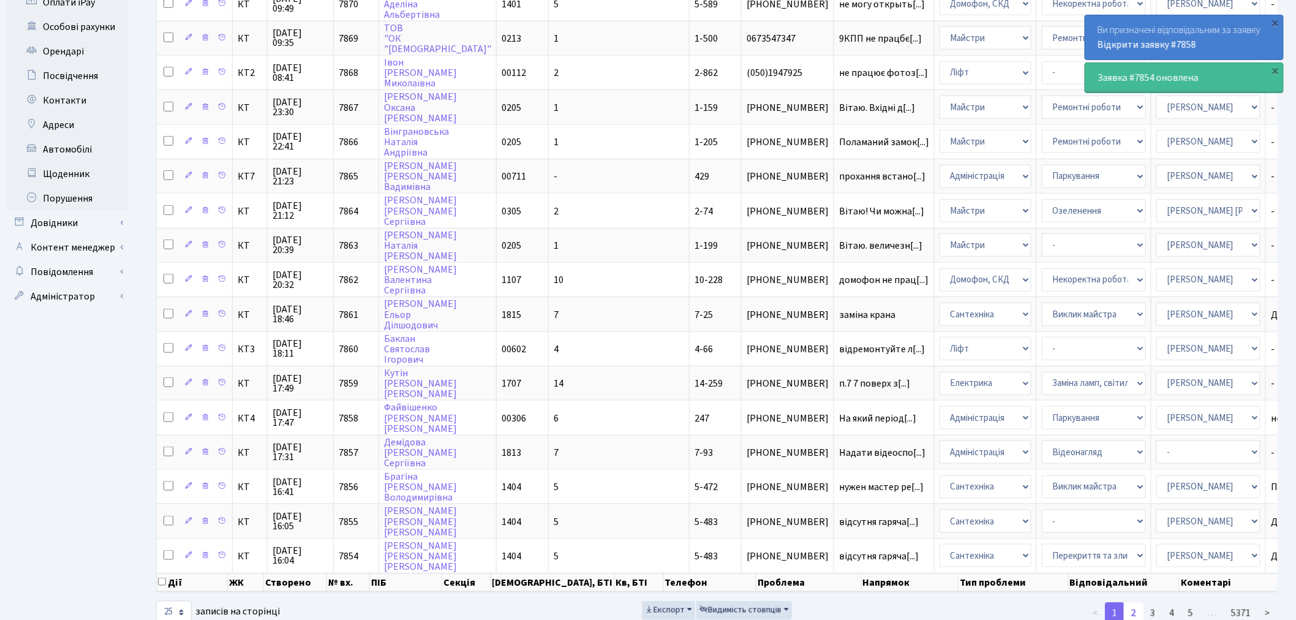
click at [1134, 602] on link "2" at bounding box center [1134, 613] width 20 height 22
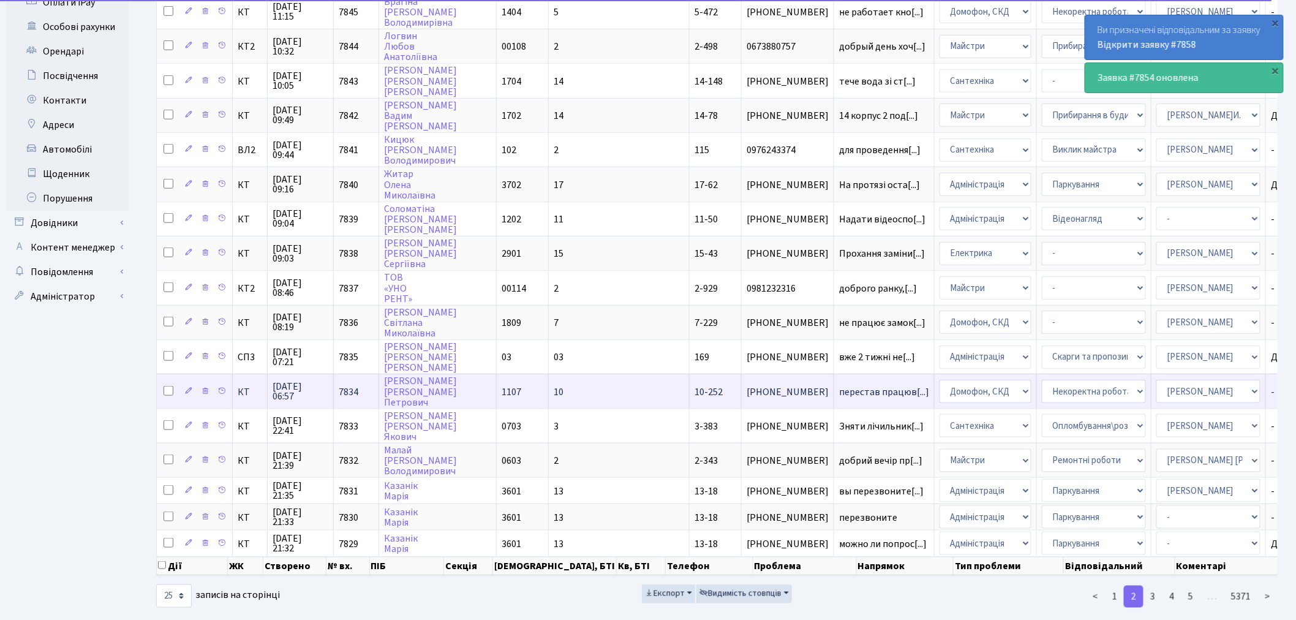
scroll to position [23, 0]
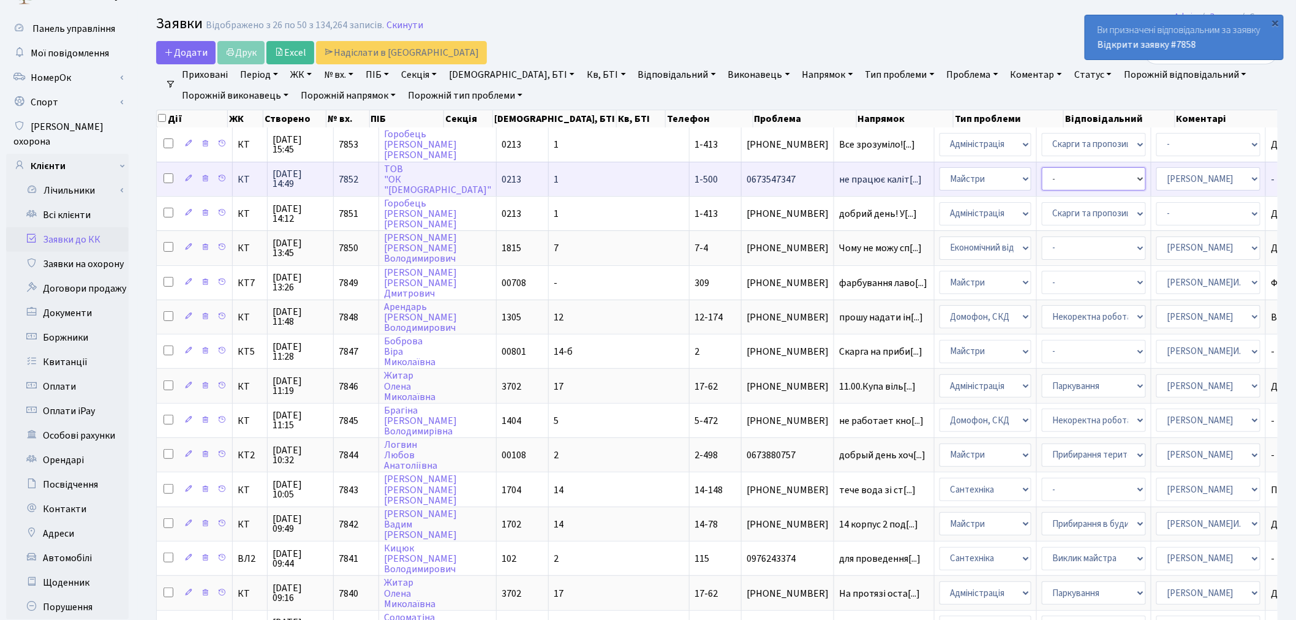
click at [1042, 181] on select "- Замовлення плану комунікацій Дитячі майданчики Озеленення Прибирання в будинк…" at bounding box center [1094, 178] width 104 height 23
select select "62"
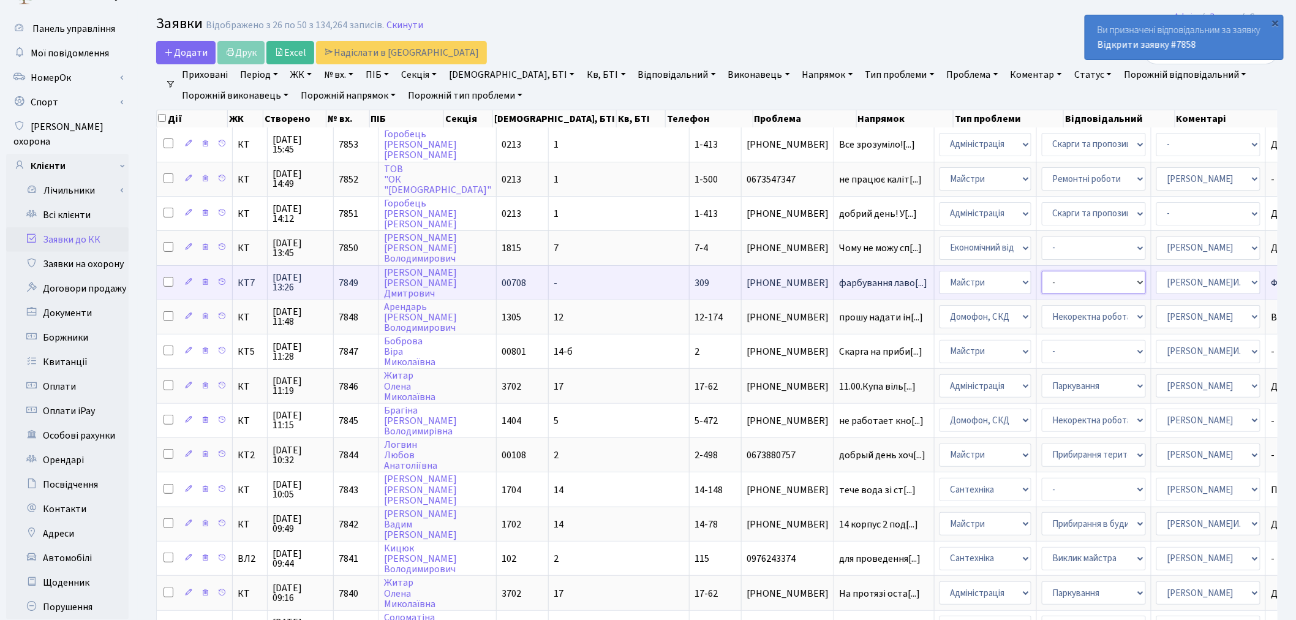
click at [1042, 277] on select "- Замовлення плану комунікацій Дитячі майданчики Озеленення Прибирання в будинк…" at bounding box center [1094, 282] width 104 height 23
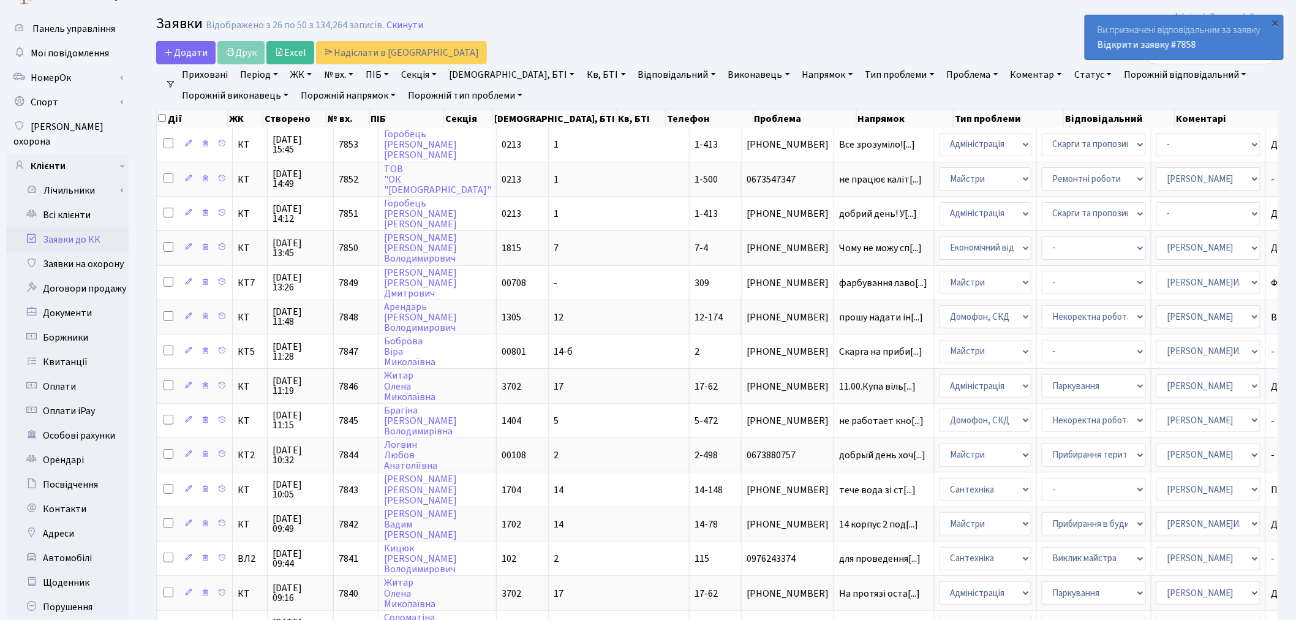
click at [945, 21] on h2 "Заявки Відображено з 26 по 50 з 134,264 записів. Скинути" at bounding box center [716, 25] width 1121 height 21
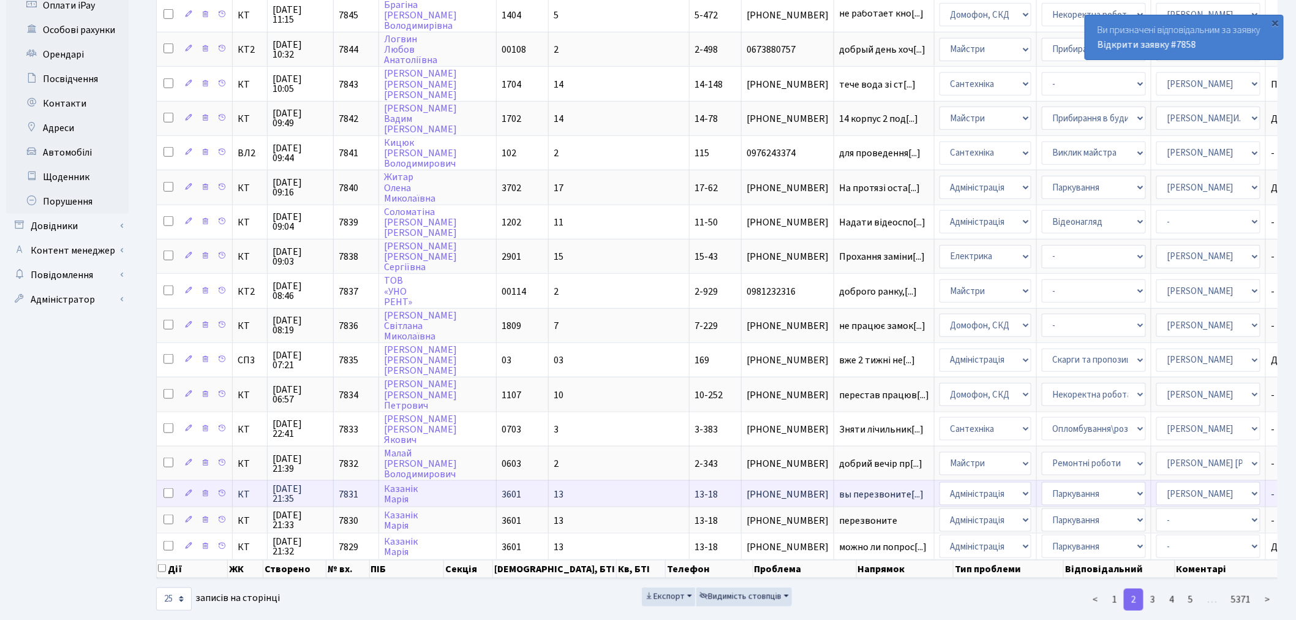
scroll to position [432, 0]
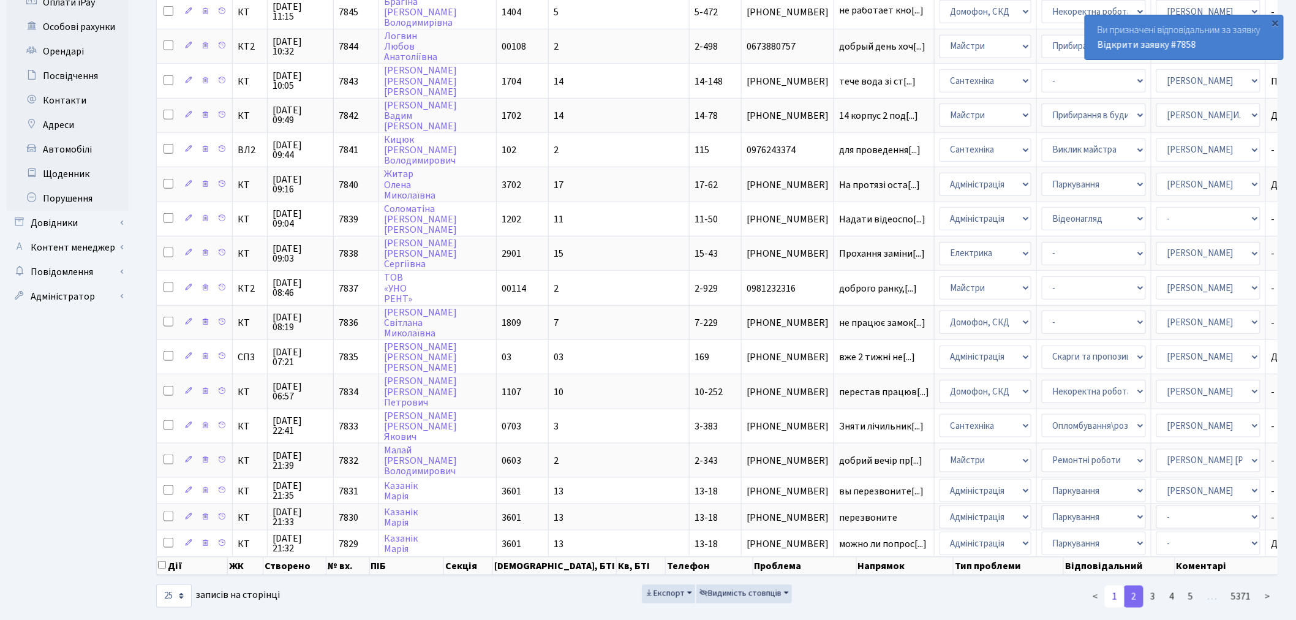
click at [1117, 585] on link "1" at bounding box center [1115, 596] width 20 height 22
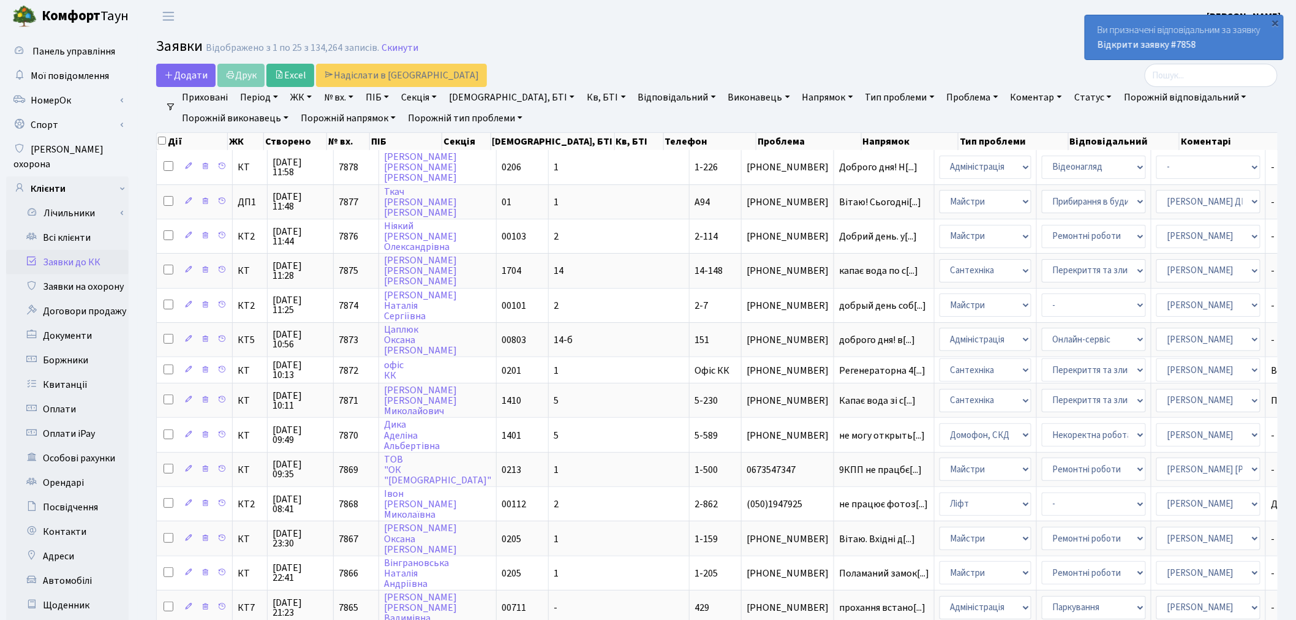
scroll to position [0, 0]
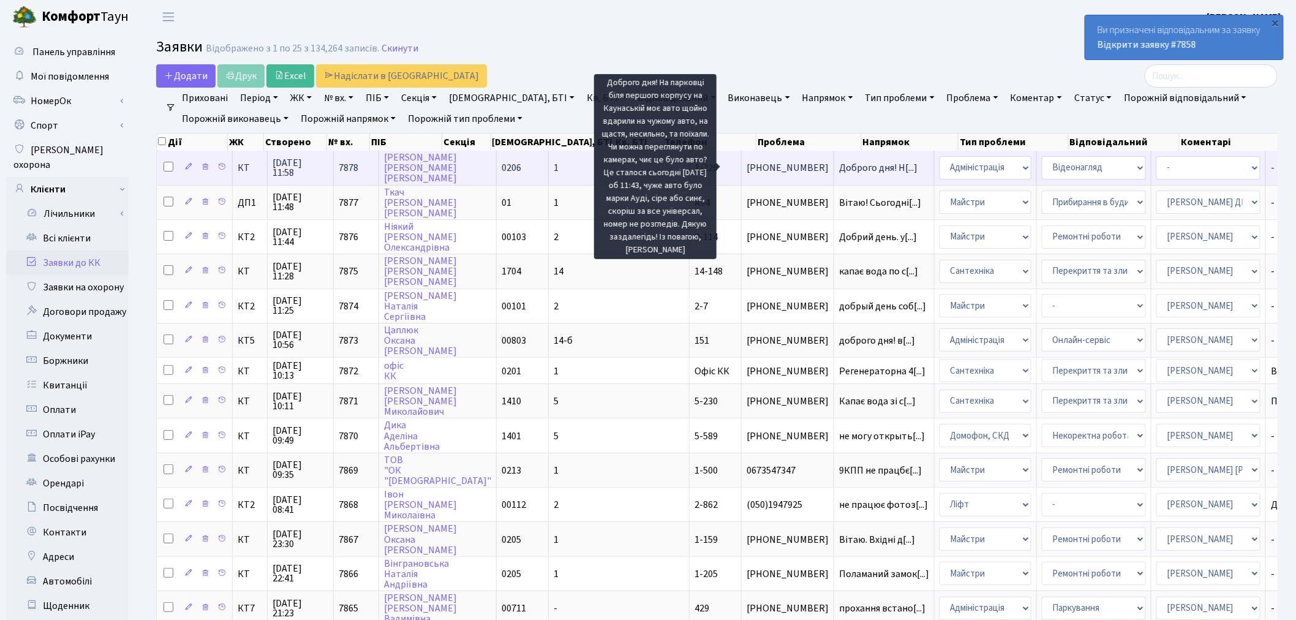
click at [839, 162] on span "Доброго дня! Н[...]" at bounding box center [878, 167] width 78 height 13
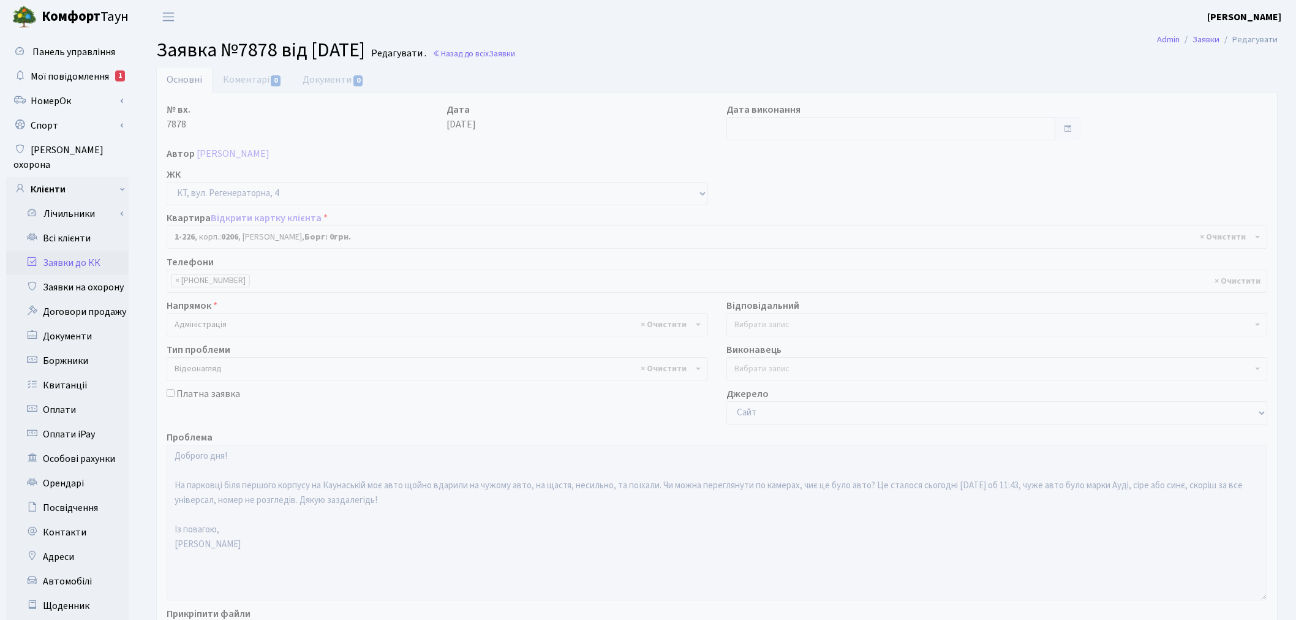
select select "226"
select select "45"
click at [91, 228] on link "Всі клієнти" at bounding box center [67, 238] width 122 height 24
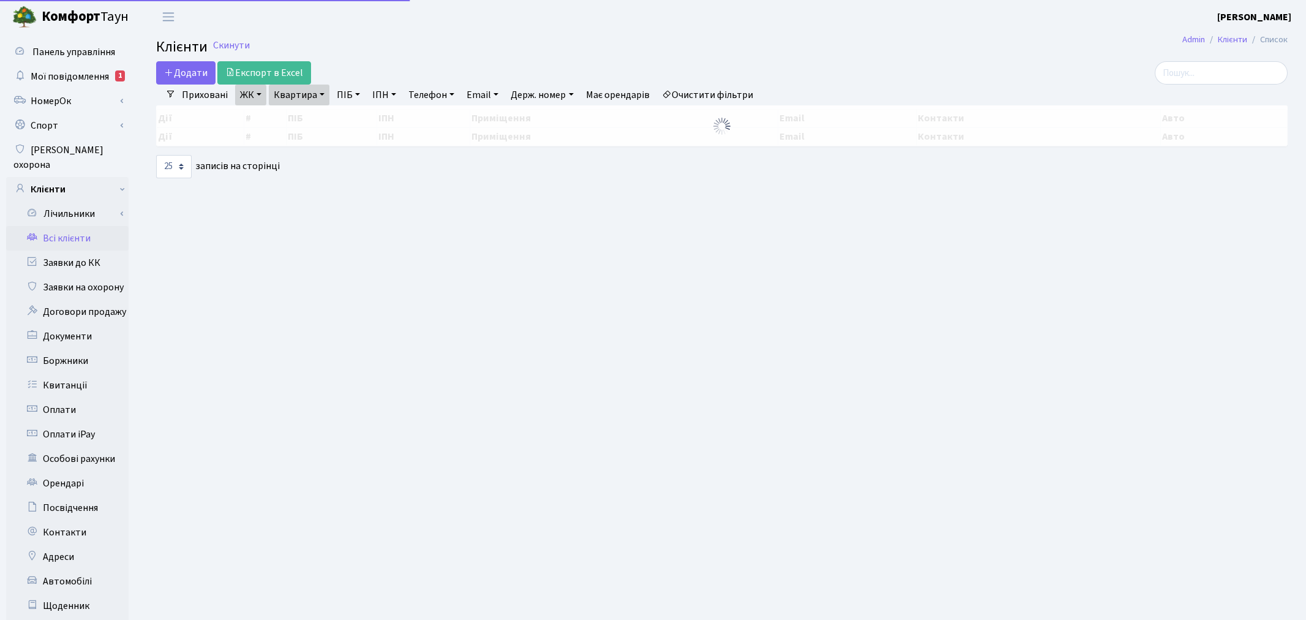
select select "25"
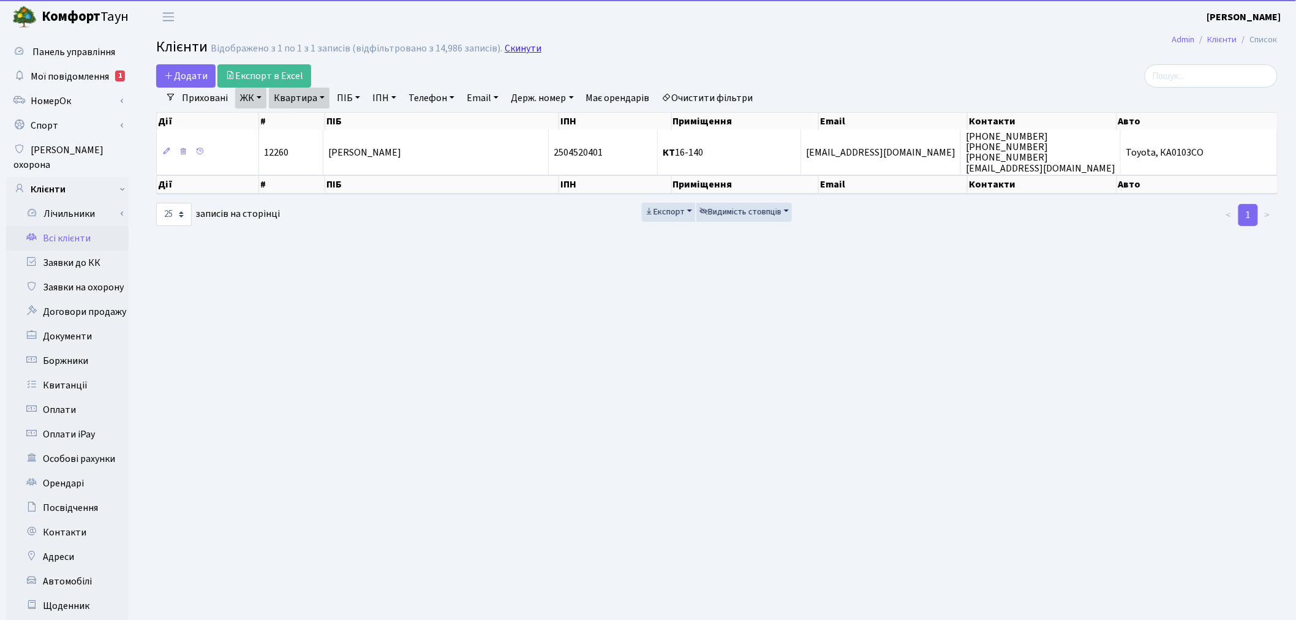
click at [528, 49] on link "Скинути" at bounding box center [523, 49] width 37 height 12
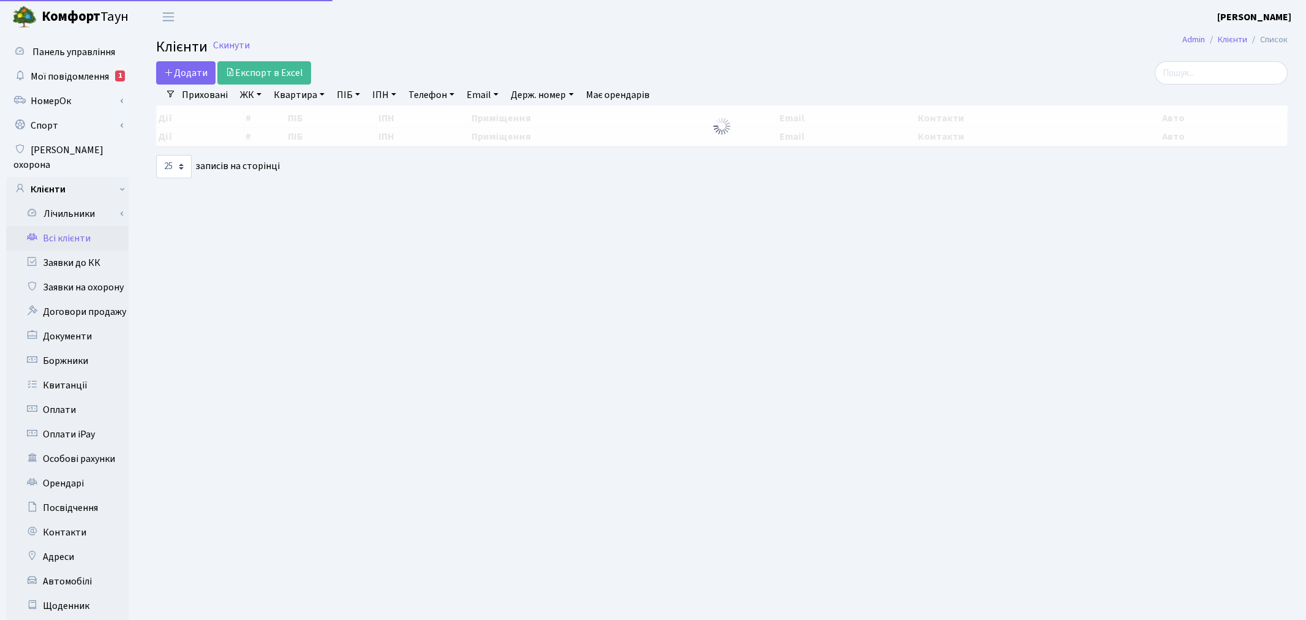
select select "25"
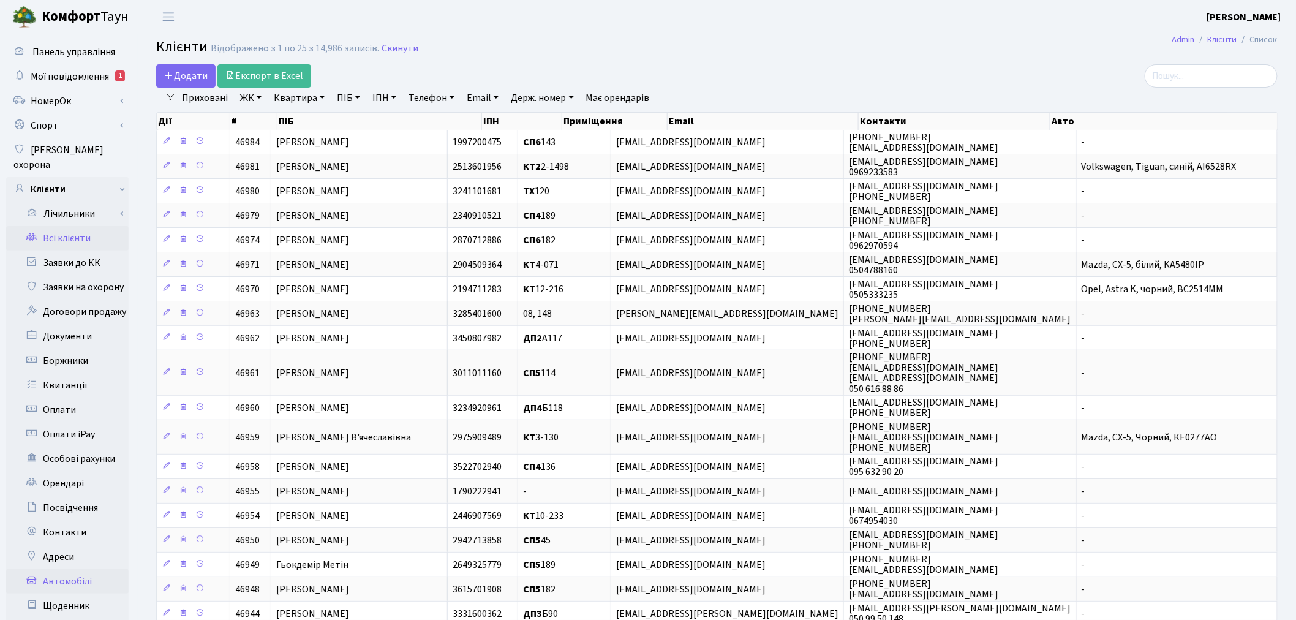
click at [90, 569] on link "Автомобілі" at bounding box center [67, 581] width 122 height 24
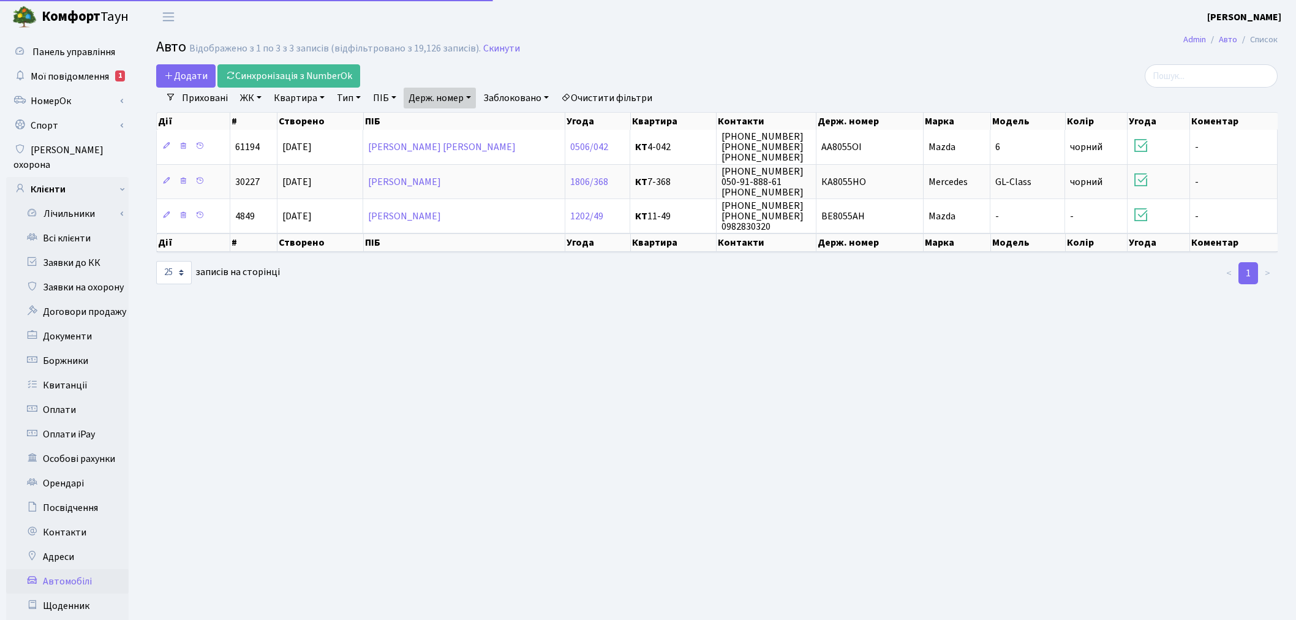
select select "25"
click at [429, 92] on link "Держ. номер" at bounding box center [440, 98] width 72 height 21
click at [463, 120] on input "8055" at bounding box center [440, 121] width 72 height 23
type input "2022"
